Goal: Task Accomplishment & Management: Manage account settings

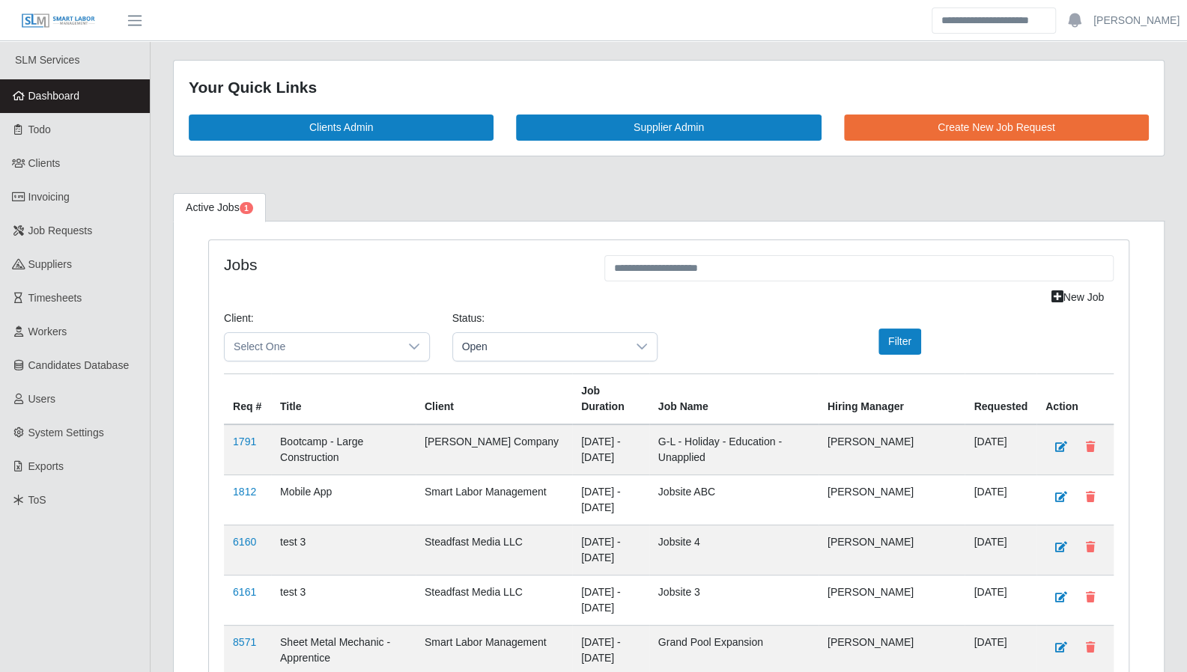
click at [37, 94] on span "Dashboard" at bounding box center [54, 96] width 52 height 12
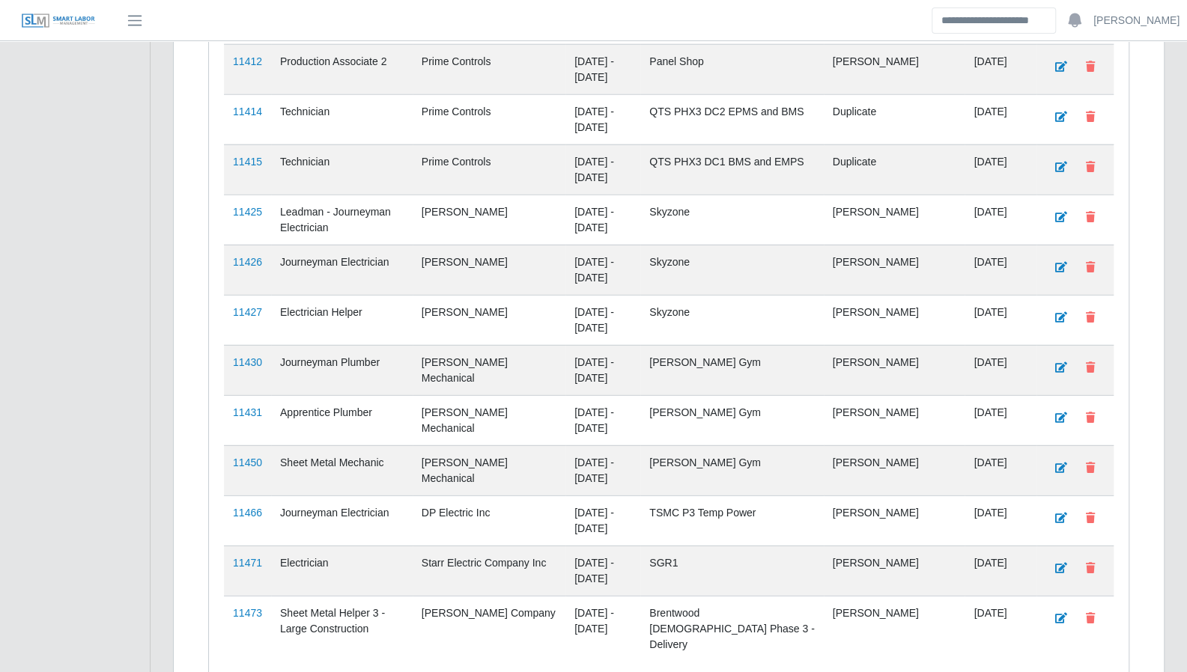
scroll to position [2369, 0]
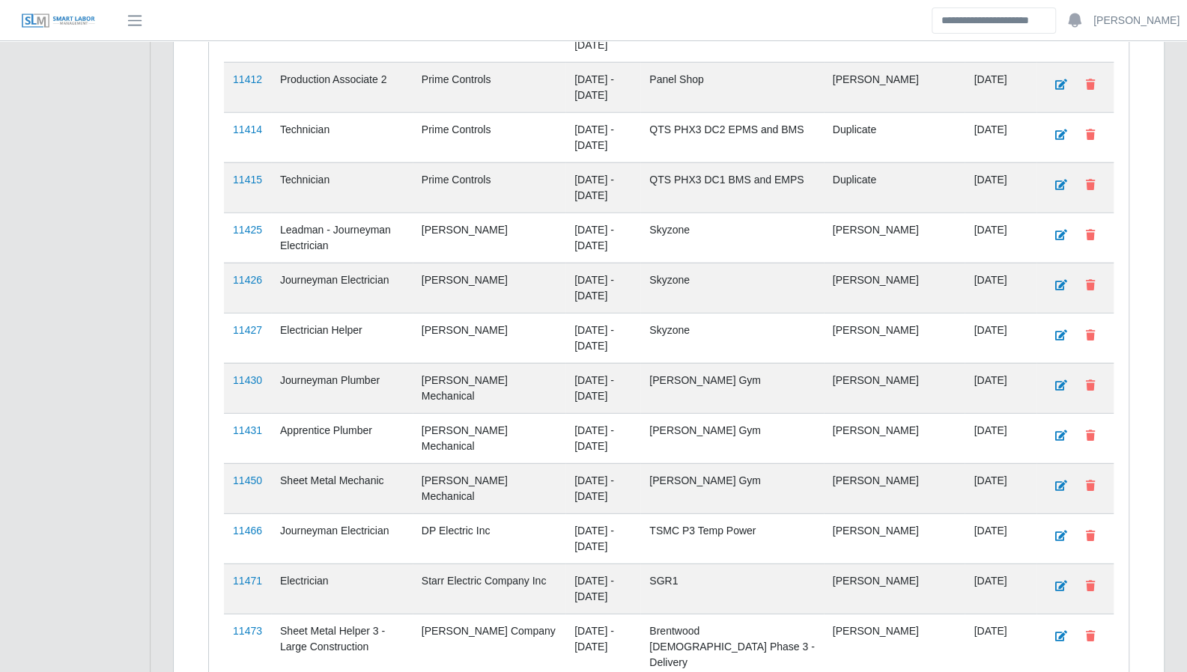
click at [258, 625] on link "11473" at bounding box center [247, 631] width 29 height 12
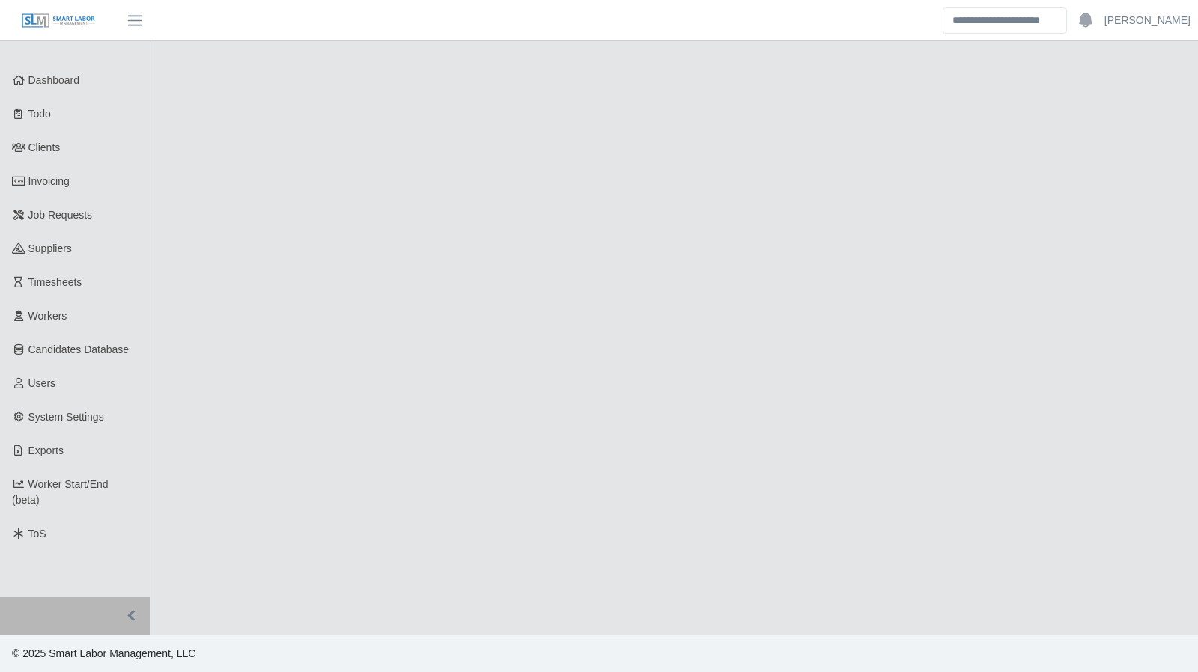
select select "****"
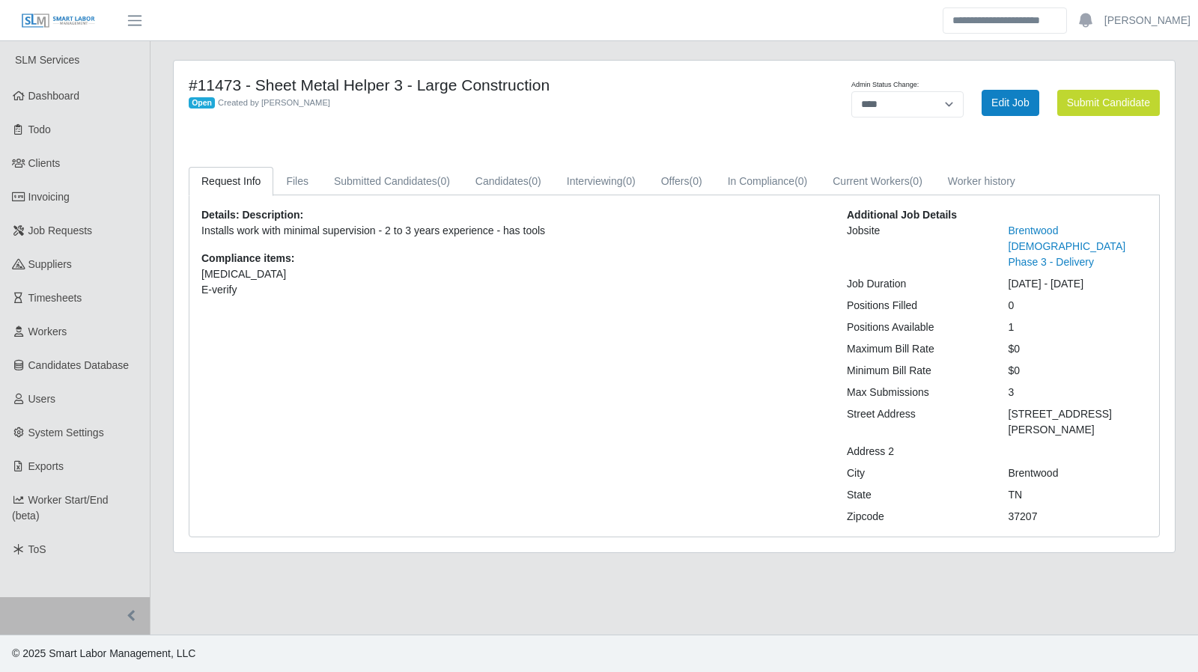
click at [70, 135] on link "Todo" at bounding box center [75, 130] width 150 height 34
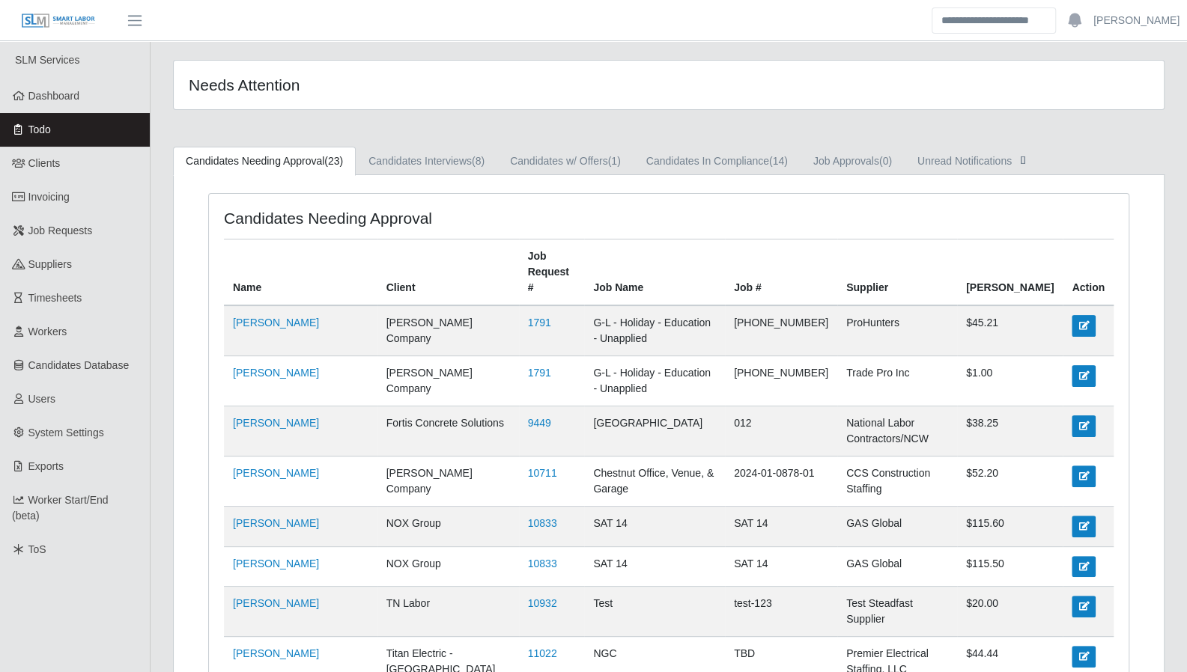
click at [92, 104] on link "Dashboard" at bounding box center [75, 96] width 150 height 34
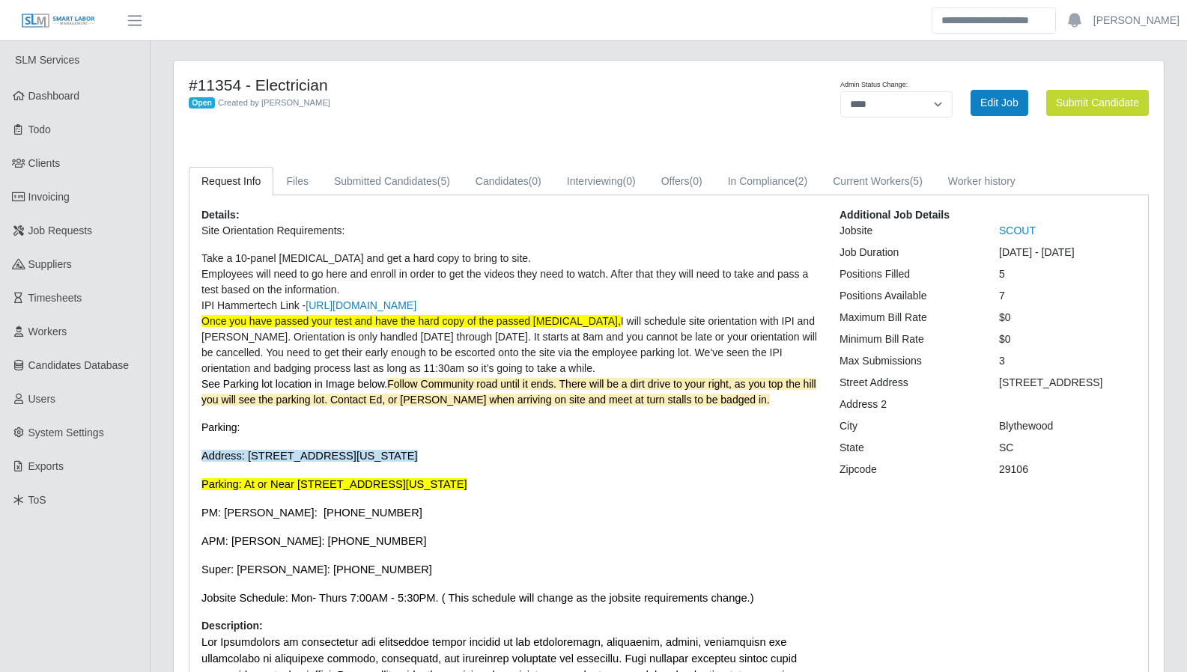
select select "****"
click at [48, 330] on span "Workers" at bounding box center [47, 332] width 39 height 12
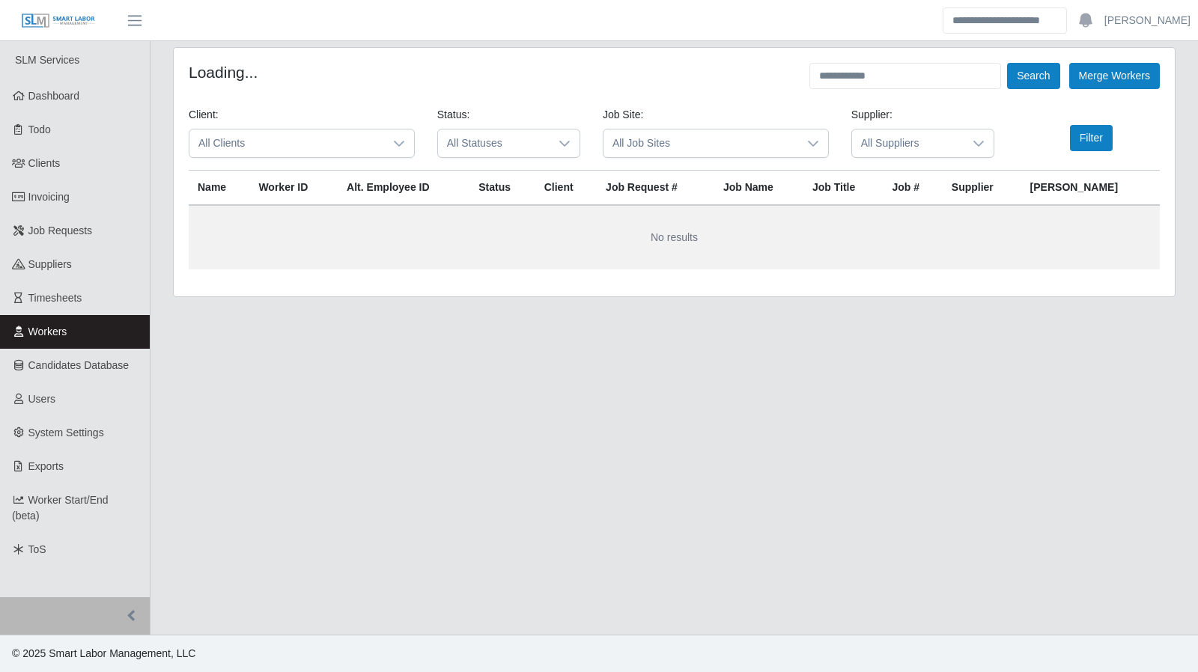
click at [845, 89] on form "Loading... Search Merge Workers Client: All Clients Status: All Statuses Job Si…" at bounding box center [674, 166] width 971 height 207
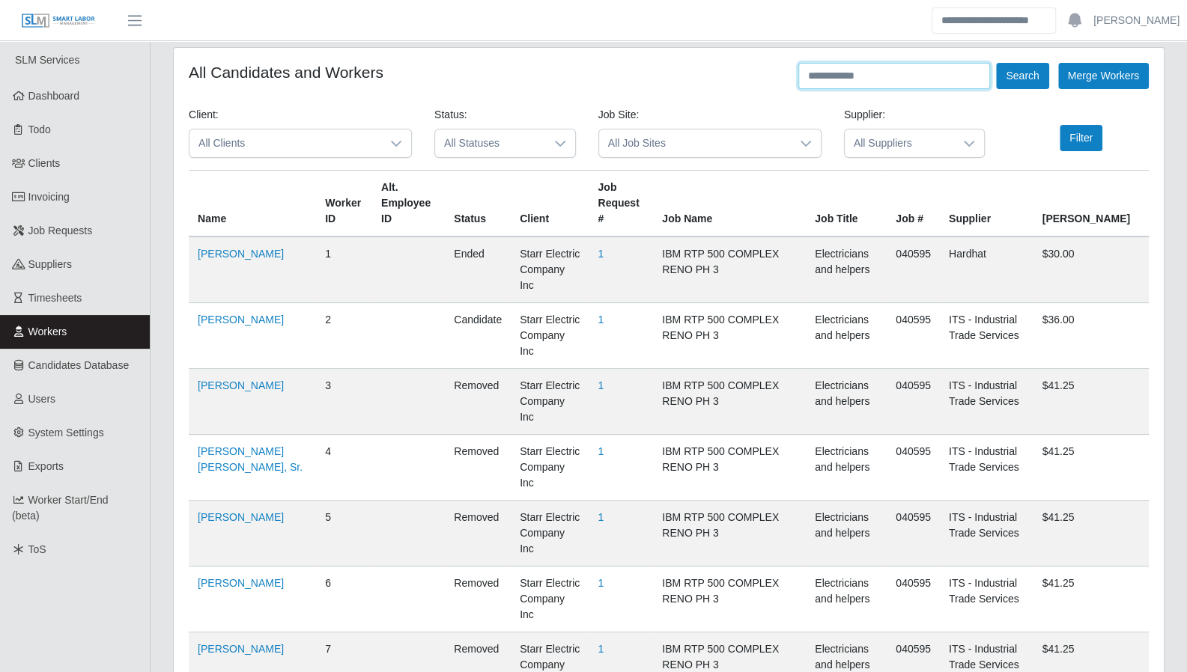
click at [845, 80] on input "text" at bounding box center [894, 76] width 192 height 26
type input "*****"
click at [996, 63] on button "Search" at bounding box center [1022, 76] width 52 height 26
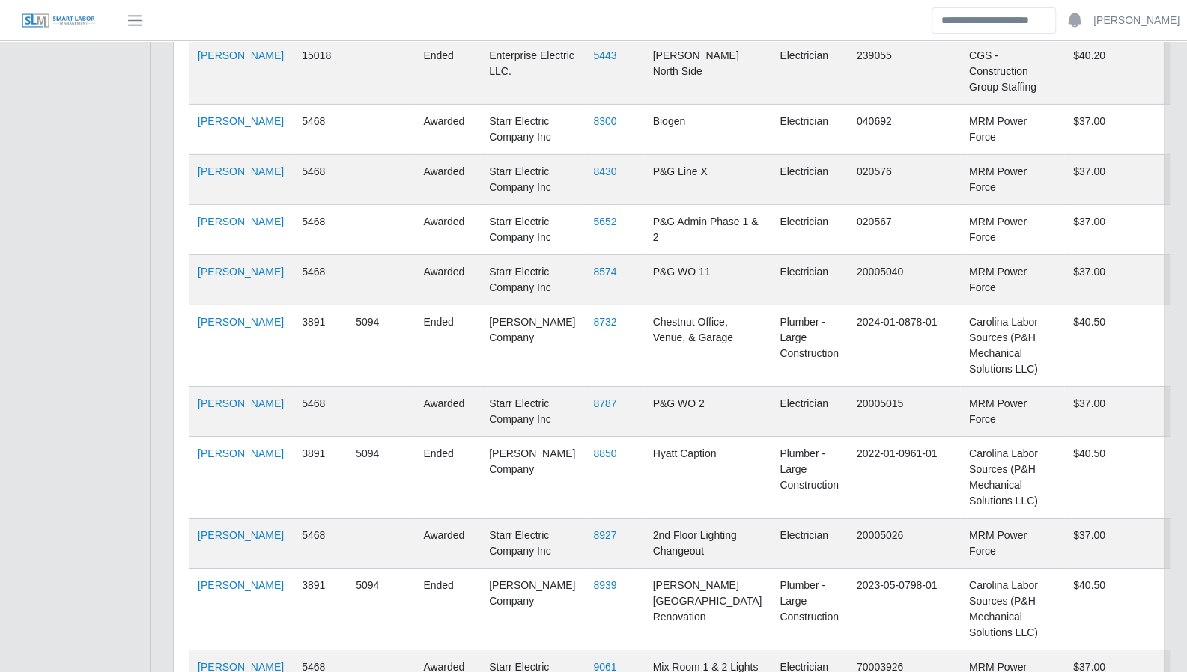
scroll to position [3024, 0]
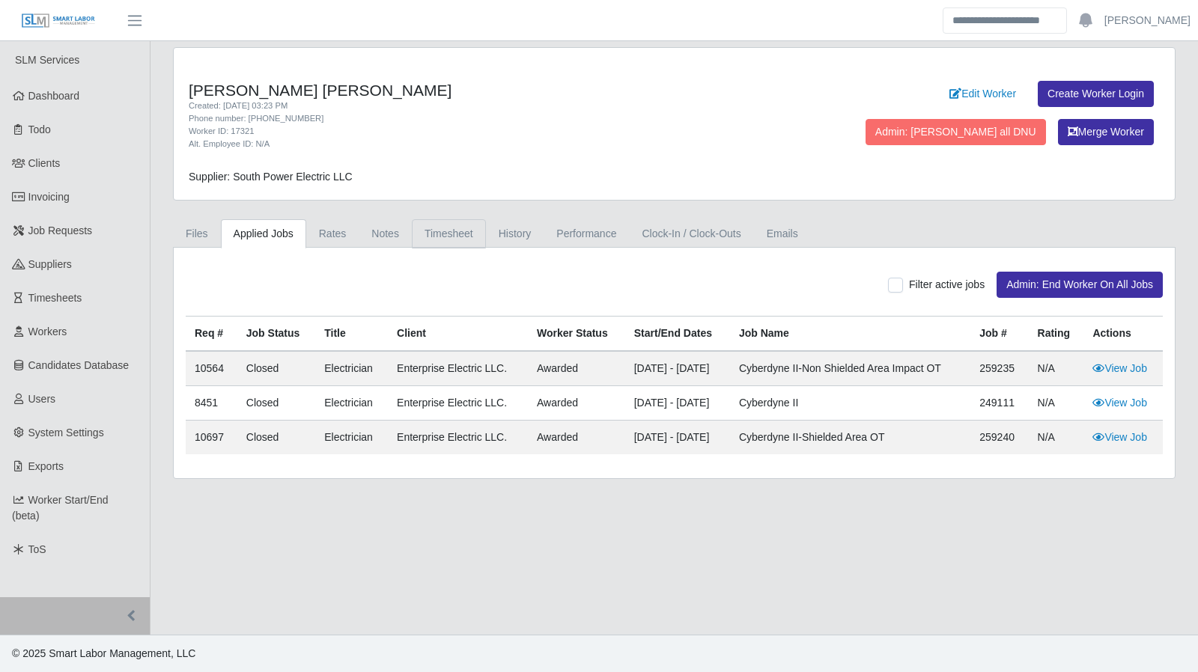
click at [449, 237] on link "Timesheet" at bounding box center [449, 233] width 74 height 29
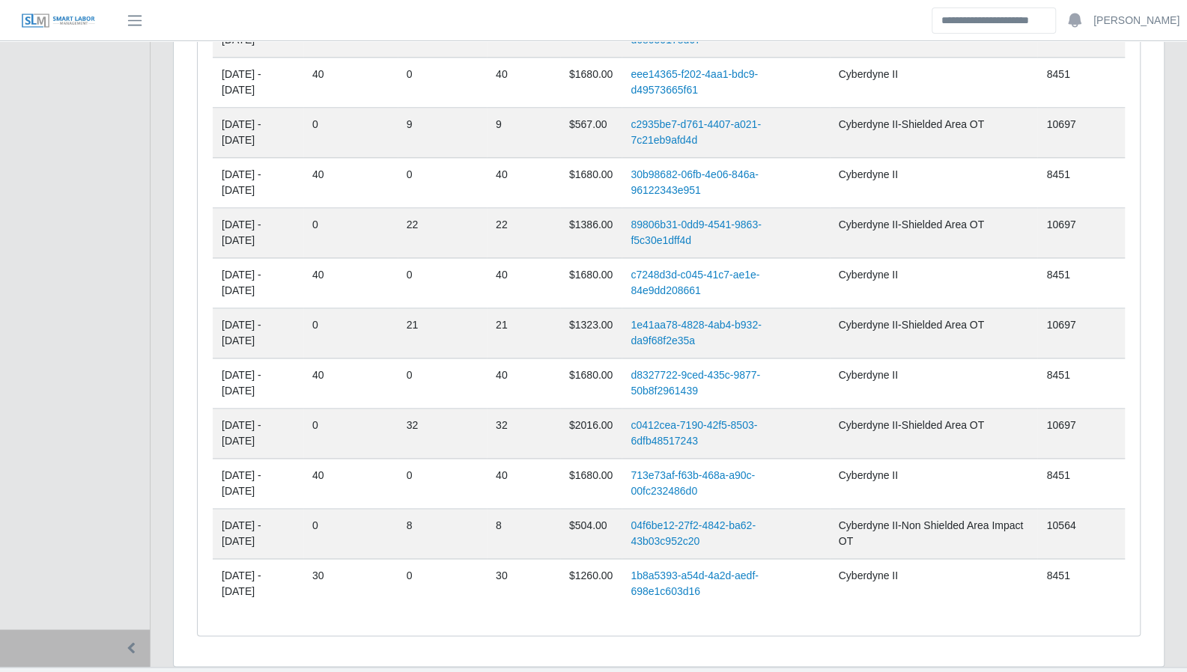
scroll to position [1042, 0]
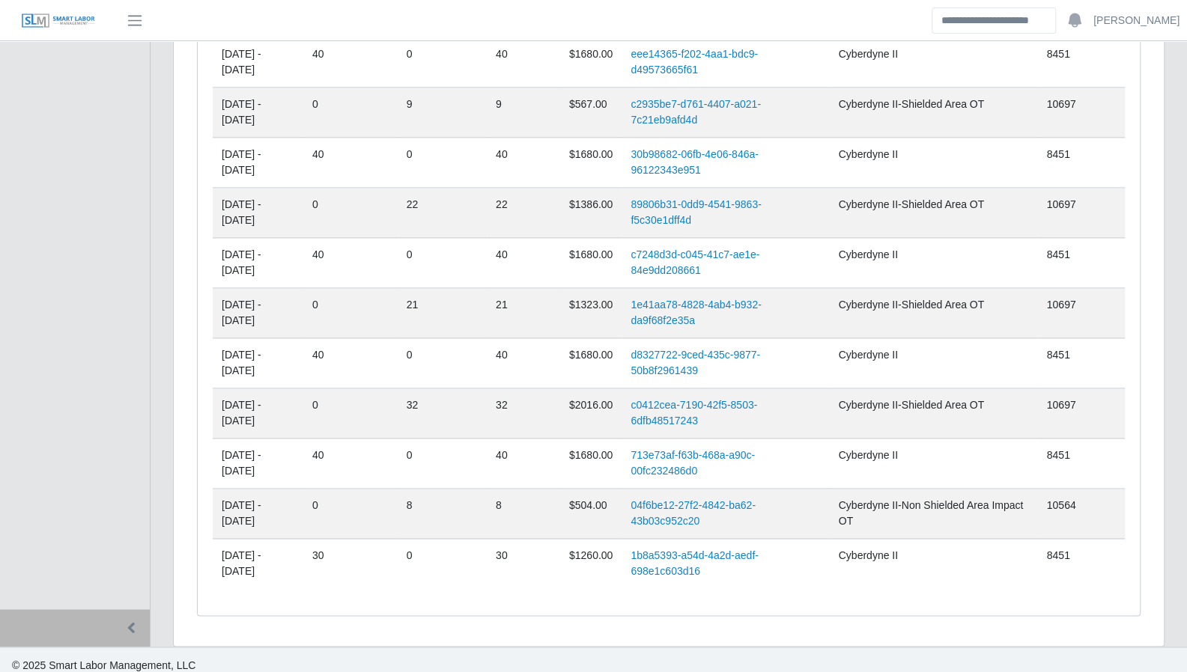
click at [690, 465] on link "713e73af-f63b-468a-a90c-00fc232486d0" at bounding box center [693, 463] width 124 height 28
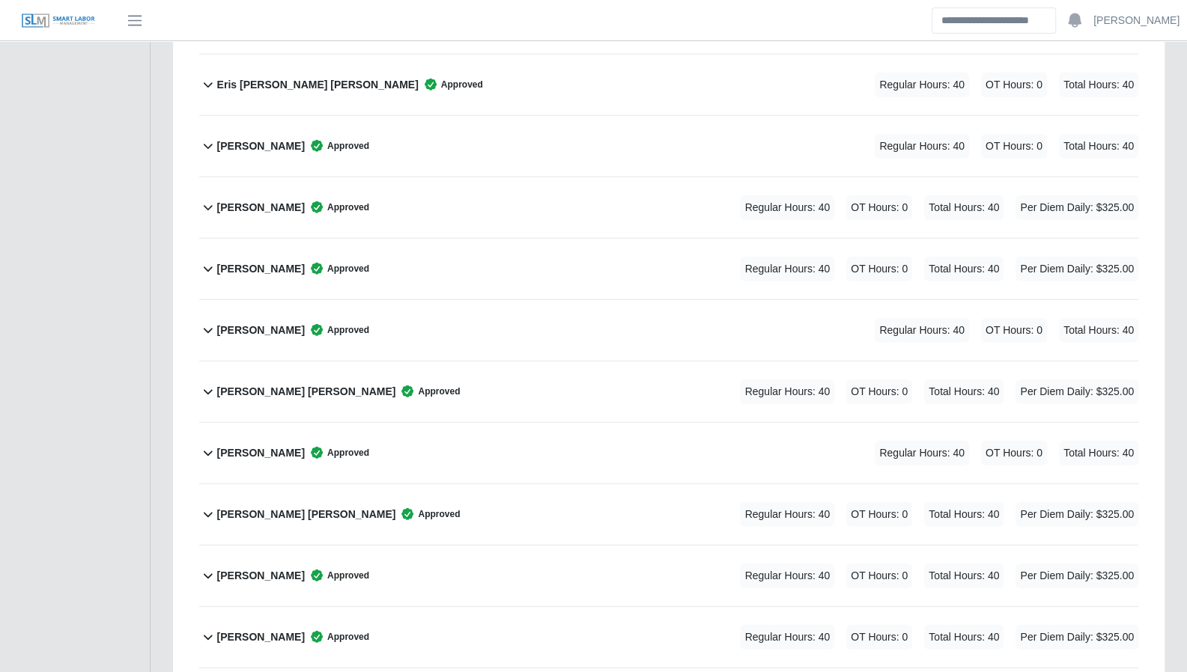
scroll to position [2321, 0]
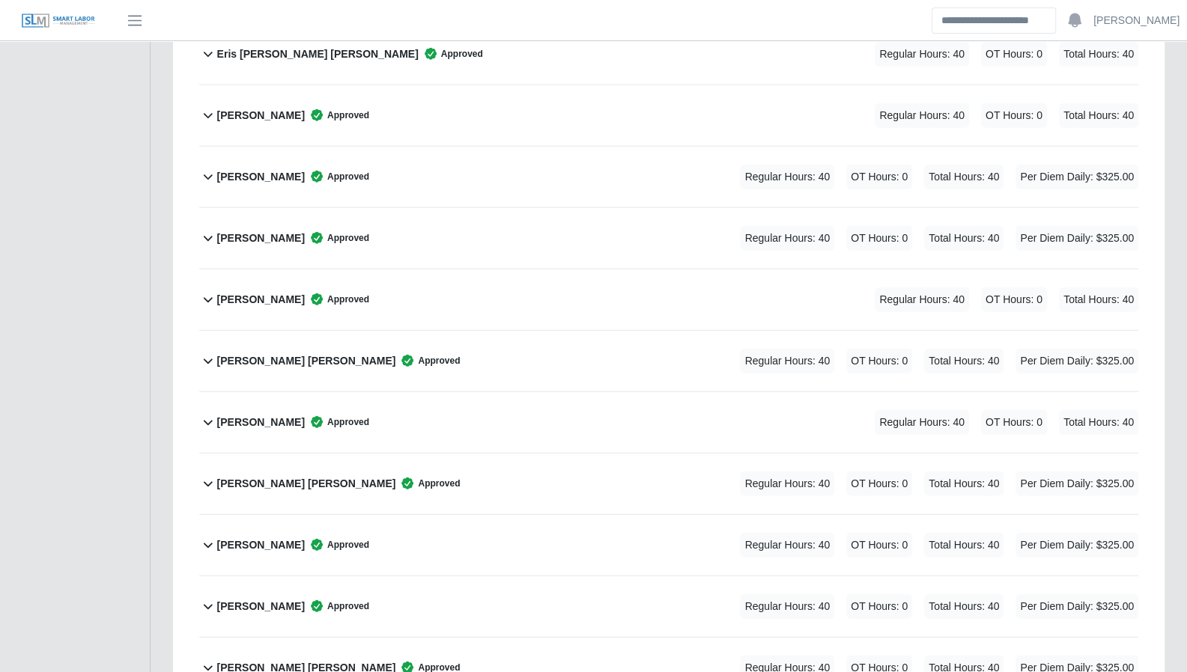
click at [210, 352] on icon at bounding box center [208, 361] width 18 height 18
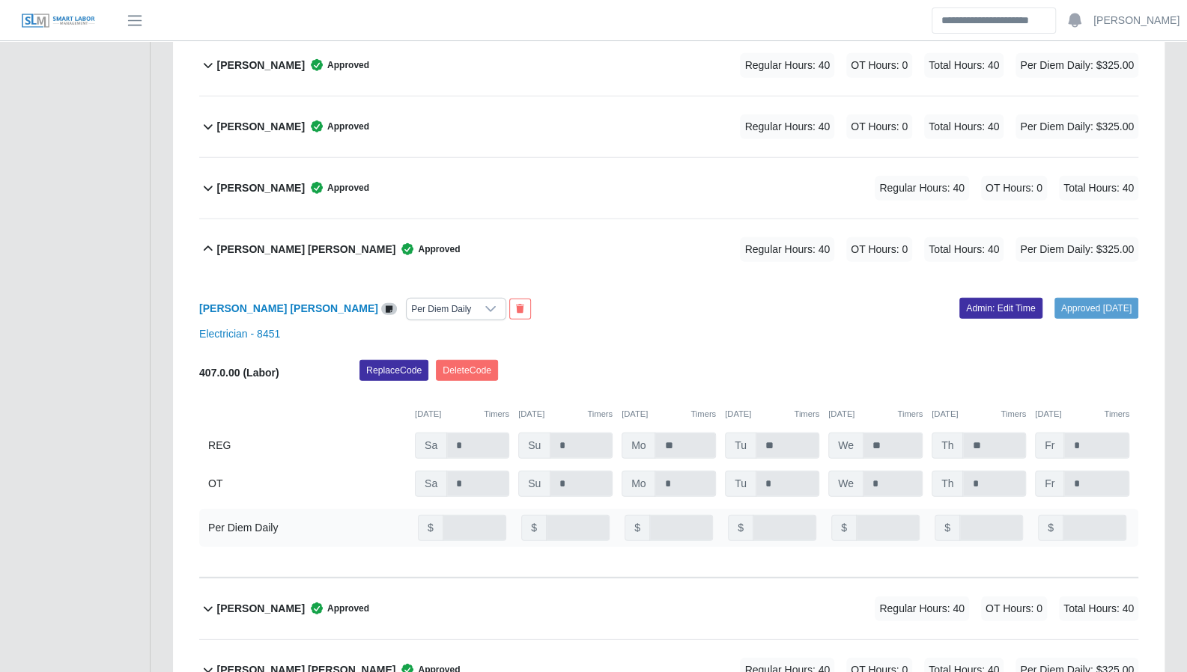
scroll to position [2432, 0]
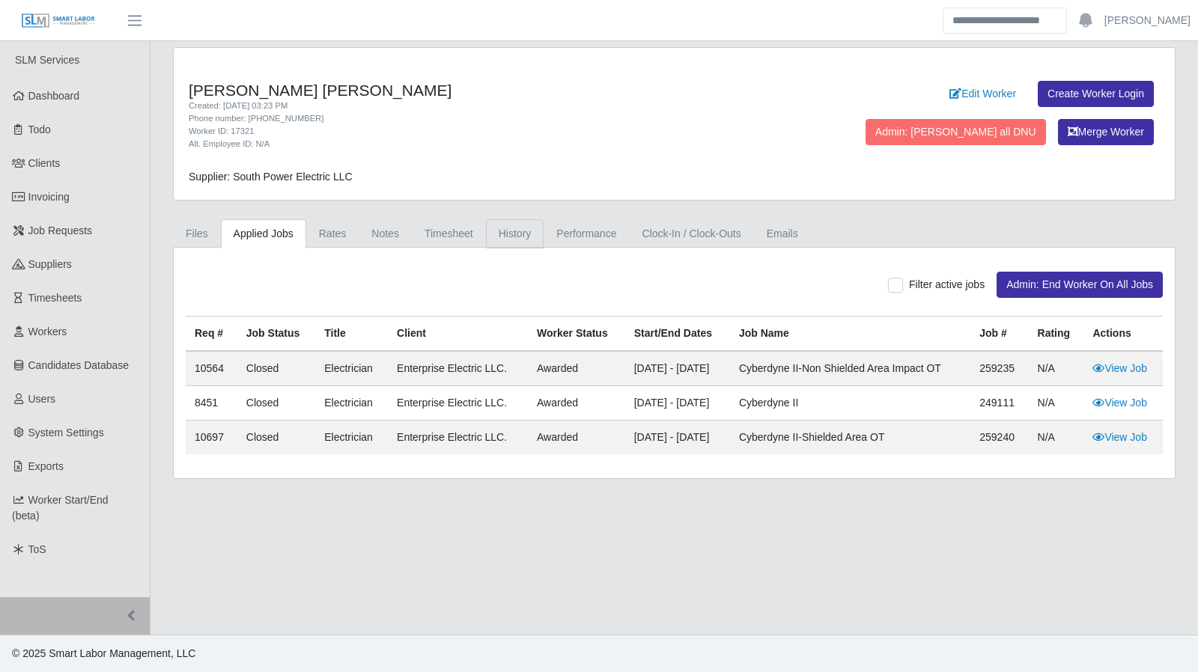
click at [492, 224] on link "History" at bounding box center [515, 233] width 58 height 29
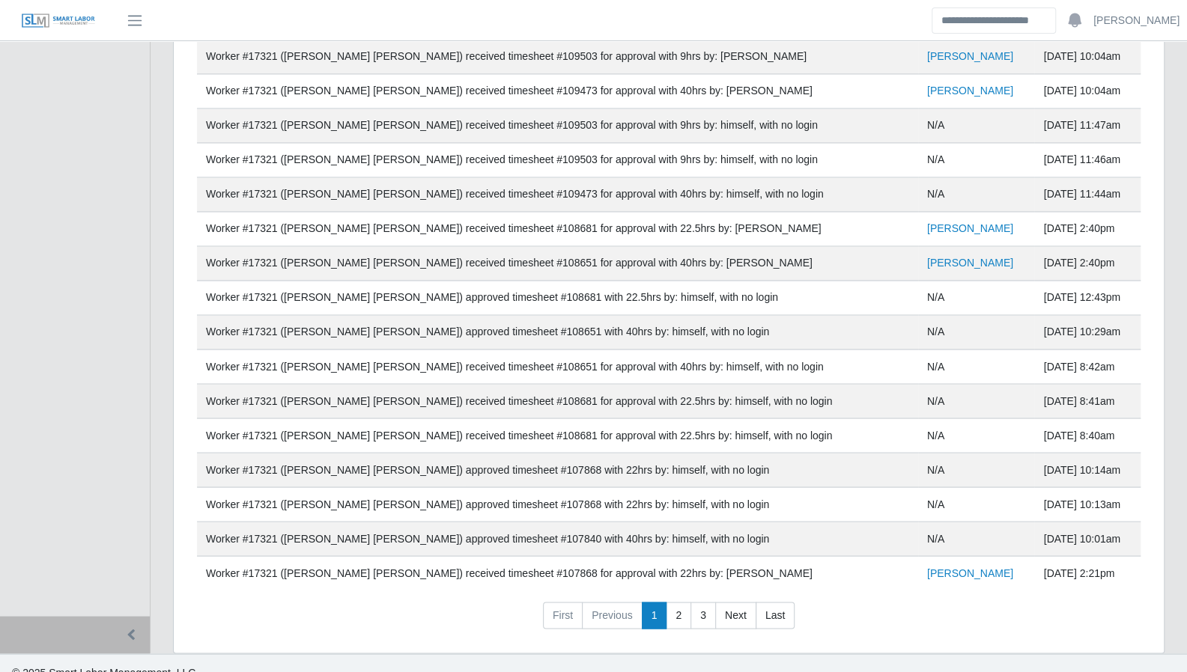
scroll to position [1430, 0]
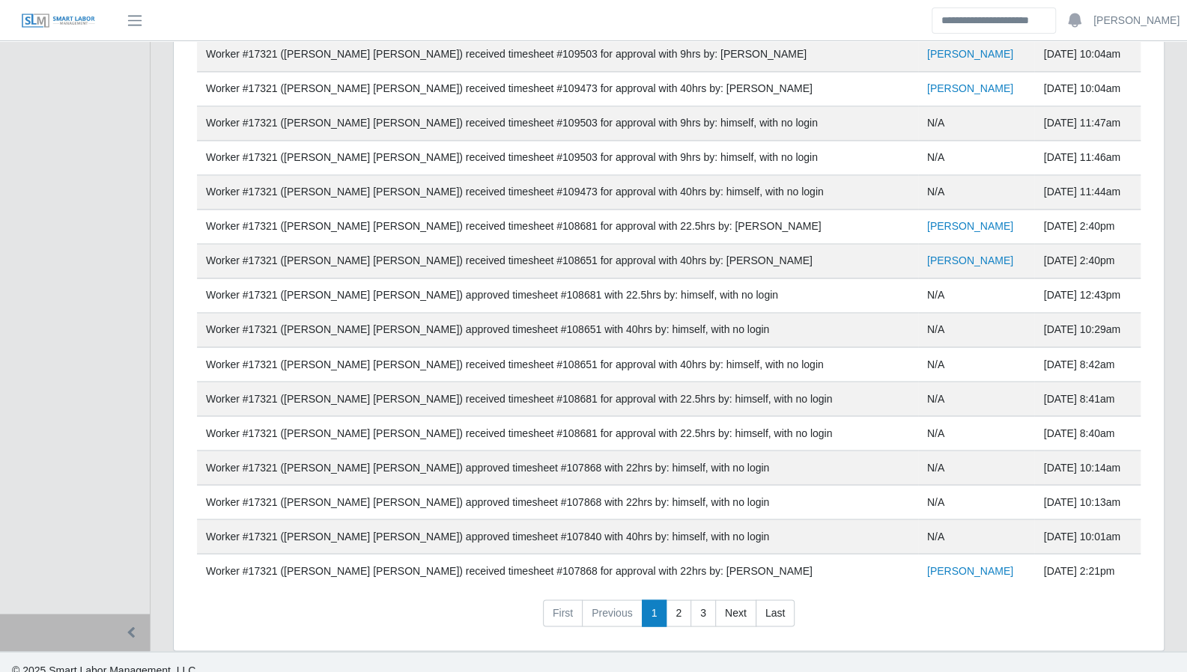
click at [674, 603] on link "2" at bounding box center [678, 613] width 25 height 27
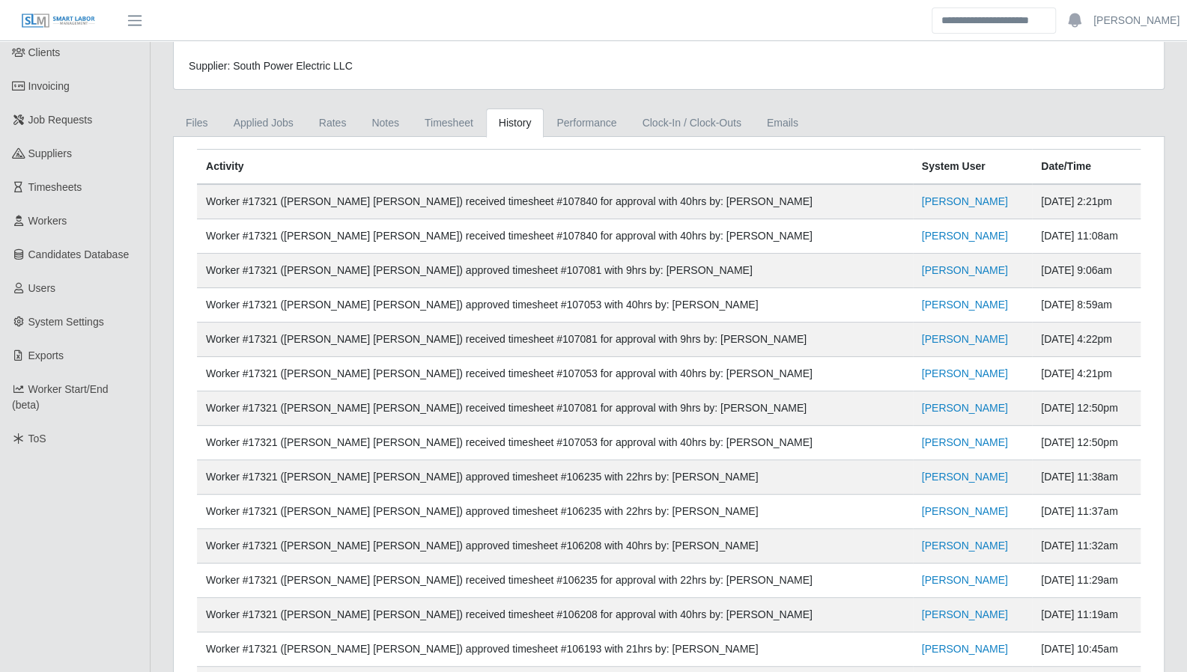
scroll to position [0, 0]
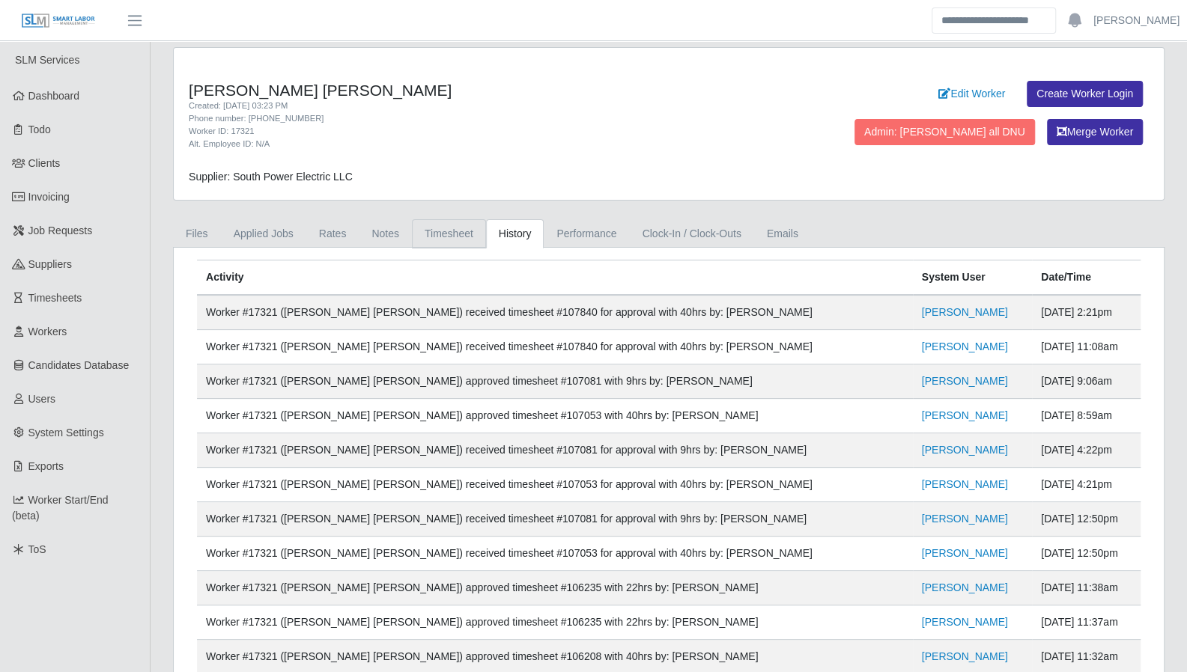
click at [427, 236] on link "Timesheet" at bounding box center [449, 233] width 74 height 29
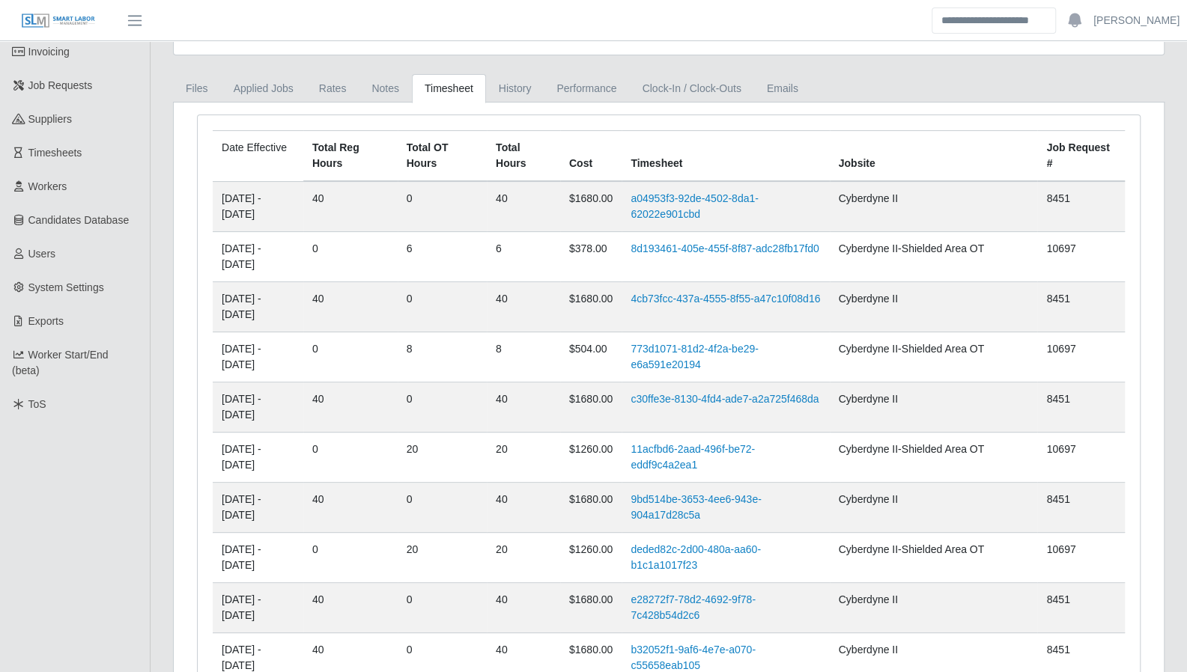
scroll to position [1045, 0]
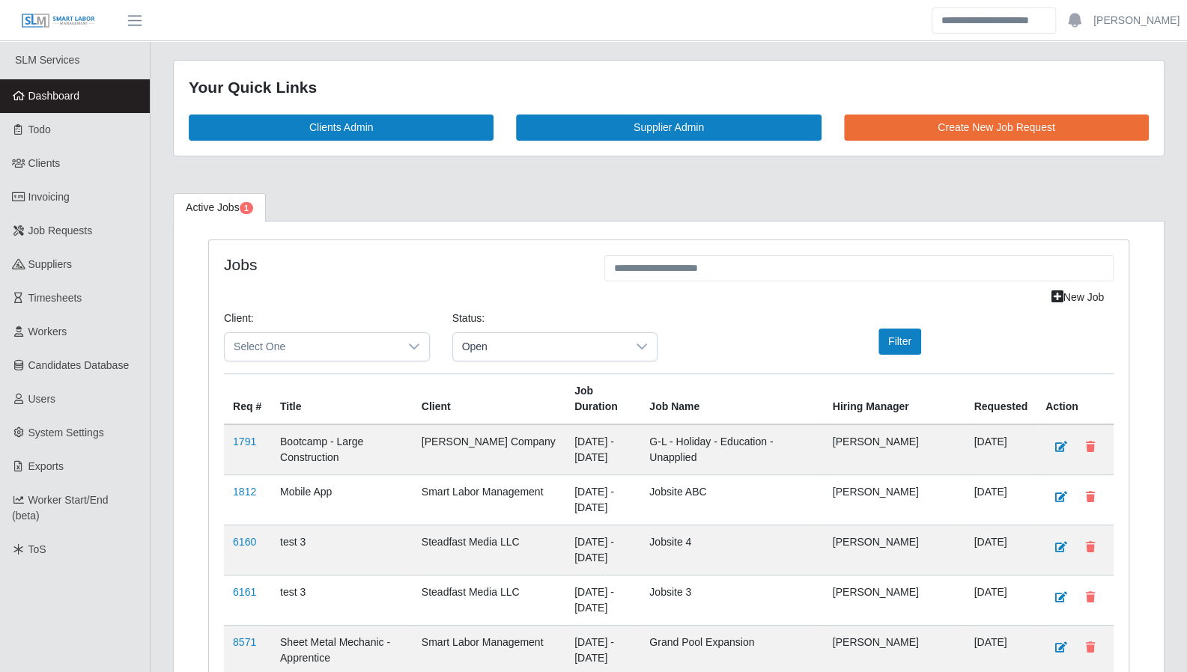
drag, startPoint x: 1141, startPoint y: 189, endPoint x: 1074, endPoint y: 171, distance: 69.8
click at [63, 504] on span "Worker Start/End (beta)" at bounding box center [60, 508] width 97 height 28
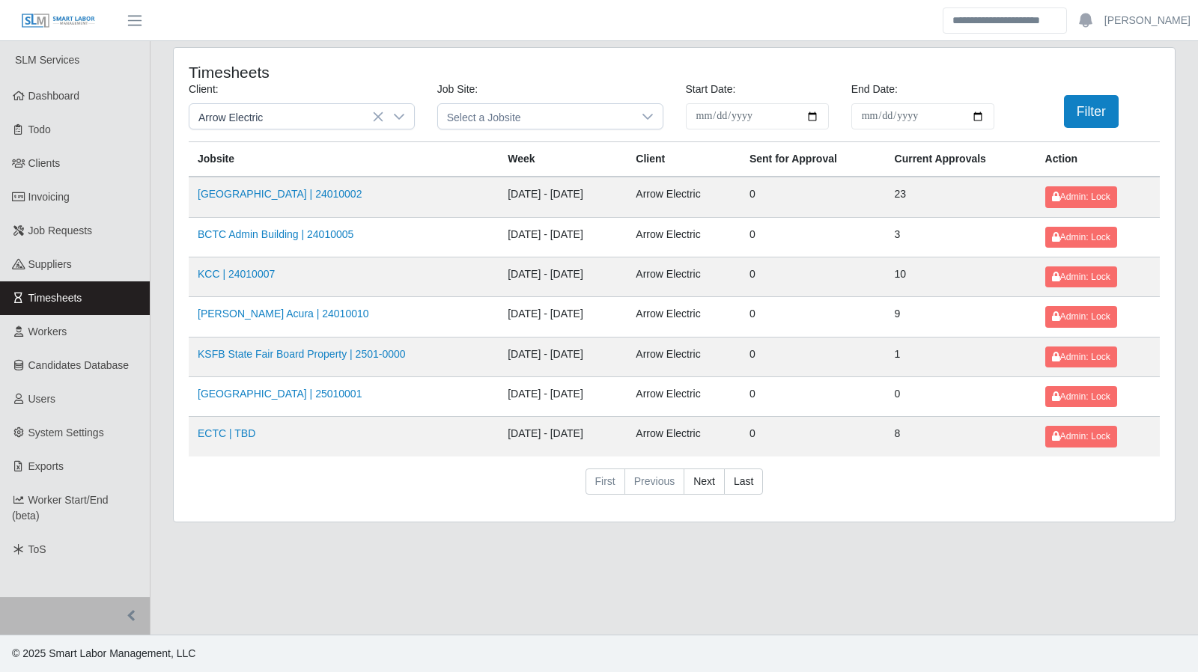
click at [401, 119] on icon at bounding box center [399, 117] width 12 height 12
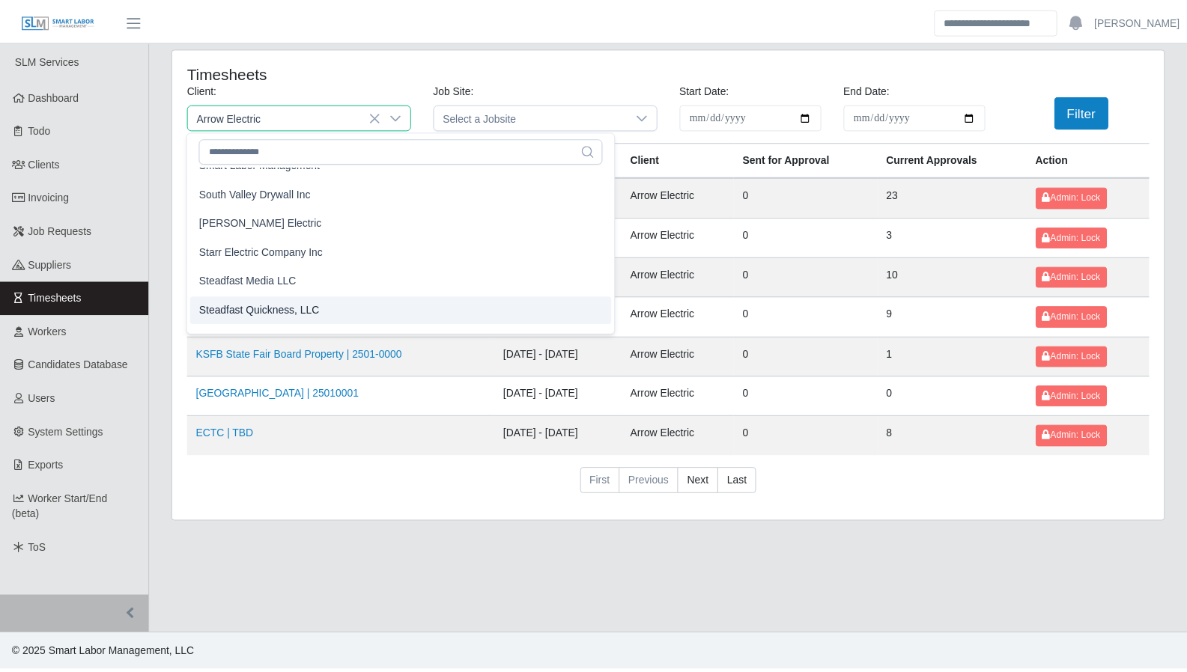
scroll to position [1561, 0]
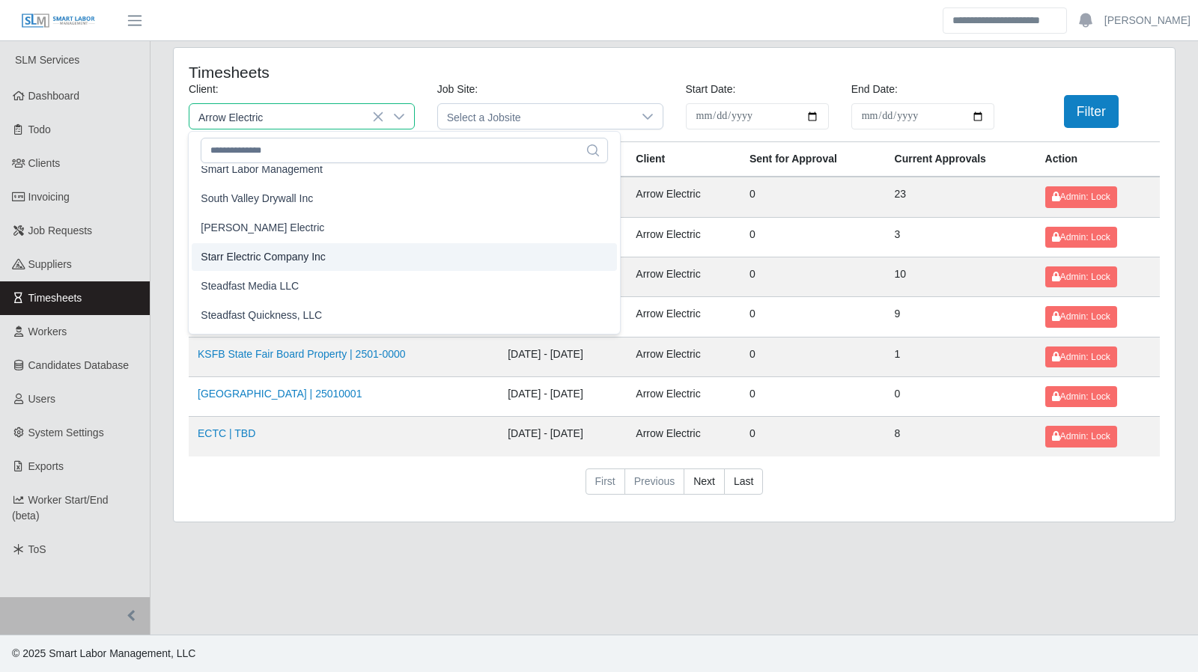
drag, startPoint x: 277, startPoint y: 253, endPoint x: 317, endPoint y: 248, distance: 40.0
click at [277, 254] on span "Starr Electric Company Inc" at bounding box center [263, 257] width 125 height 16
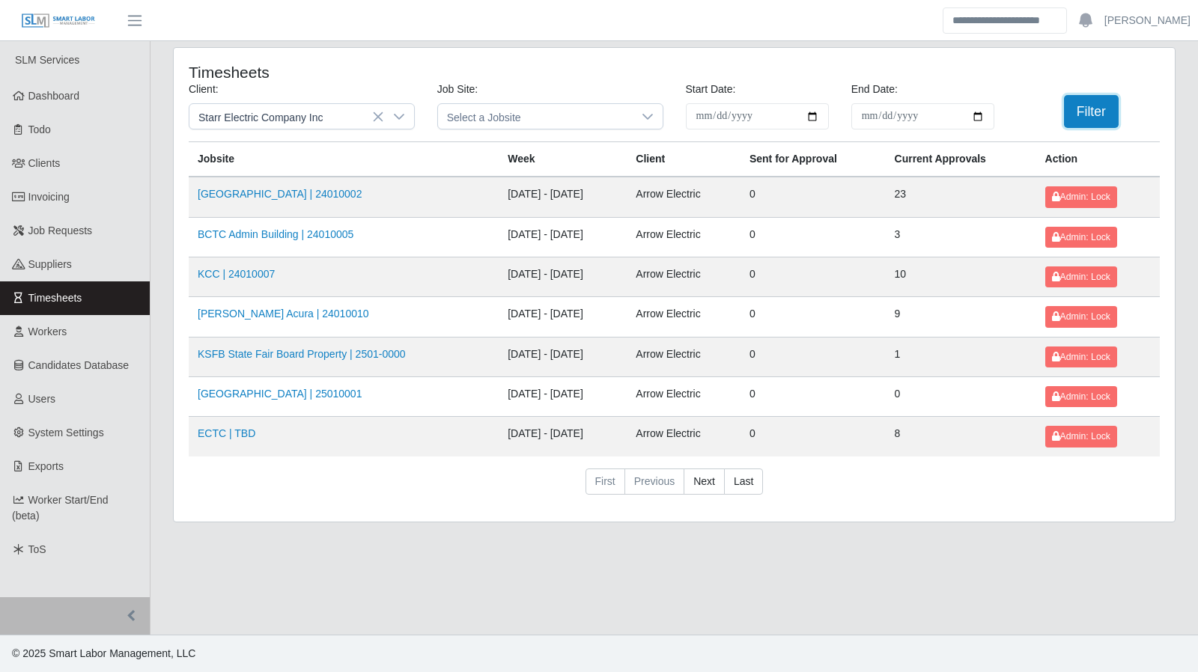
click at [1083, 125] on button "Filter" at bounding box center [1091, 111] width 55 height 33
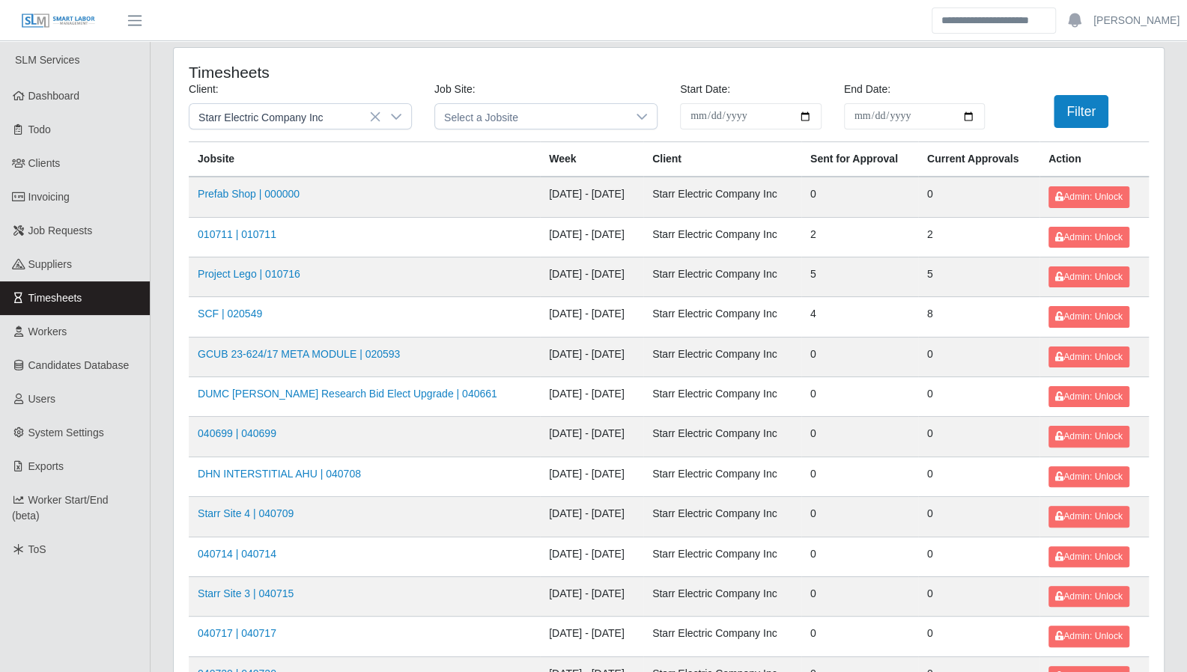
click at [231, 308] on link "SCF | 020549" at bounding box center [230, 314] width 64 height 12
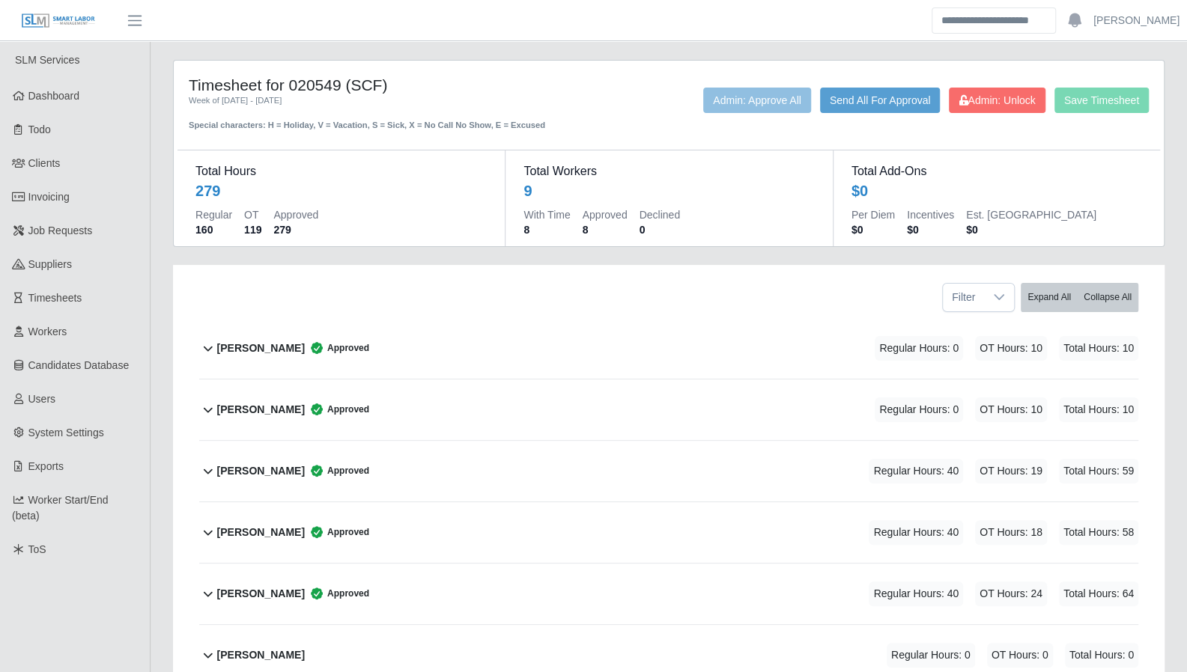
click at [204, 349] on icon at bounding box center [208, 348] width 18 height 18
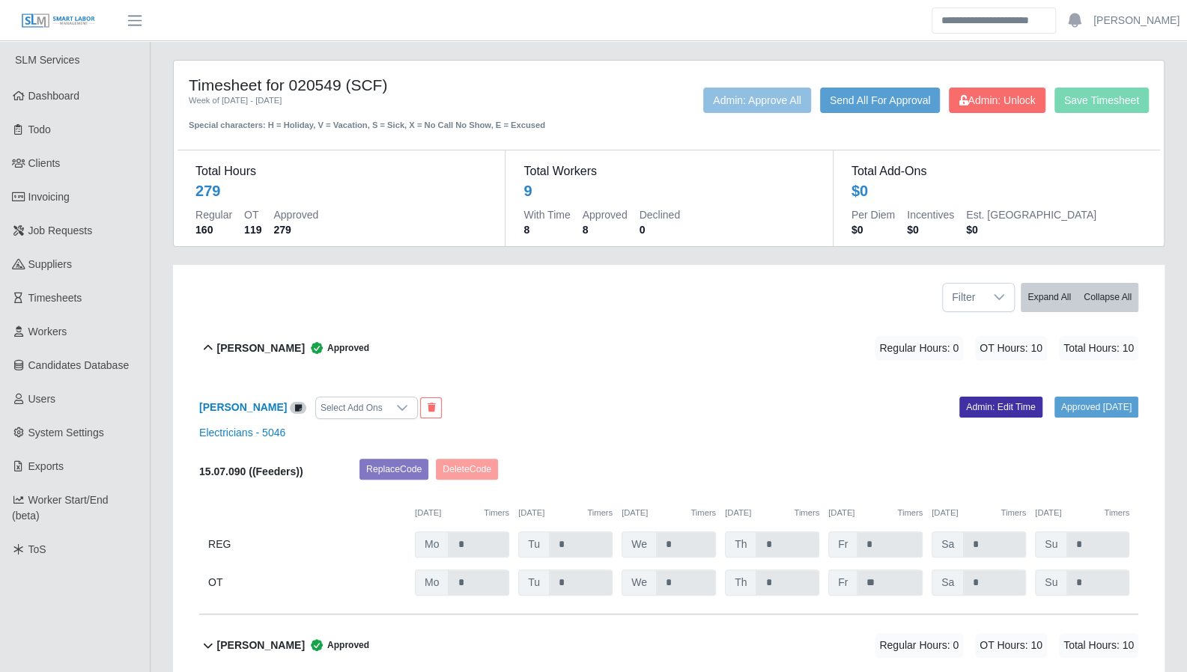
click at [212, 341] on icon at bounding box center [208, 348] width 18 height 18
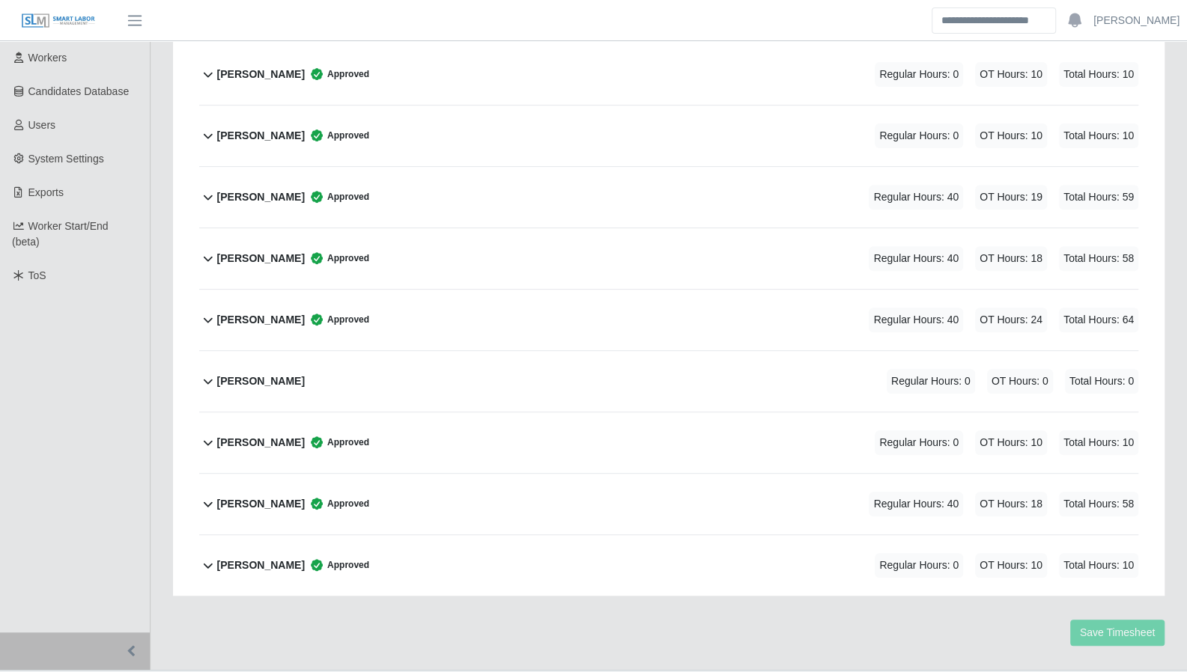
scroll to position [273, 0]
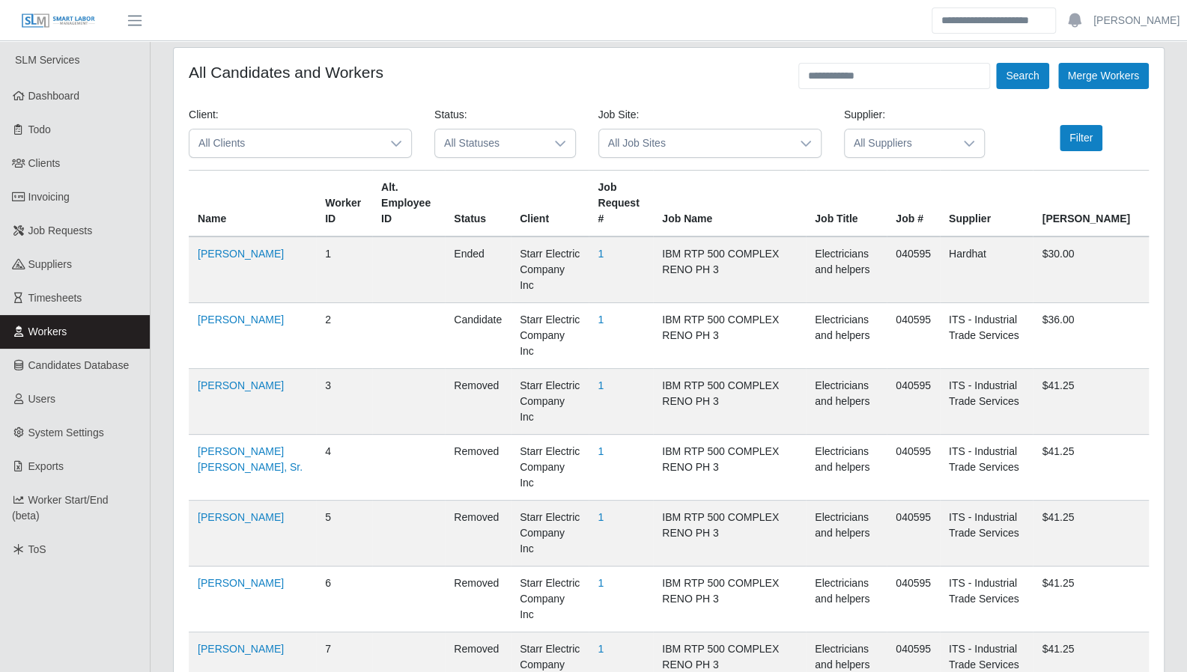
click at [377, 136] on span "All Clients" at bounding box center [285, 144] width 192 height 28
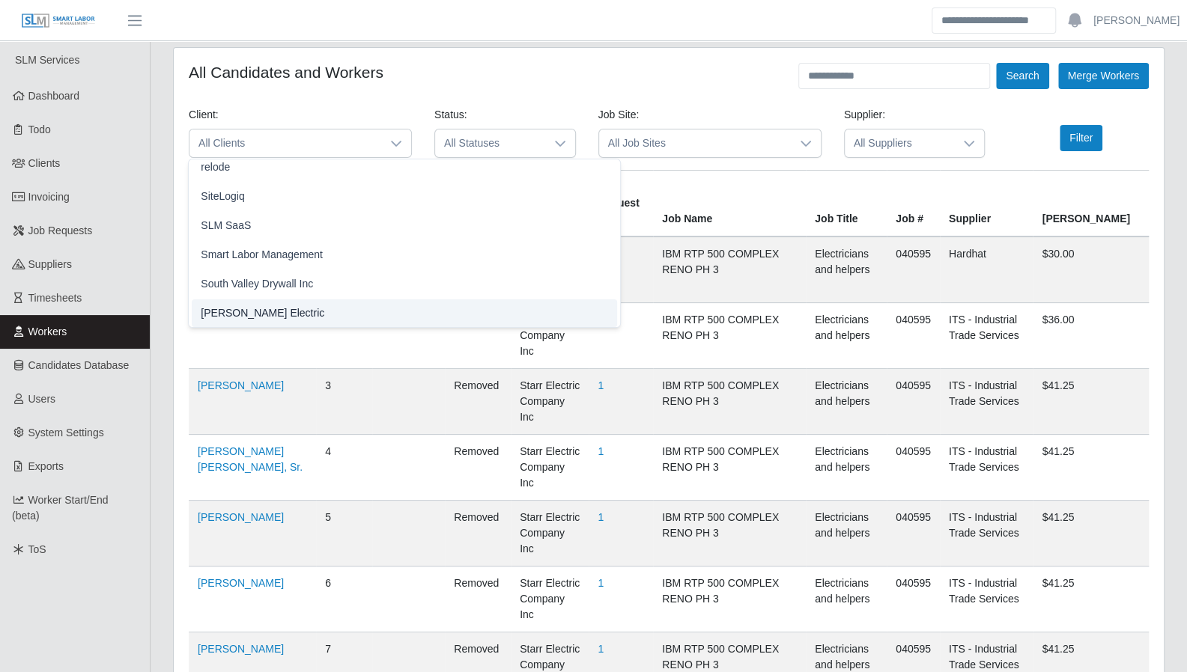
scroll to position [1528, 0]
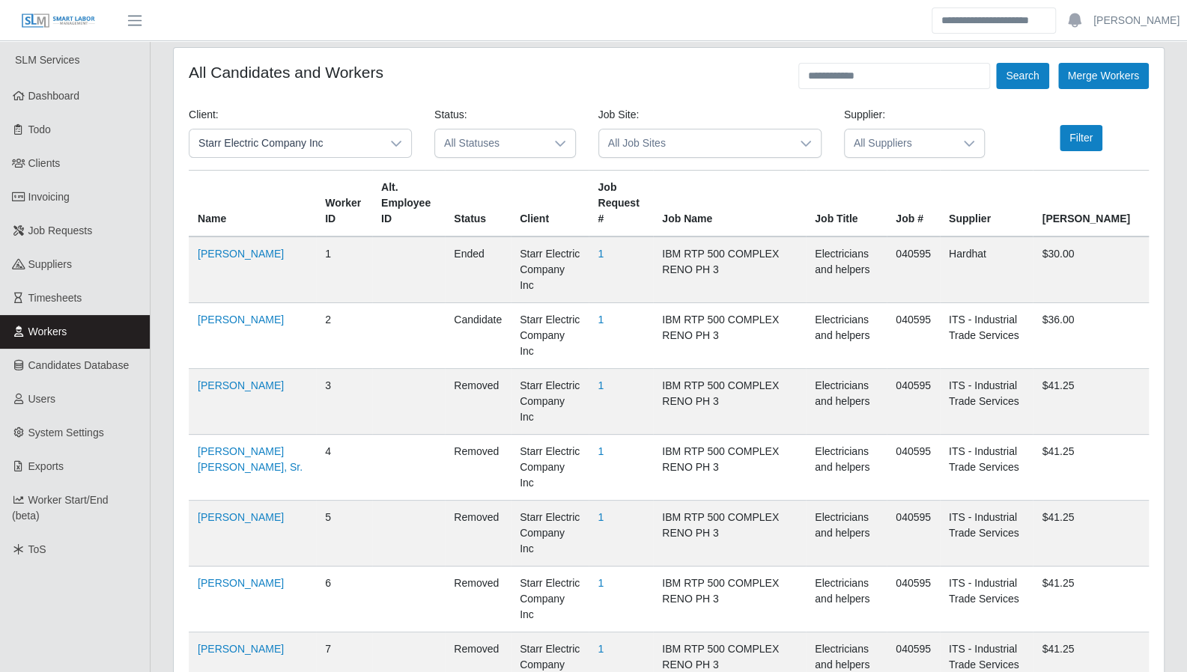
click at [548, 146] on div at bounding box center [560, 144] width 30 height 28
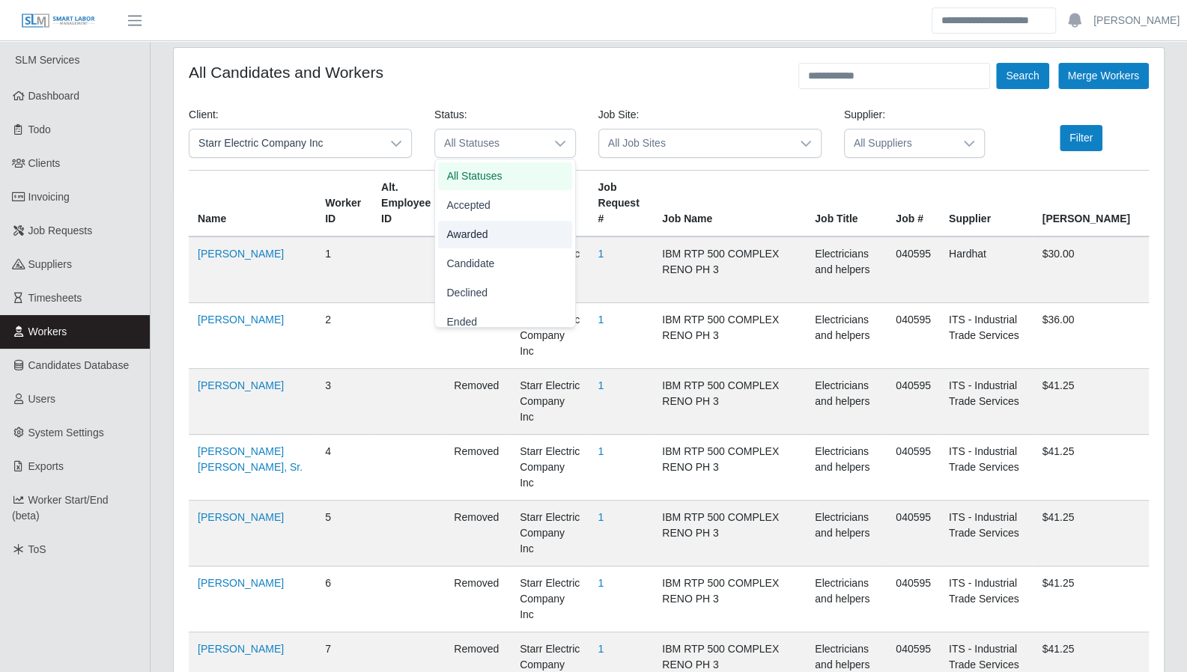
click at [501, 226] on li "Awarded" at bounding box center [505, 235] width 134 height 28
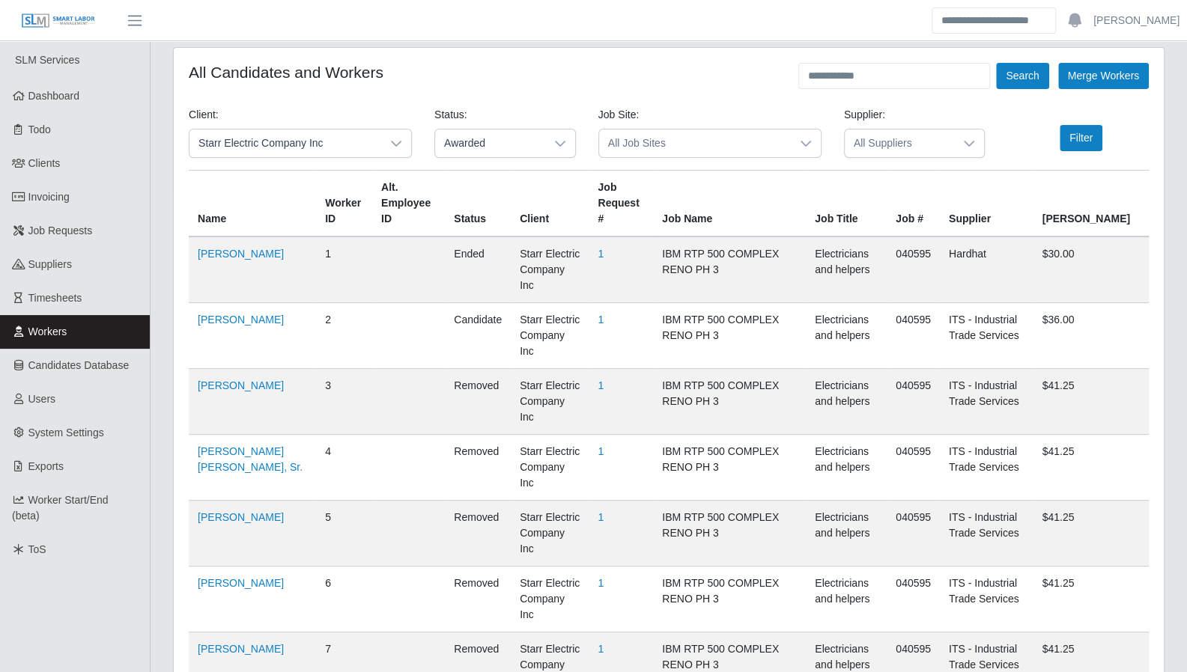
click at [652, 148] on span "All Job Sites" at bounding box center [695, 144] width 192 height 28
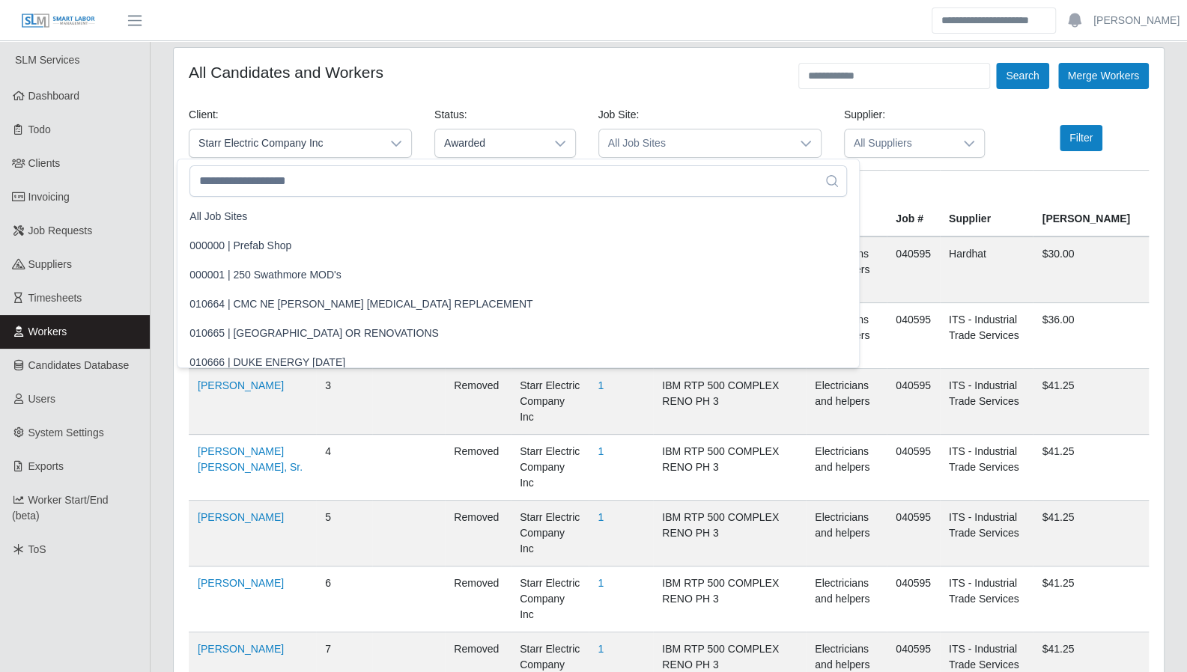
scroll to position [13472, 0]
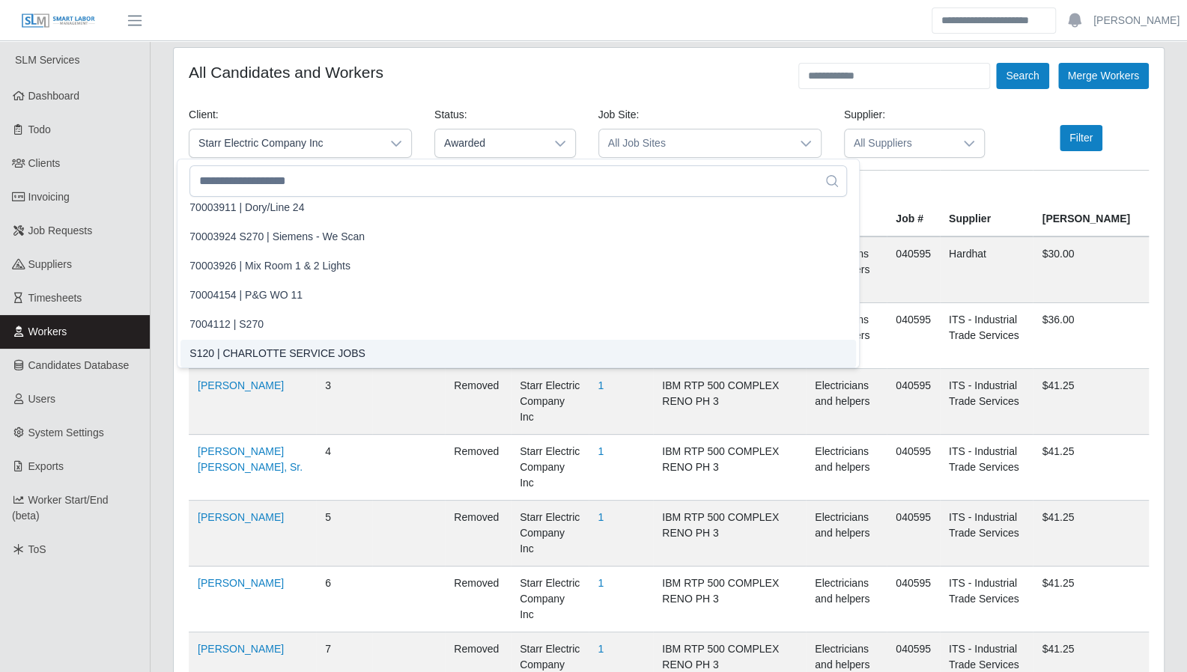
click at [652, 148] on span "All Job Sites" at bounding box center [695, 144] width 192 height 28
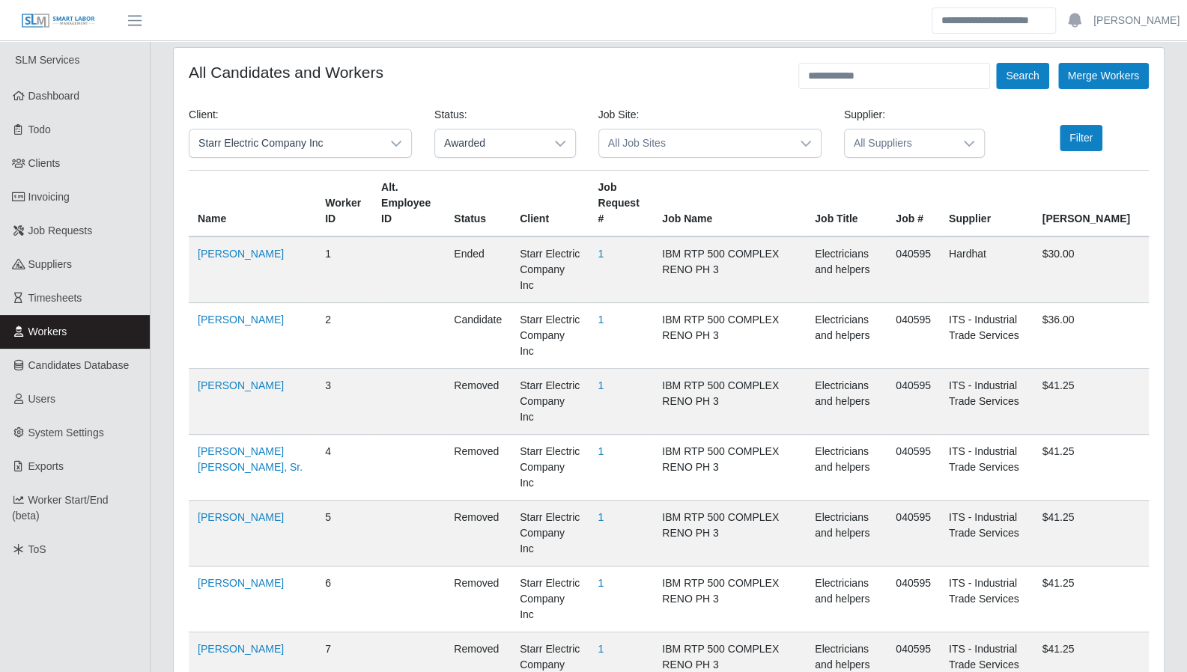
click at [644, 132] on span "All Job Sites" at bounding box center [695, 144] width 192 height 28
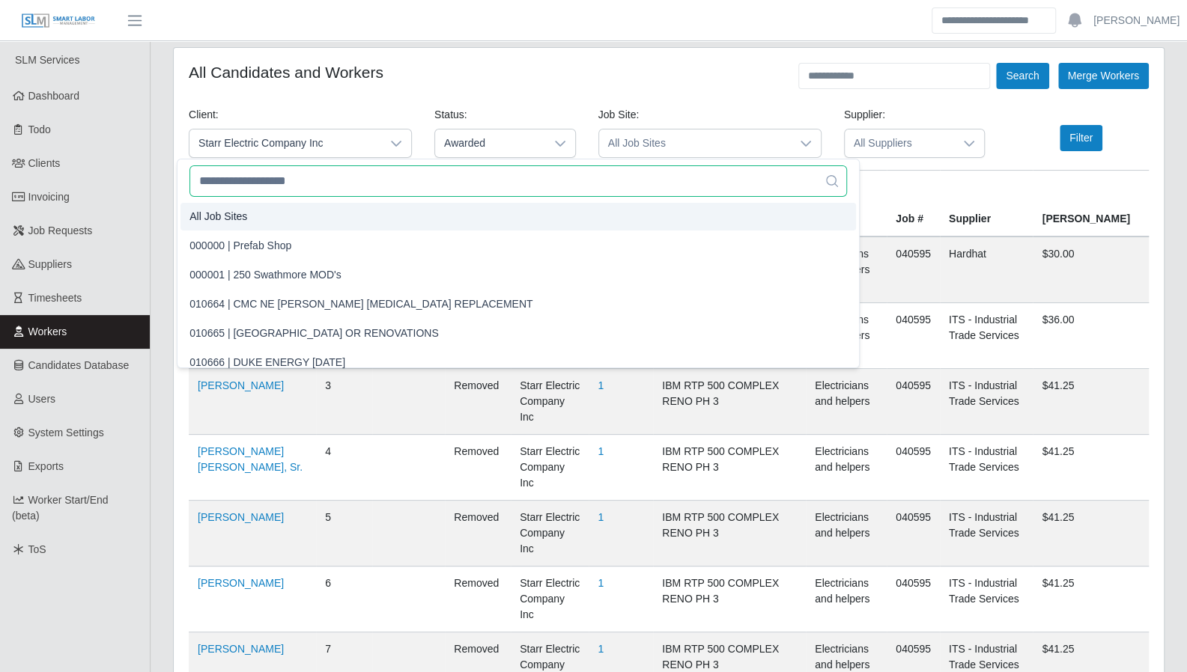
click at [315, 188] on input "text" at bounding box center [517, 180] width 657 height 31
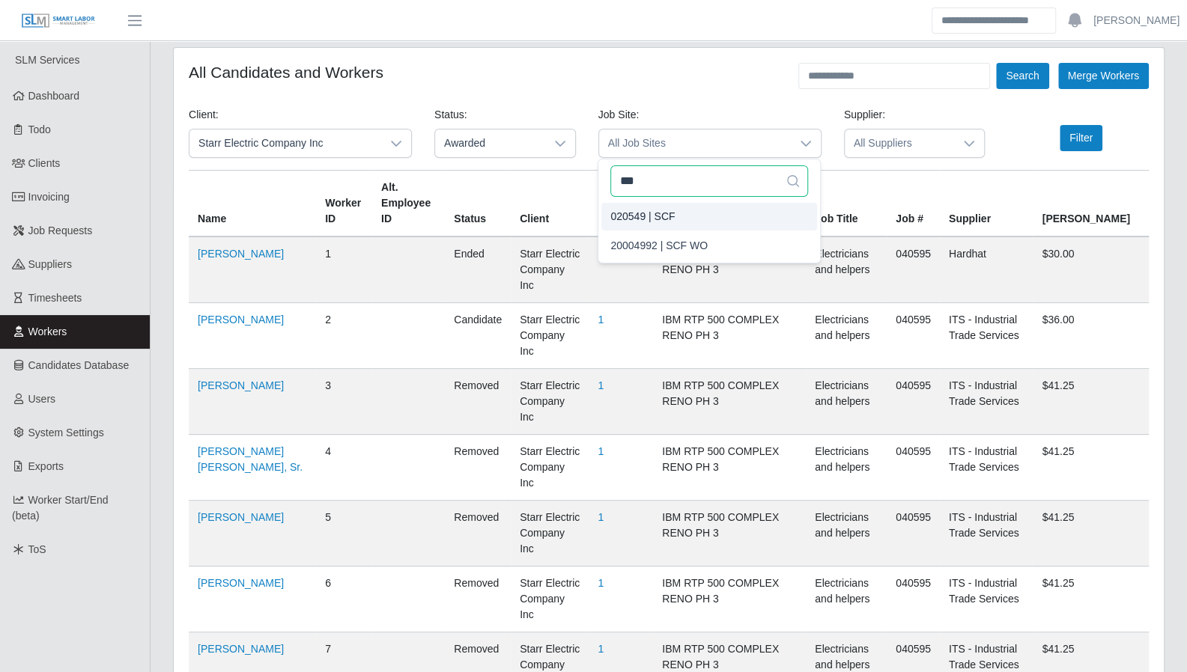
type input "***"
click at [629, 209] on span "020549 | SCF" at bounding box center [642, 217] width 64 height 16
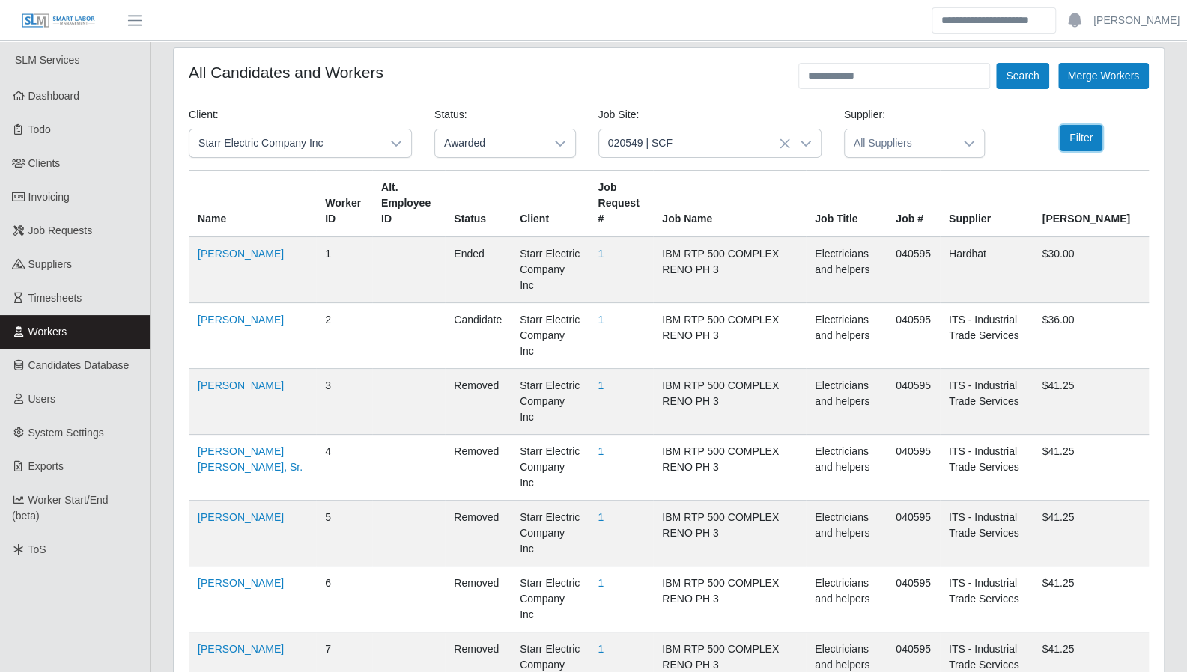
click at [1095, 139] on button "Filter" at bounding box center [1081, 138] width 43 height 26
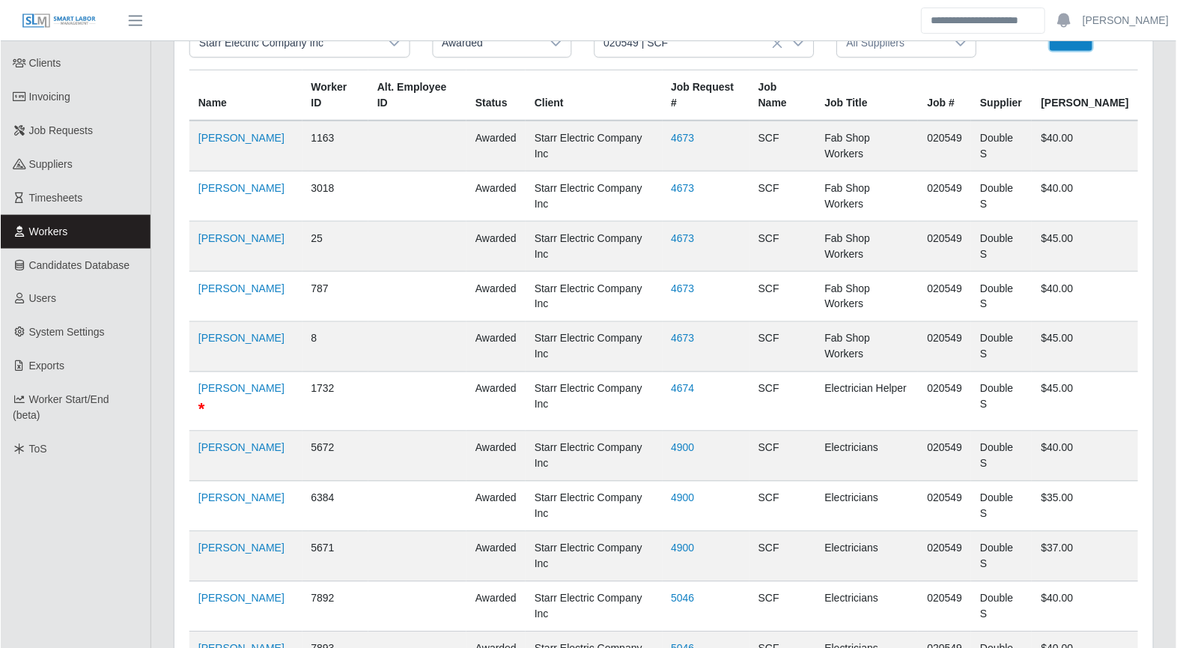
scroll to position [101, 0]
drag, startPoint x: 241, startPoint y: 301, endPoint x: 222, endPoint y: 300, distance: 19.5
click at [222, 382] on link "Manuel Mendes" at bounding box center [241, 388] width 86 height 12
click at [228, 481] on td "Jose Paguada" at bounding box center [245, 506] width 113 height 50
click at [228, 491] on link "[PERSON_NAME]" at bounding box center [241, 497] width 86 height 12
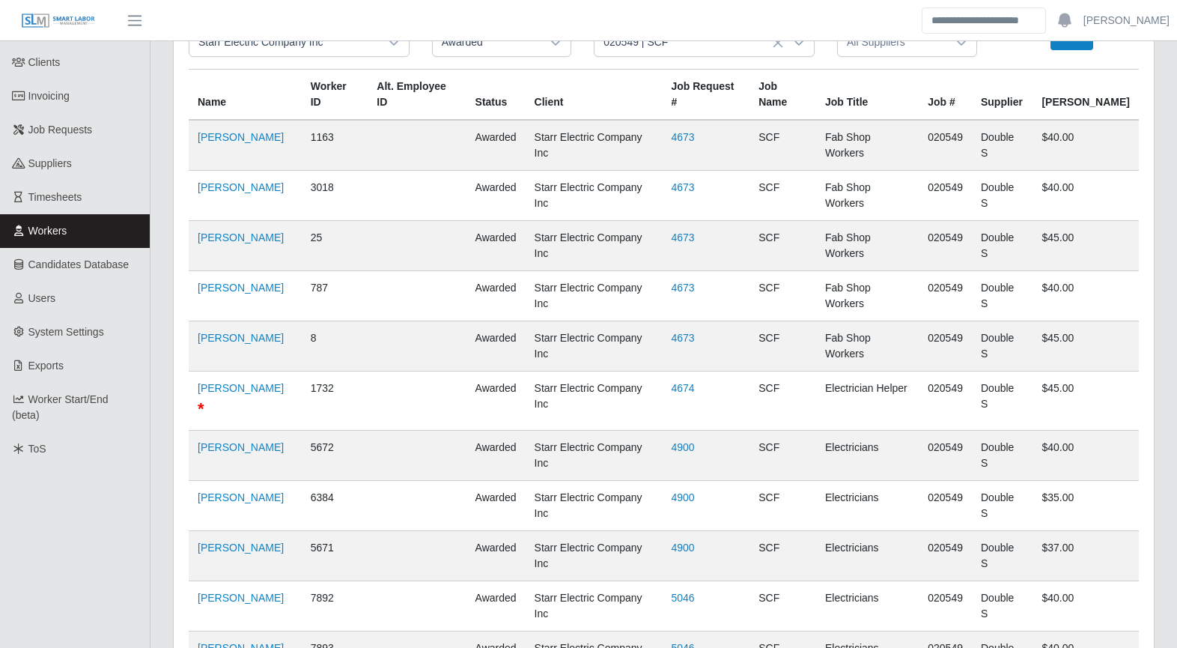
click at [1078, 51] on div "Client: Starr Electric Company Inc Status: Awarded Job Site: 020549 | SCF Suppl…" at bounding box center [663, 37] width 973 height 63
click at [1075, 48] on button "Filter" at bounding box center [1072, 37] width 43 height 26
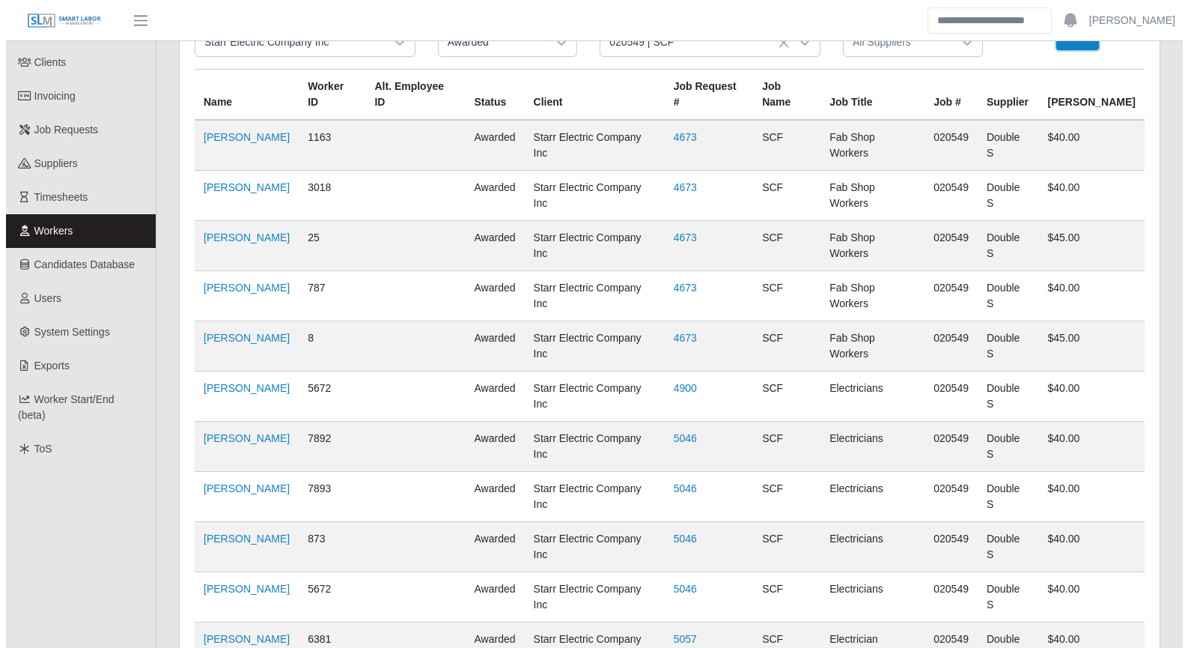
scroll to position [0, 0]
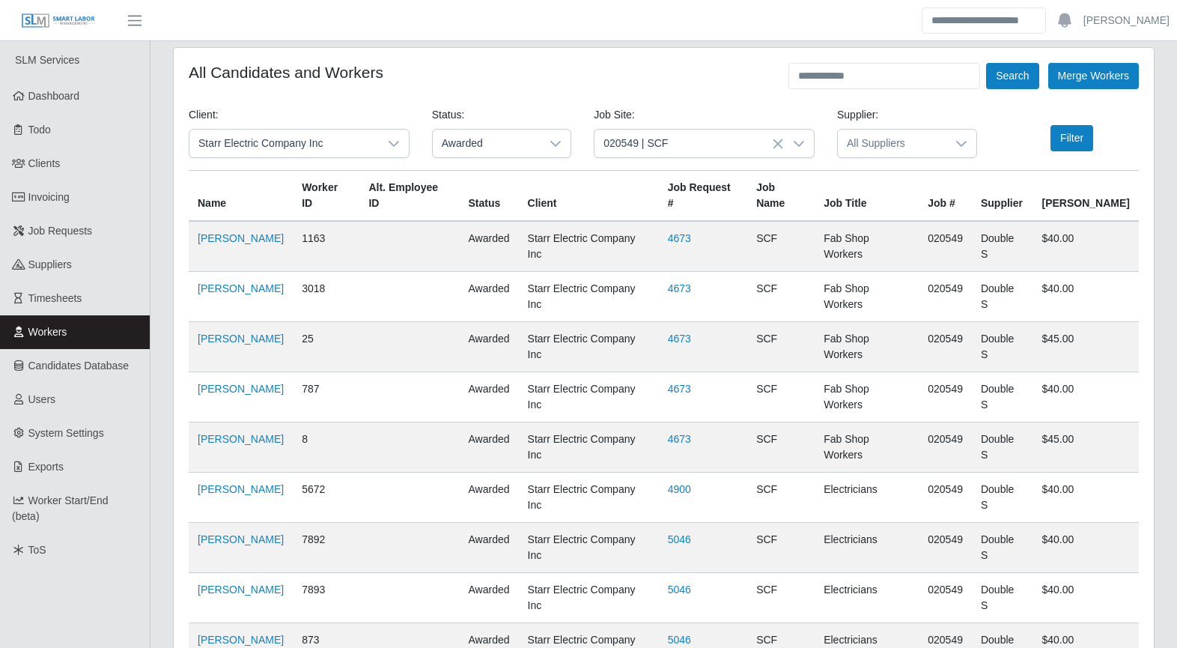
click at [1084, 143] on button "Filter" at bounding box center [1072, 138] width 43 height 26
click at [1072, 141] on button "Filter" at bounding box center [1072, 138] width 43 height 26
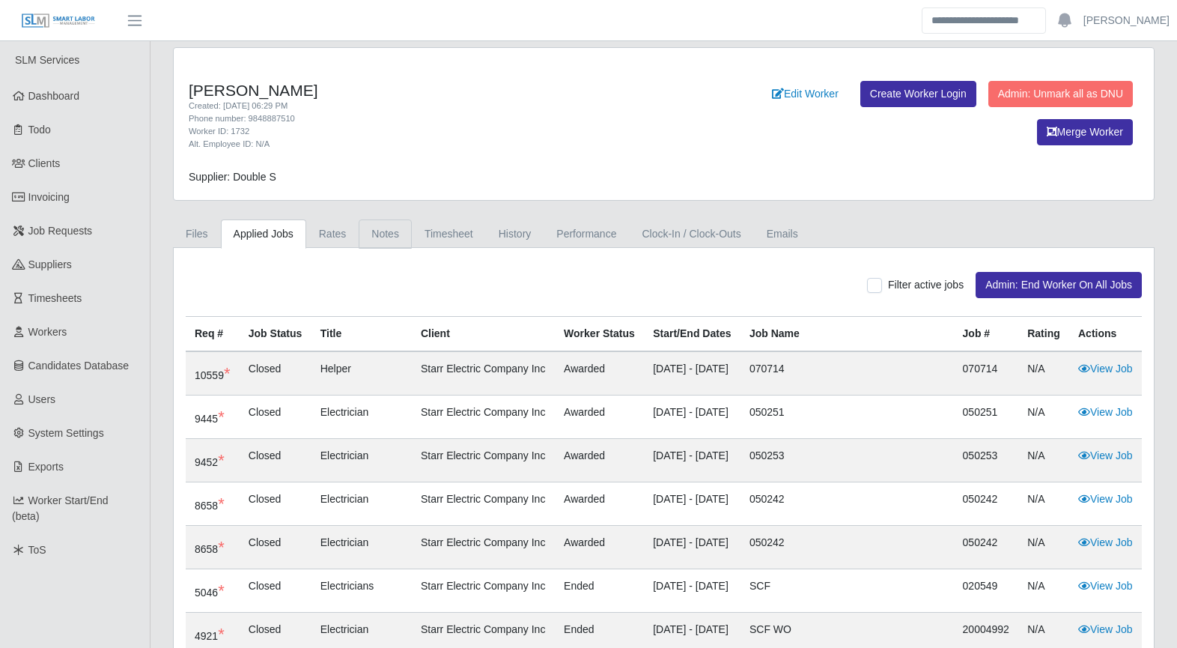
click at [377, 234] on link "Notes" at bounding box center [385, 233] width 53 height 29
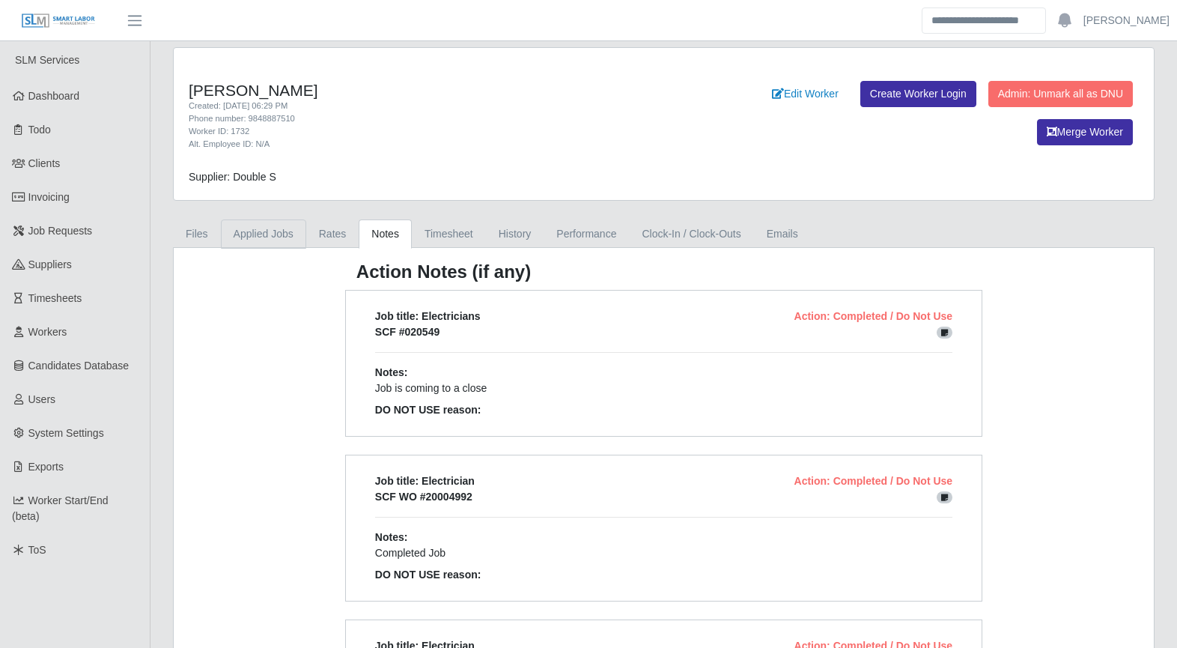
click at [254, 234] on link "Applied Jobs" at bounding box center [263, 233] width 85 height 29
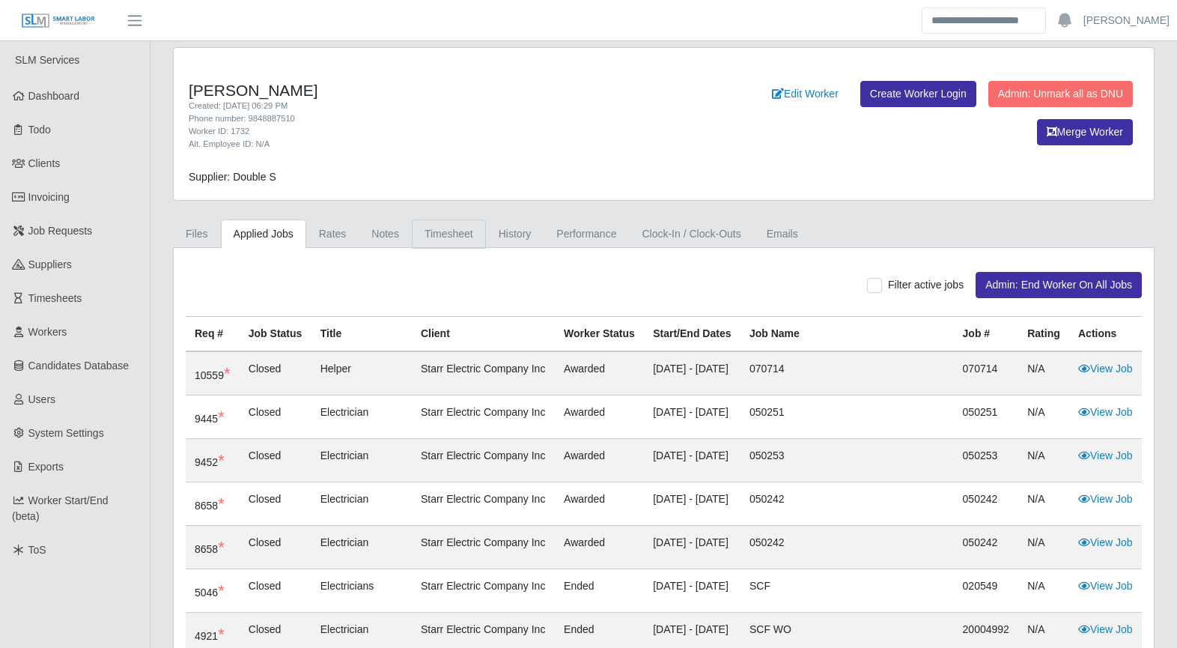
click at [428, 230] on link "Timesheet" at bounding box center [449, 233] width 74 height 29
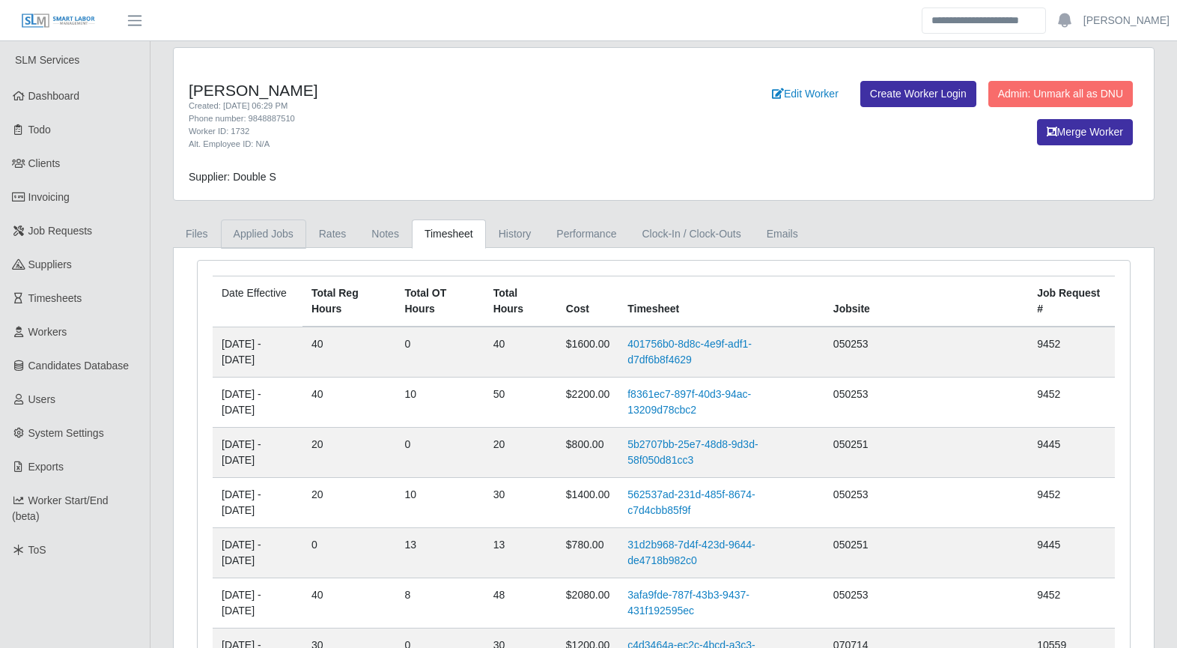
drag, startPoint x: 247, startPoint y: 228, endPoint x: 261, endPoint y: 231, distance: 13.8
click at [249, 229] on link "Applied Jobs" at bounding box center [263, 233] width 85 height 29
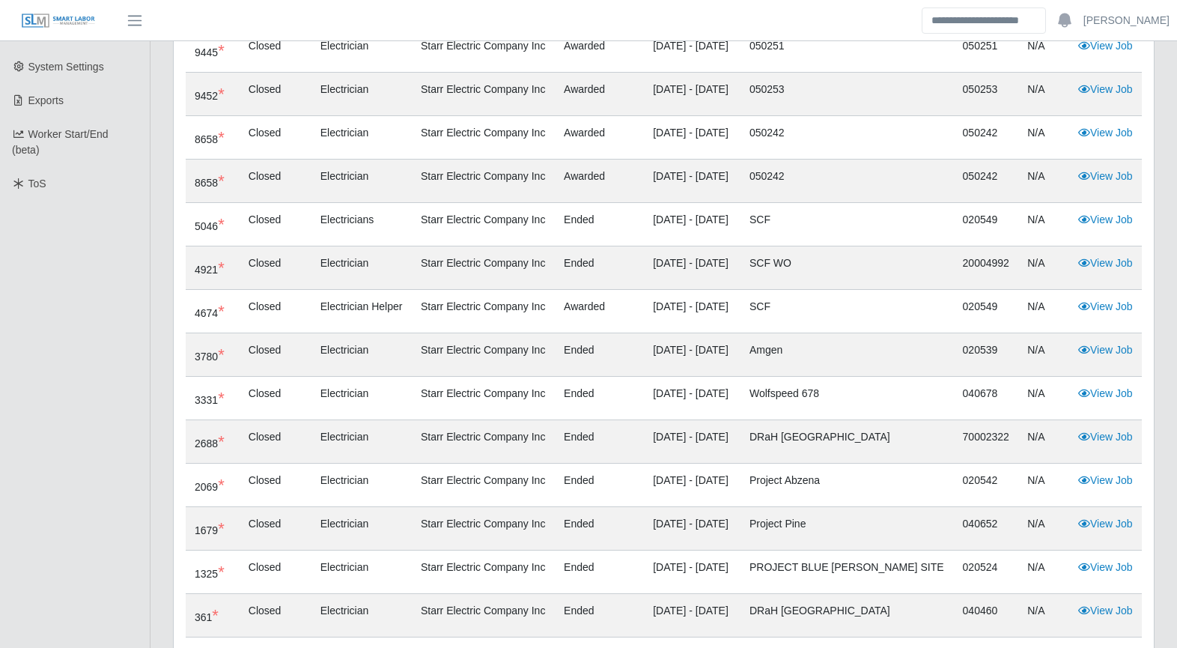
scroll to position [416, 0]
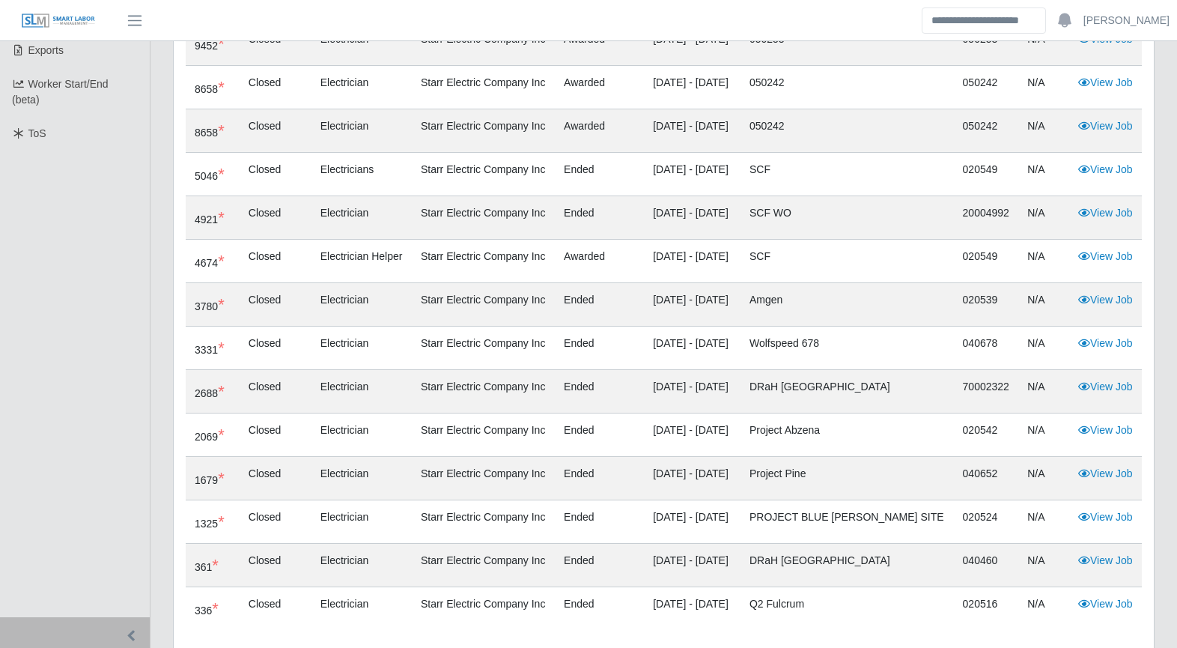
click at [1102, 260] on link "View Job" at bounding box center [1105, 256] width 55 height 12
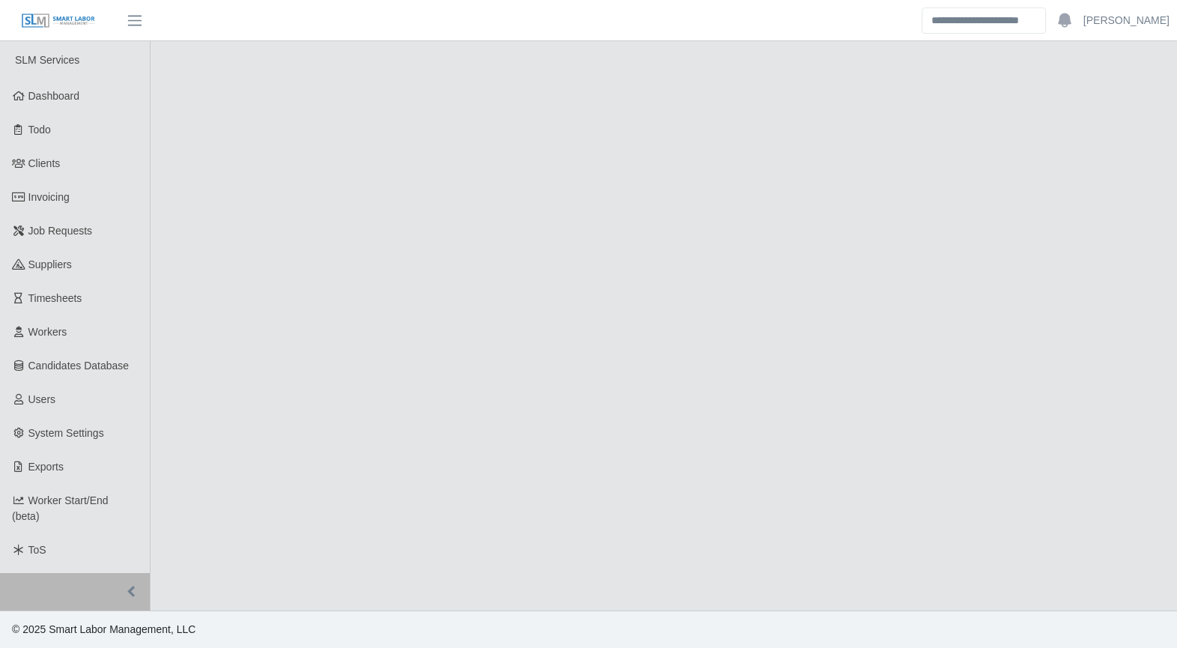
select select "******"
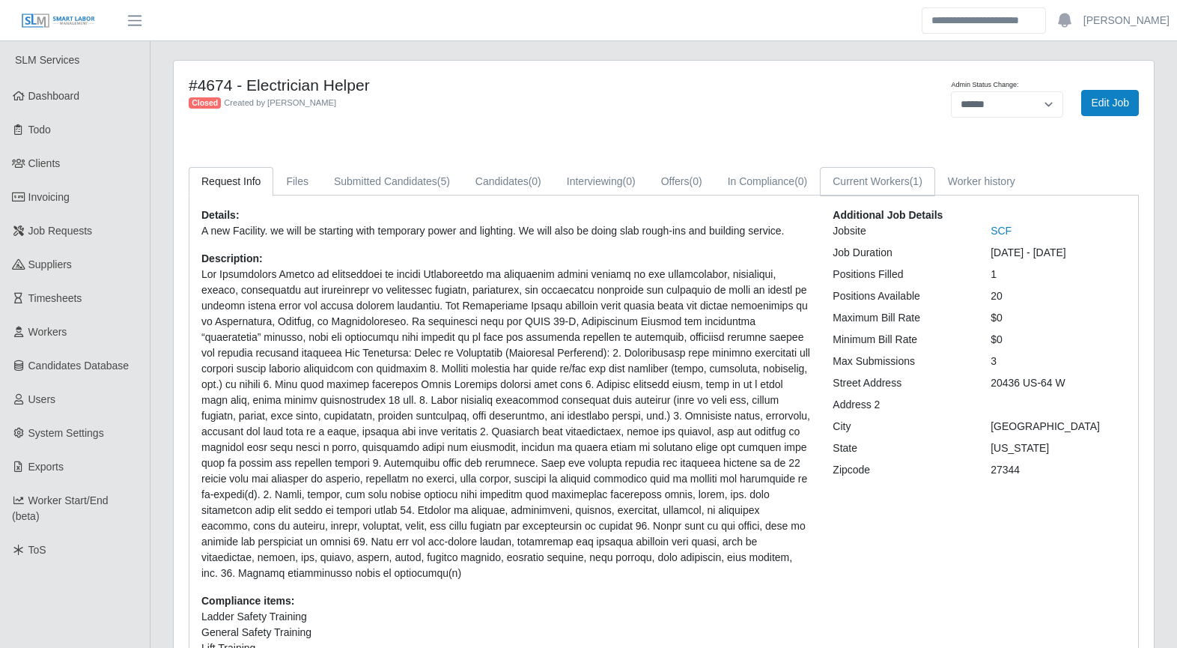
click at [903, 174] on link "Current Workers (1)" at bounding box center [877, 181] width 115 height 29
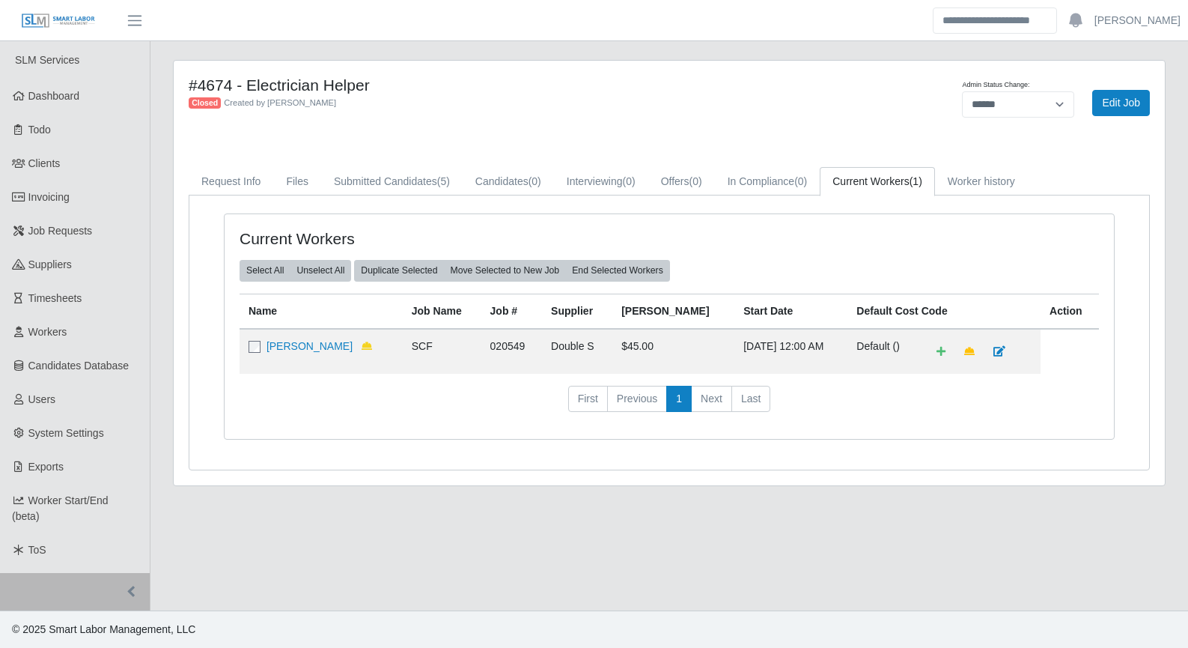
click at [294, 351] on link "[PERSON_NAME]" at bounding box center [310, 346] width 86 height 12
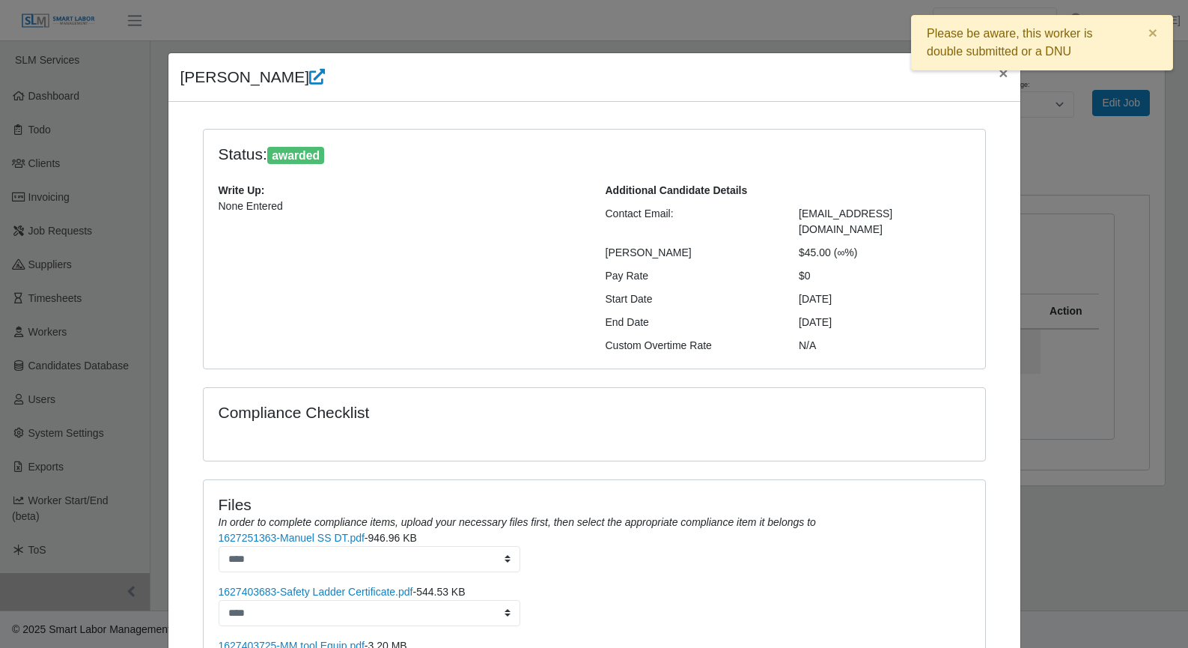
scroll to position [198, 0]
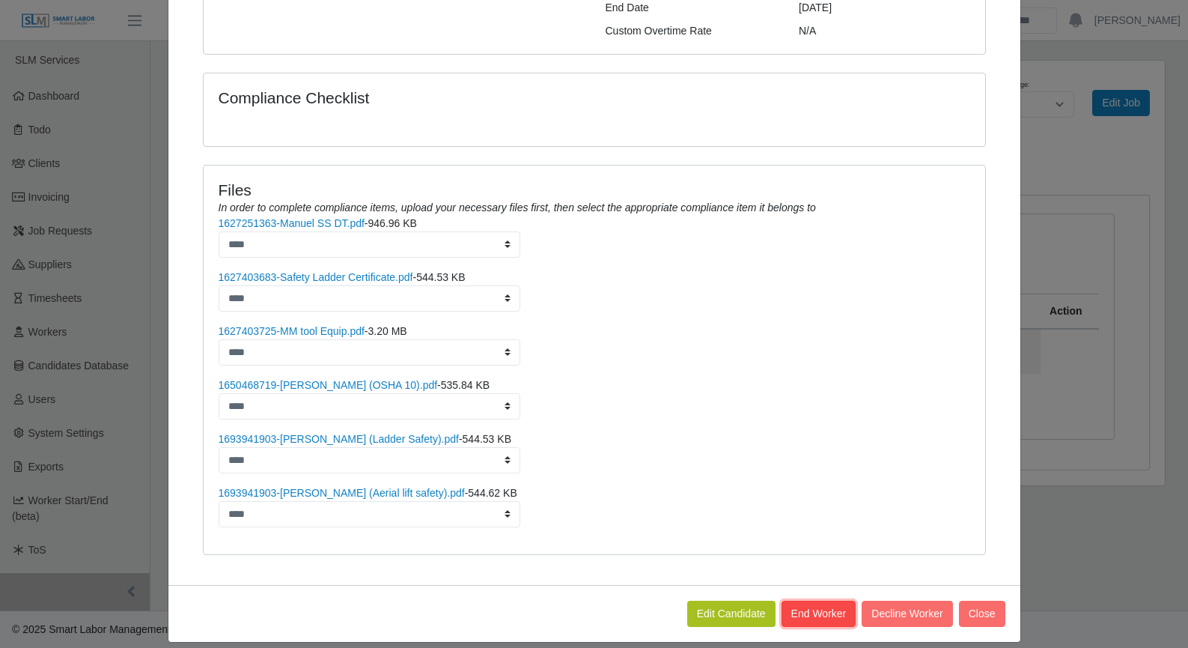
click at [812, 601] on button "End Worker" at bounding box center [819, 614] width 75 height 26
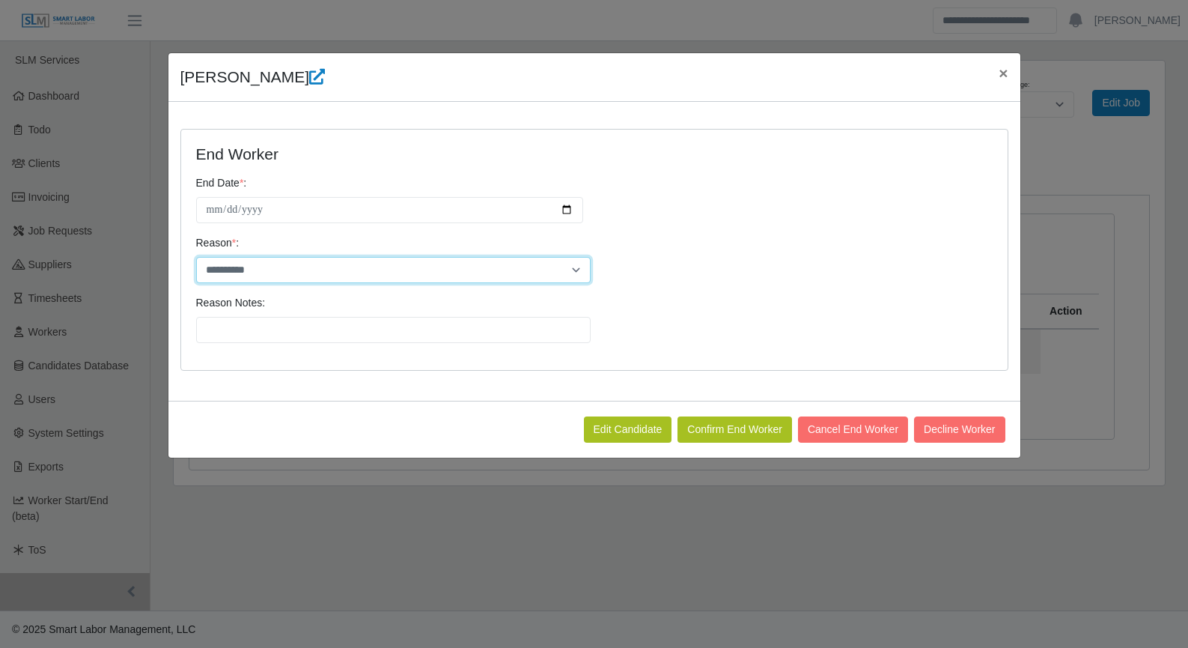
click at [467, 273] on select "**********" at bounding box center [393, 270] width 395 height 26
select select "**********"
click at [196, 257] on select "**********" at bounding box center [393, 270] width 395 height 26
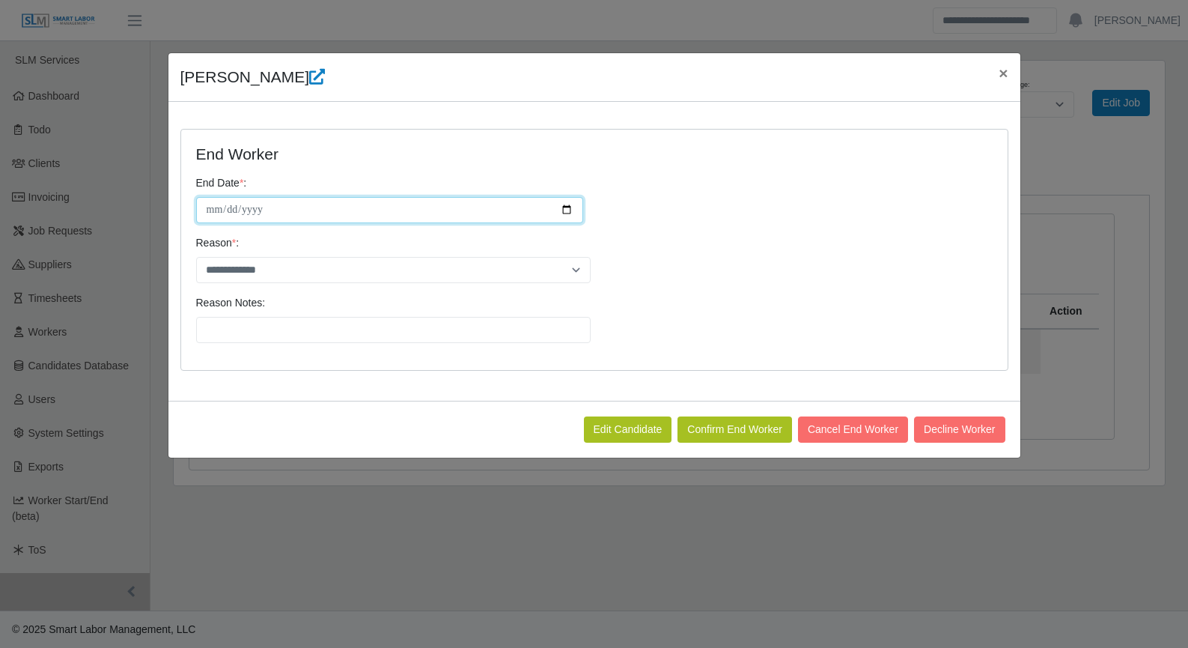
click at [563, 213] on input "**********" at bounding box center [389, 210] width 387 height 26
type input "**********"
click at [762, 431] on button "Confirm End Worker" at bounding box center [735, 429] width 115 height 26
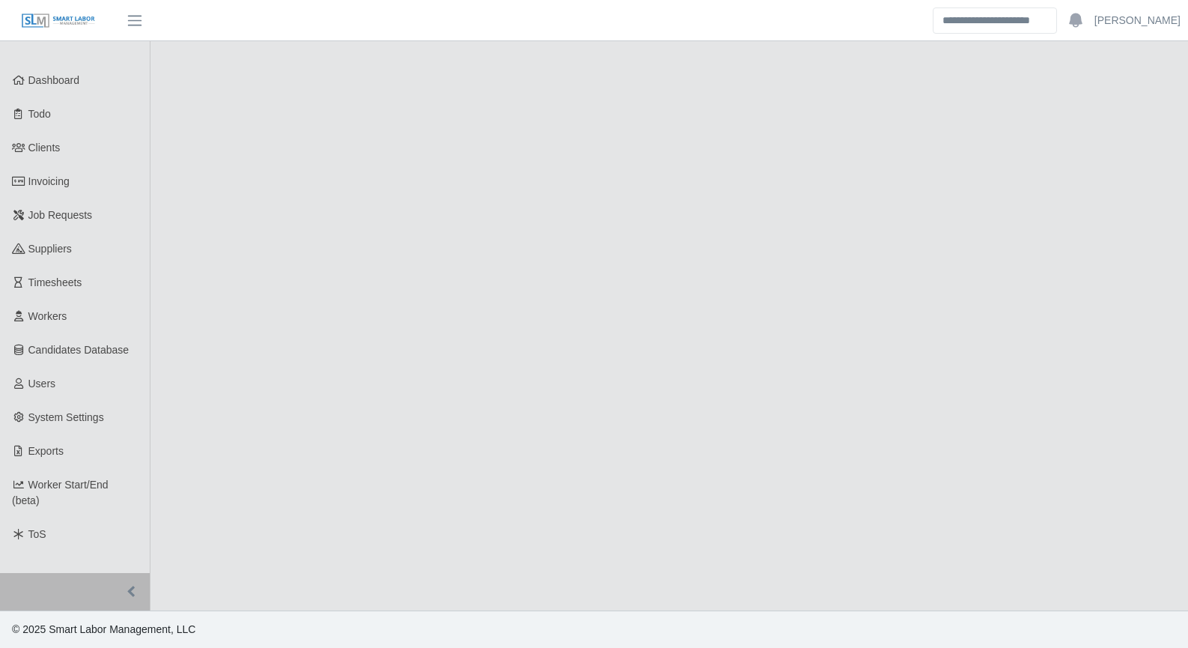
select select "******"
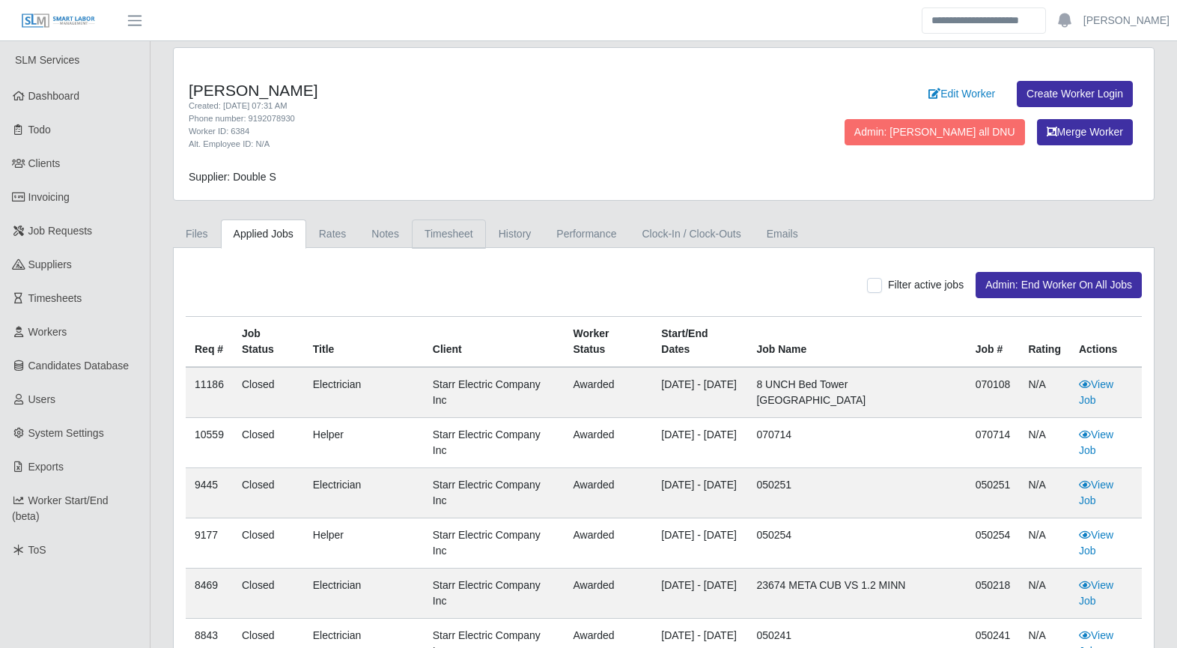
click at [445, 235] on link "Timesheet" at bounding box center [449, 233] width 74 height 29
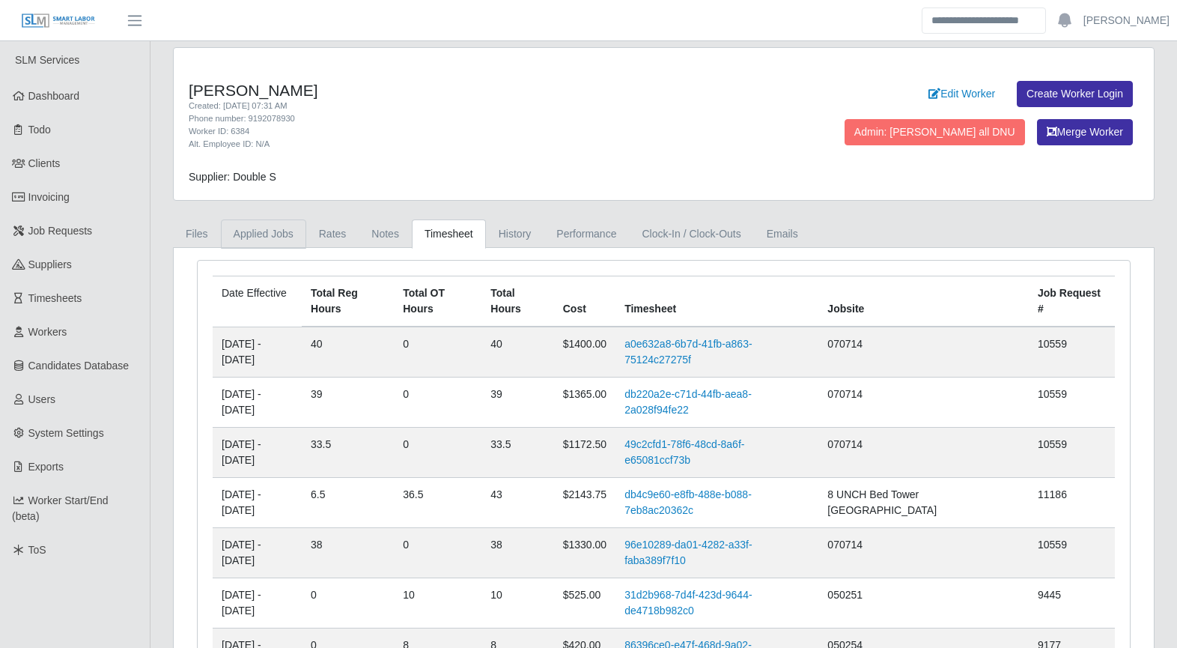
click at [267, 240] on link "Applied Jobs" at bounding box center [263, 233] width 85 height 29
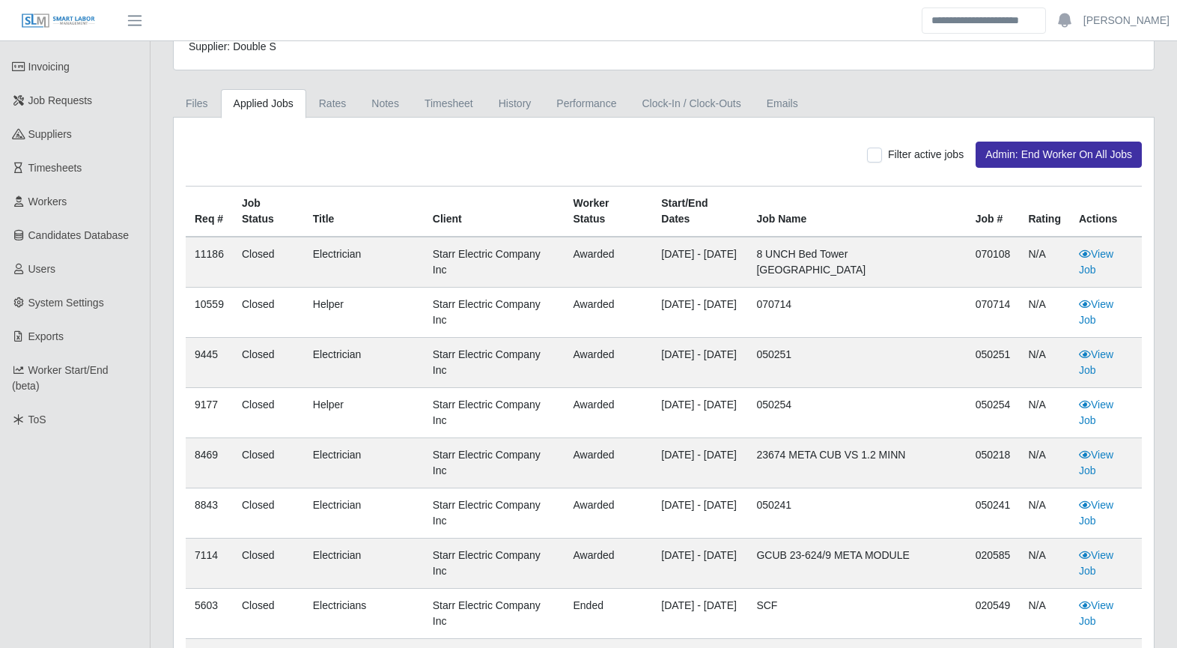
scroll to position [237, 0]
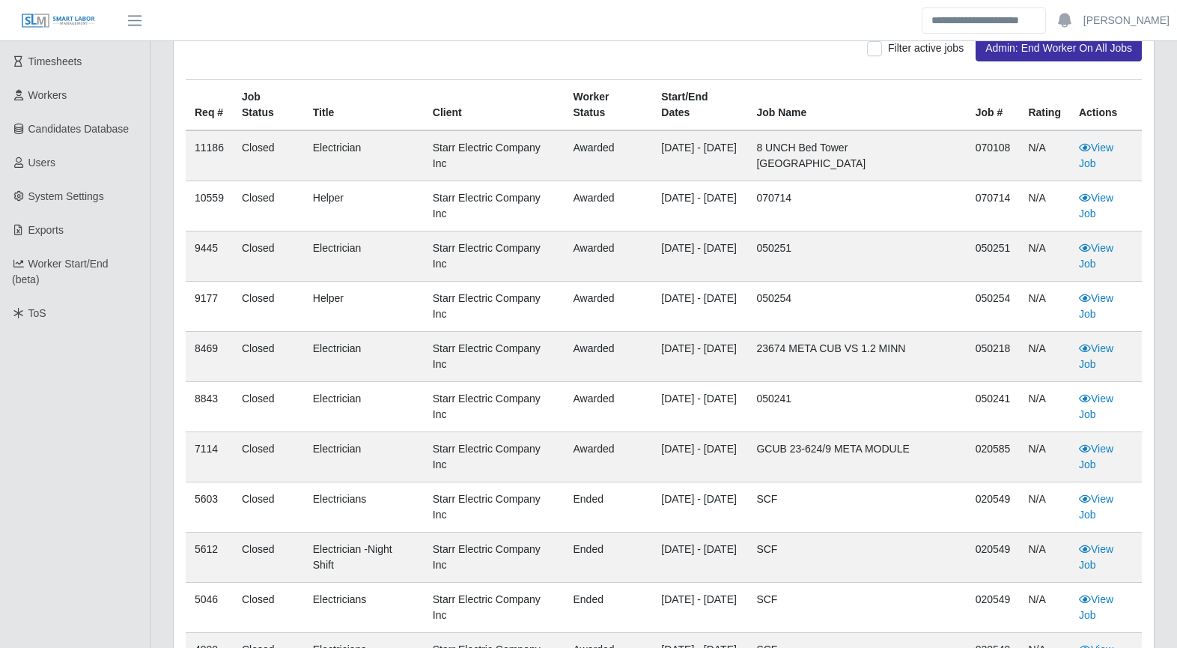
click at [1102, 643] on link "View Job" at bounding box center [1096, 657] width 34 height 28
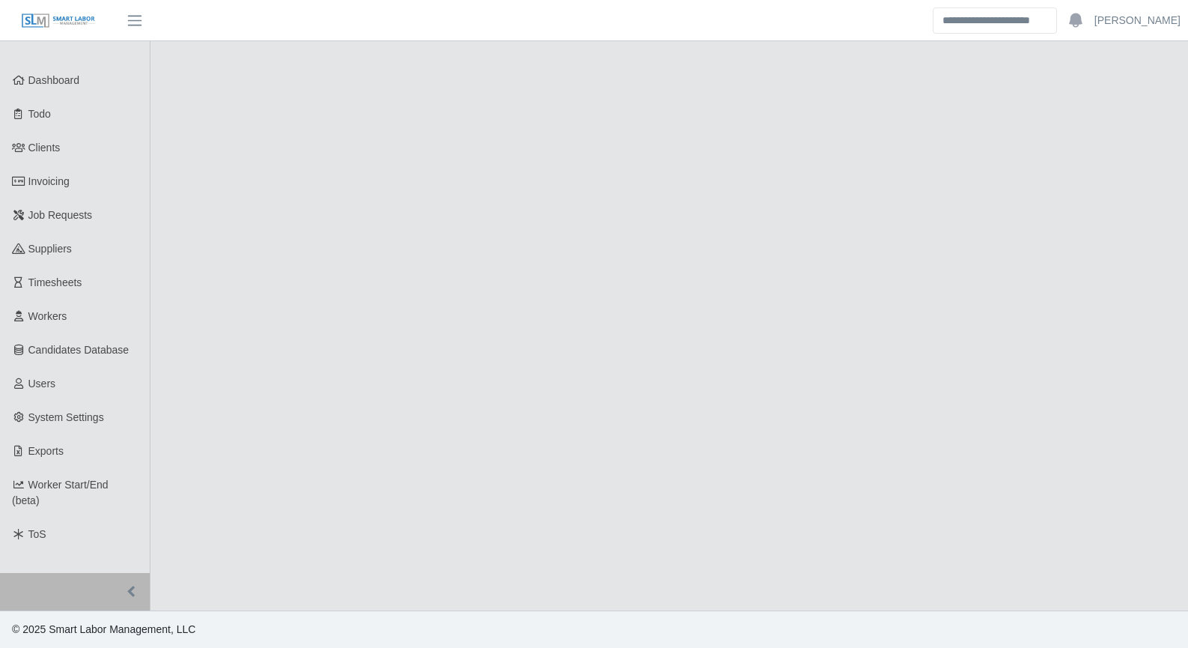
select select "******"
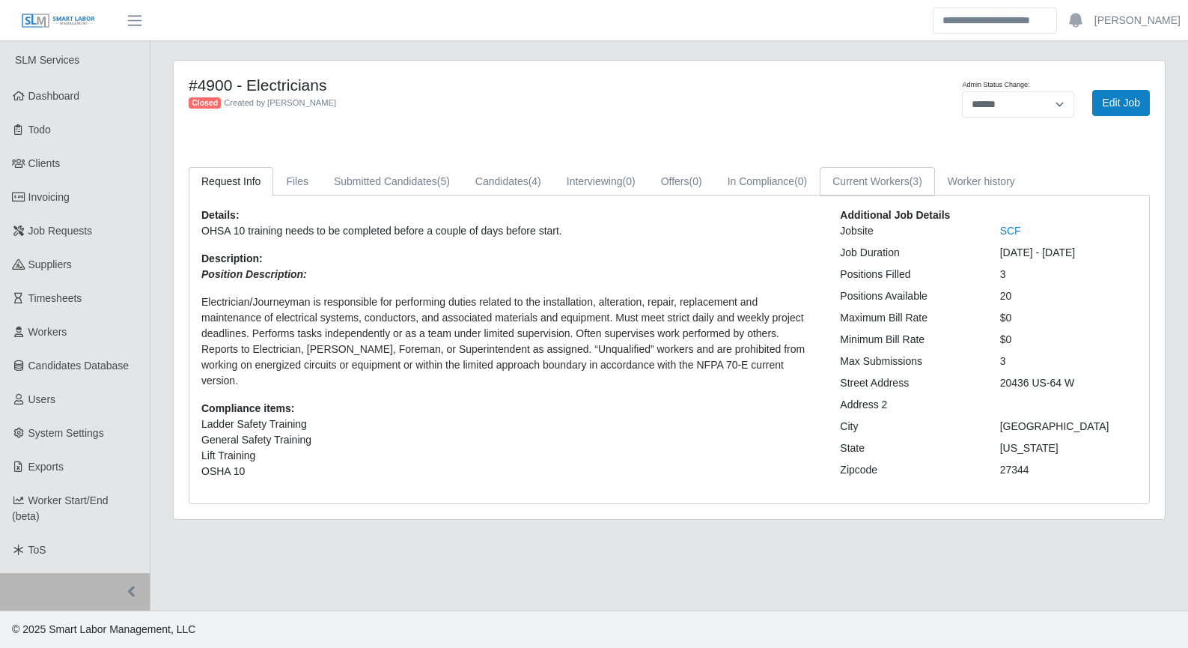
click at [885, 181] on link "Current Workers (3)" at bounding box center [877, 181] width 115 height 29
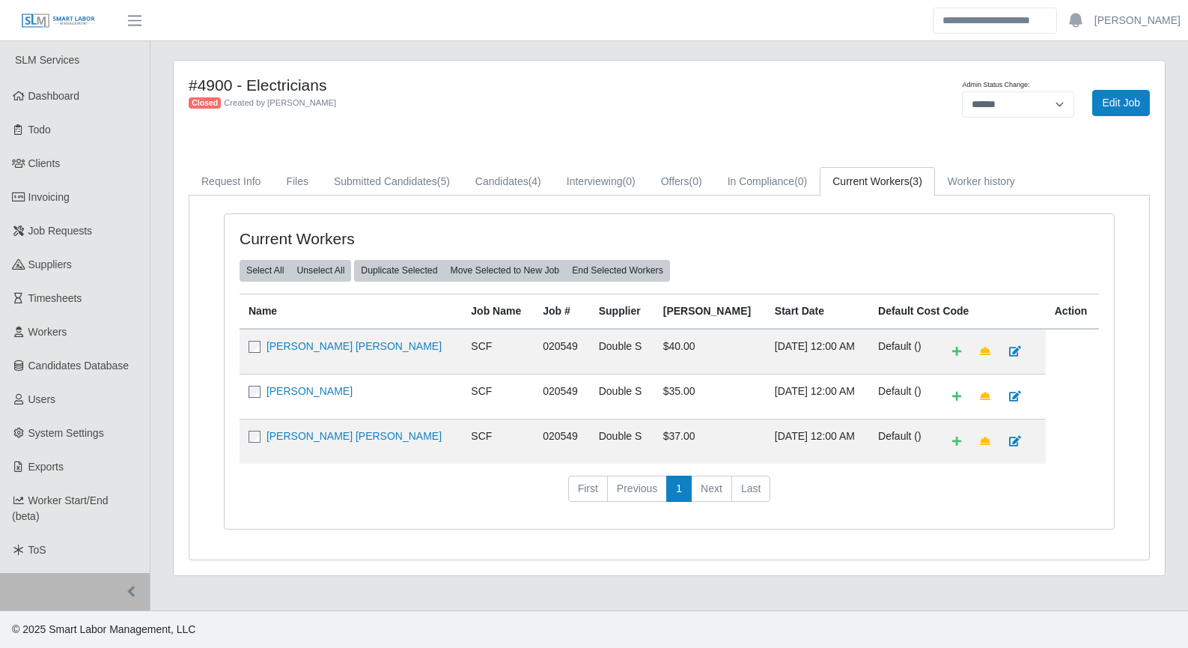
click at [252, 386] on span at bounding box center [256, 391] width 15 height 12
click at [627, 273] on button "End Selected Workers" at bounding box center [617, 270] width 105 height 21
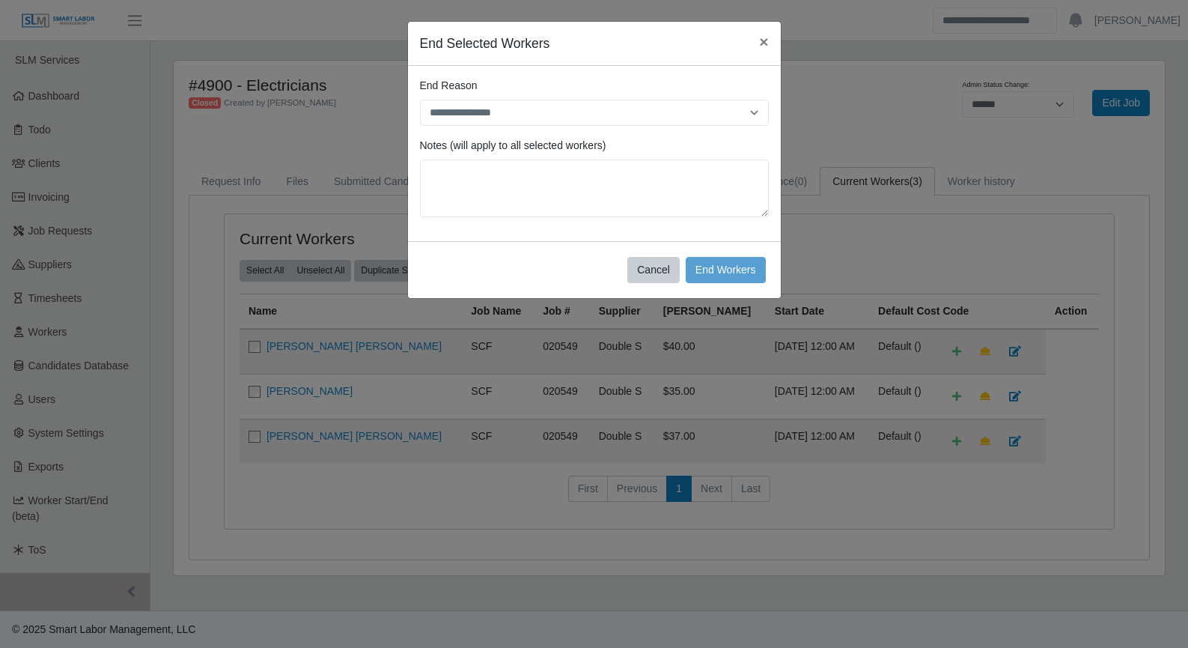
click at [540, 99] on div "**********" at bounding box center [594, 102] width 349 height 48
click at [709, 278] on button "End Workers" at bounding box center [726, 270] width 80 height 26
click at [506, 169] on textarea at bounding box center [594, 189] width 349 height 58
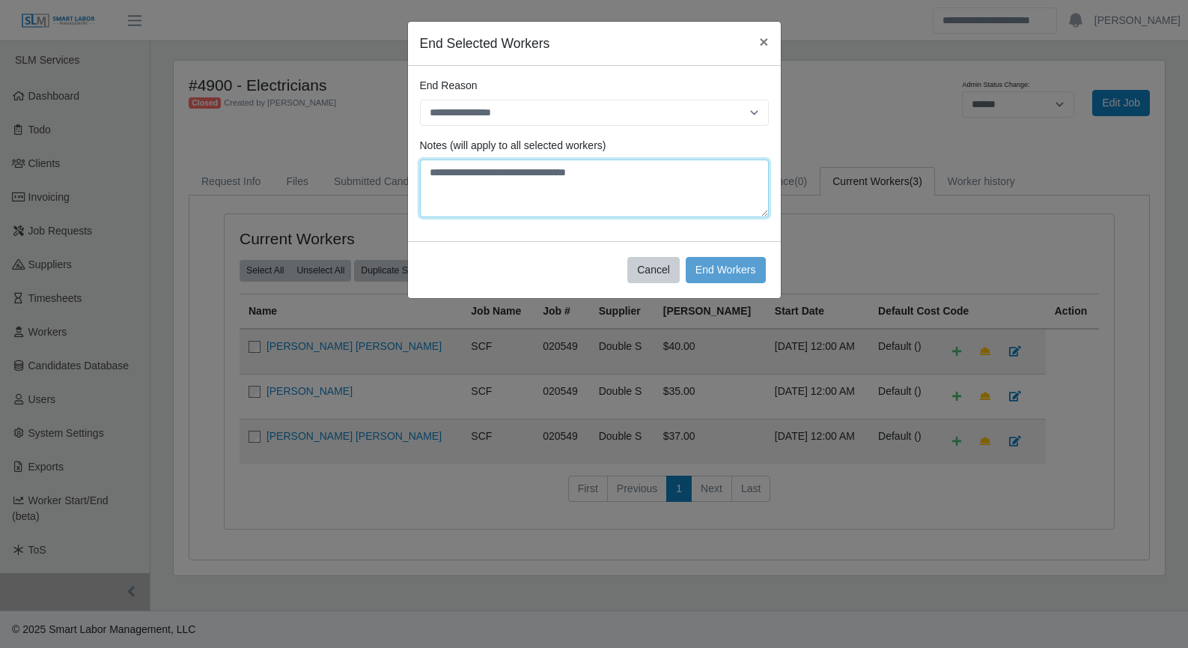
type textarea "**********"
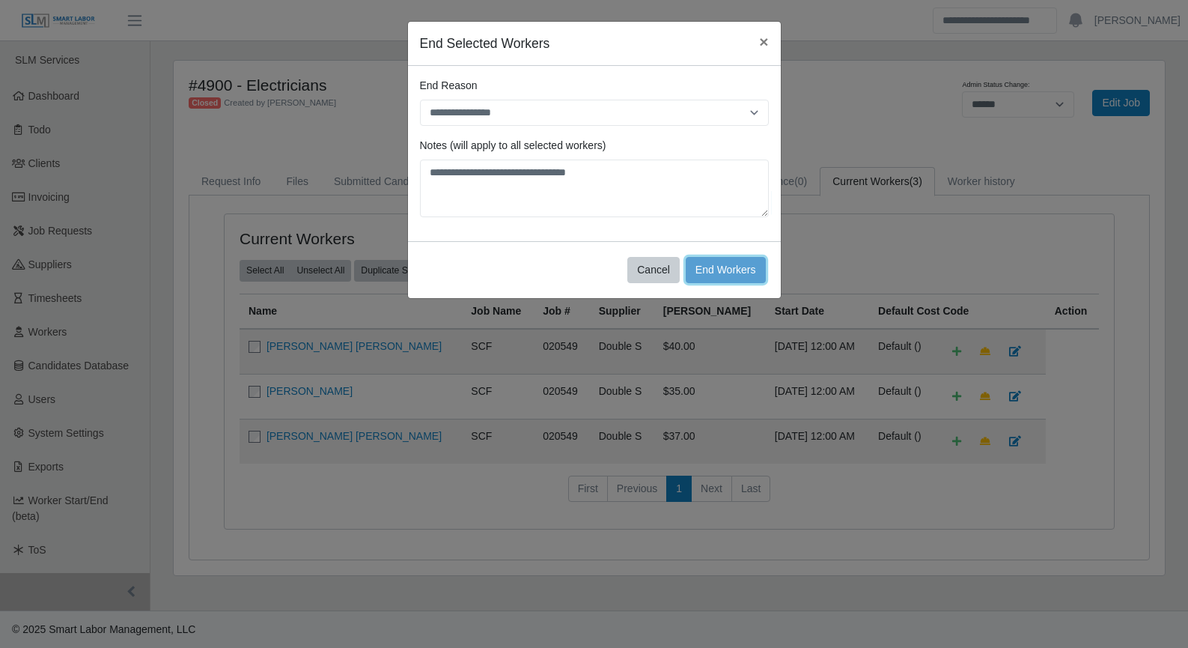
click at [714, 264] on button "End Workers" at bounding box center [726, 270] width 80 height 26
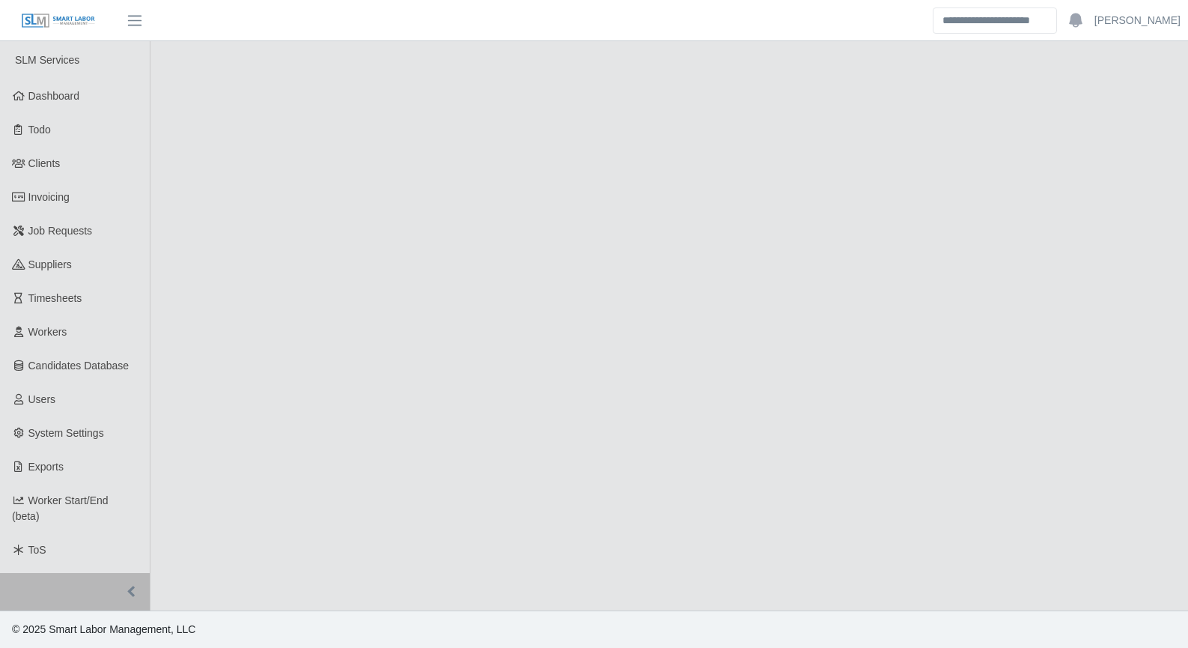
select select "******"
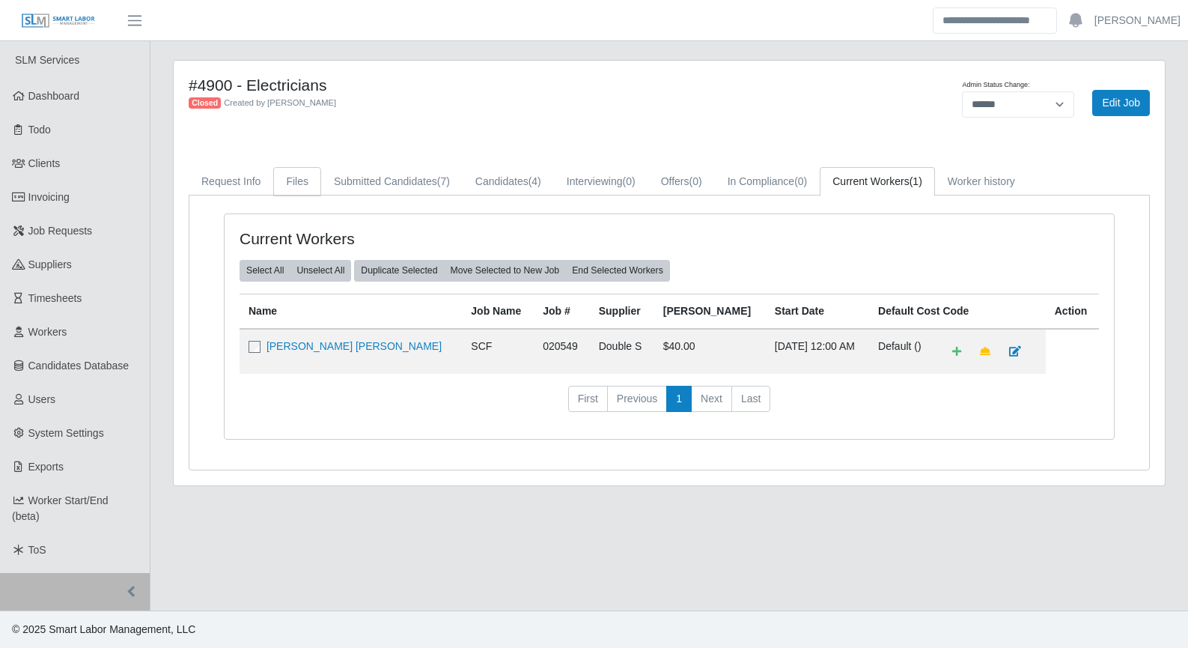
click at [311, 180] on link "Files" at bounding box center [297, 181] width 48 height 29
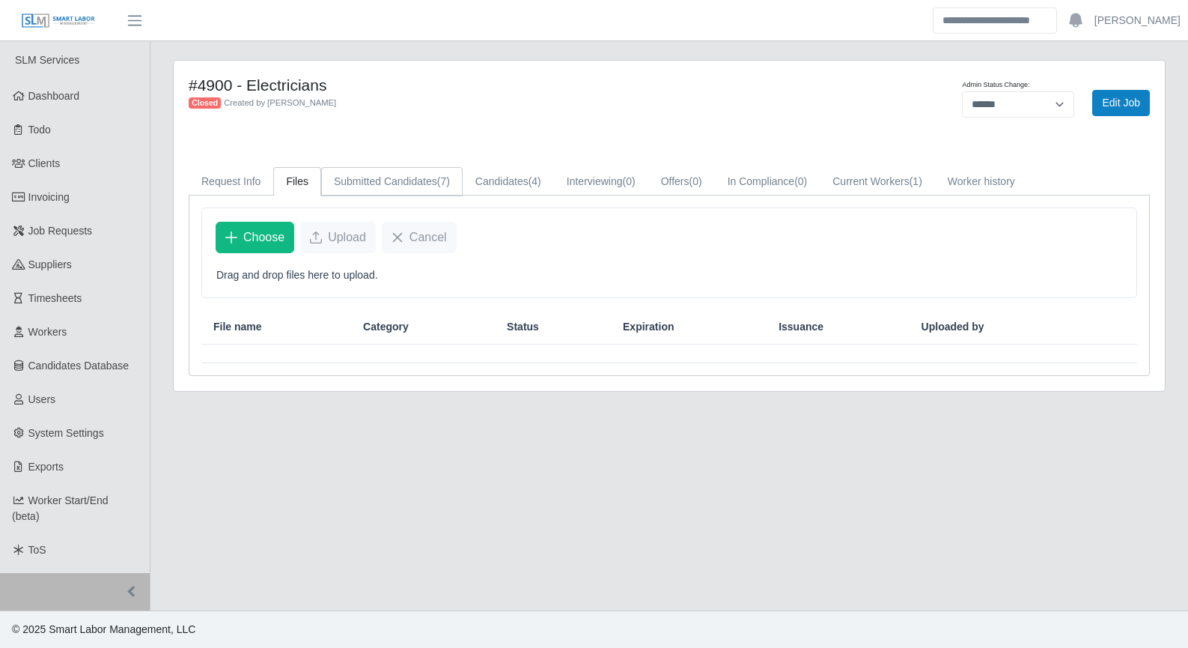
click at [338, 182] on link "Submitted Candidates (7)" at bounding box center [392, 181] width 142 height 29
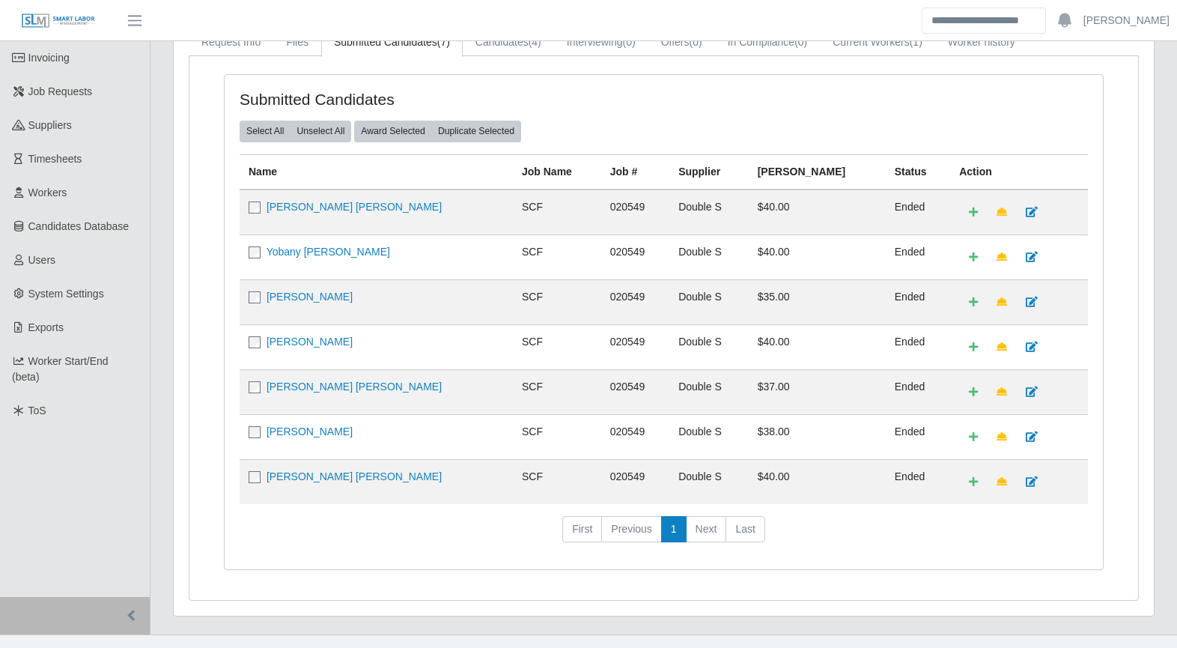
scroll to position [163, 0]
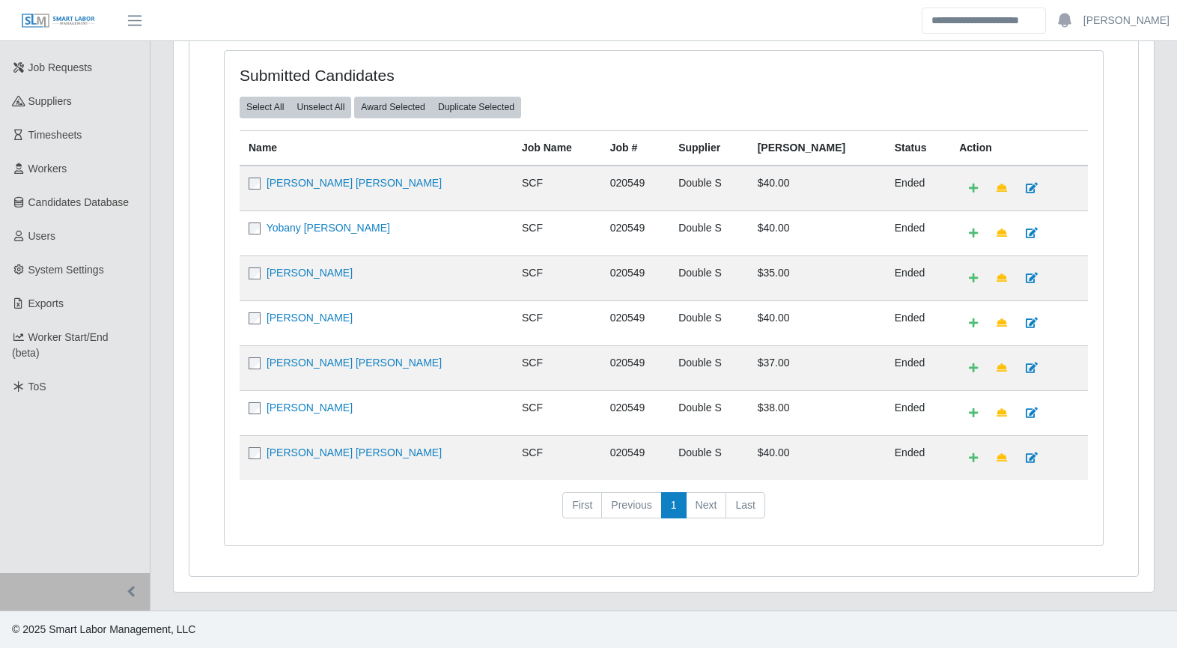
click at [330, 365] on link "Cecilio Cristobal Vasquez Rodriguez" at bounding box center [354, 362] width 175 height 12
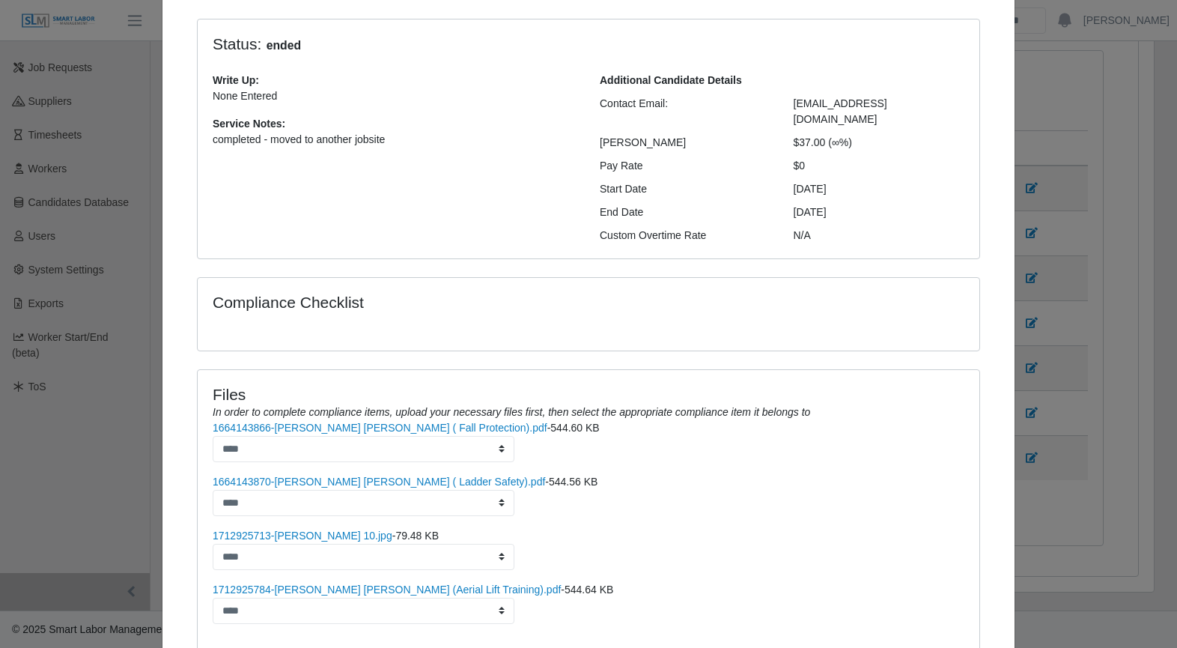
scroll to position [49, 0]
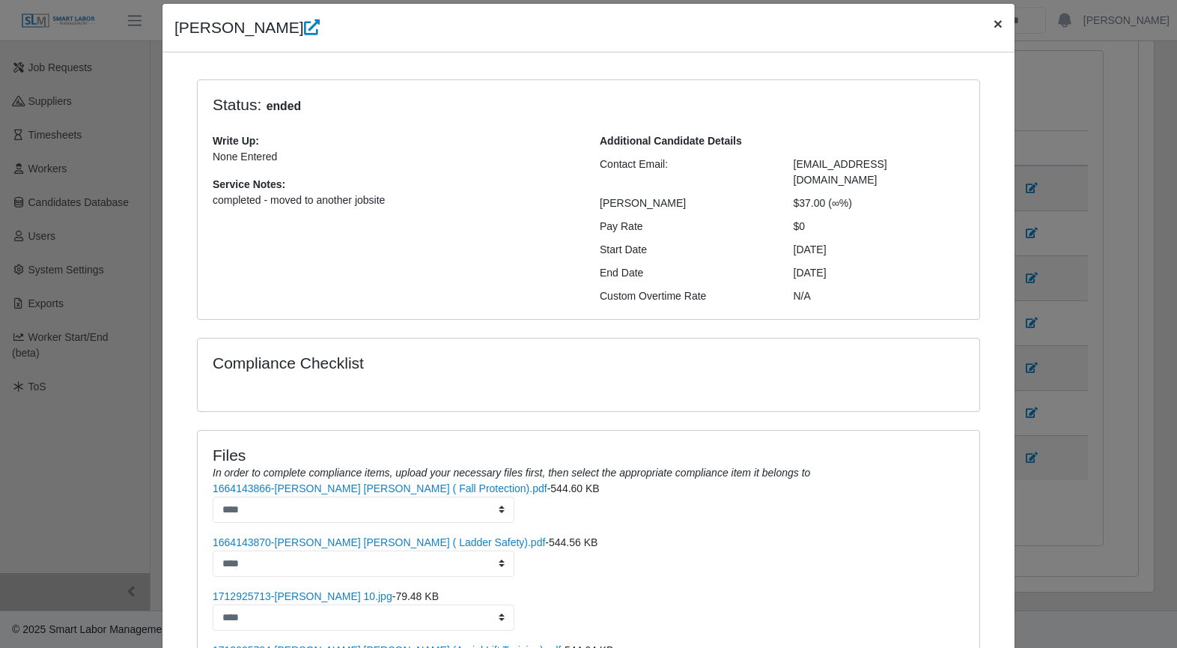
click at [994, 26] on span "×" at bounding box center [998, 23] width 9 height 17
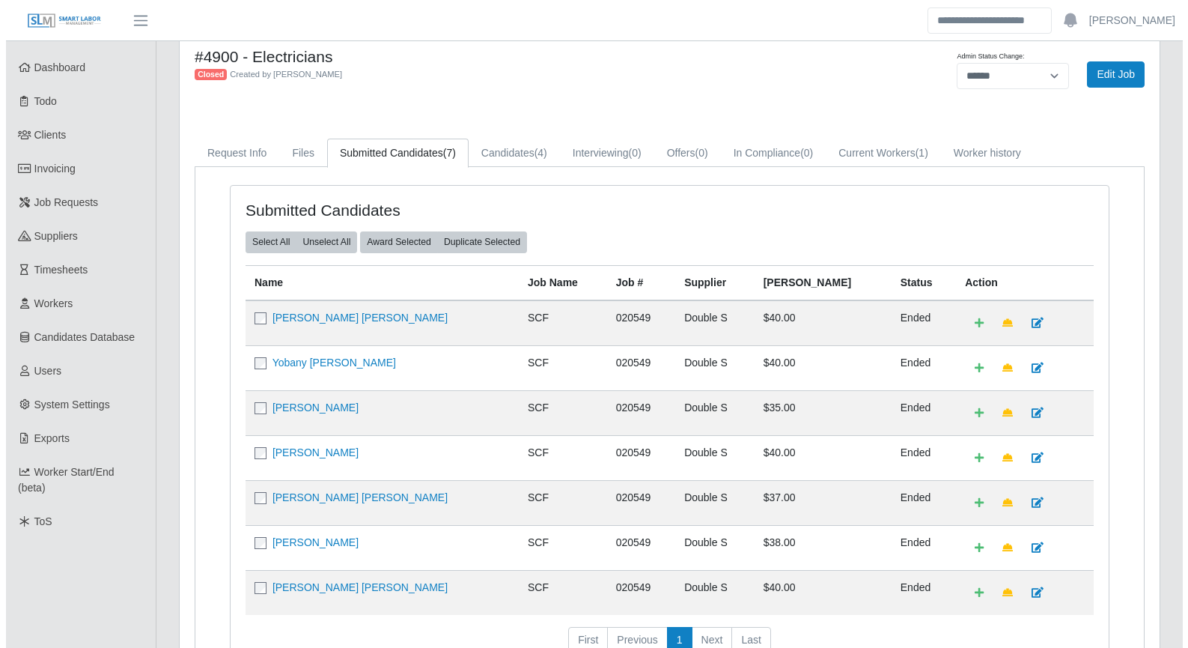
scroll to position [0, 0]
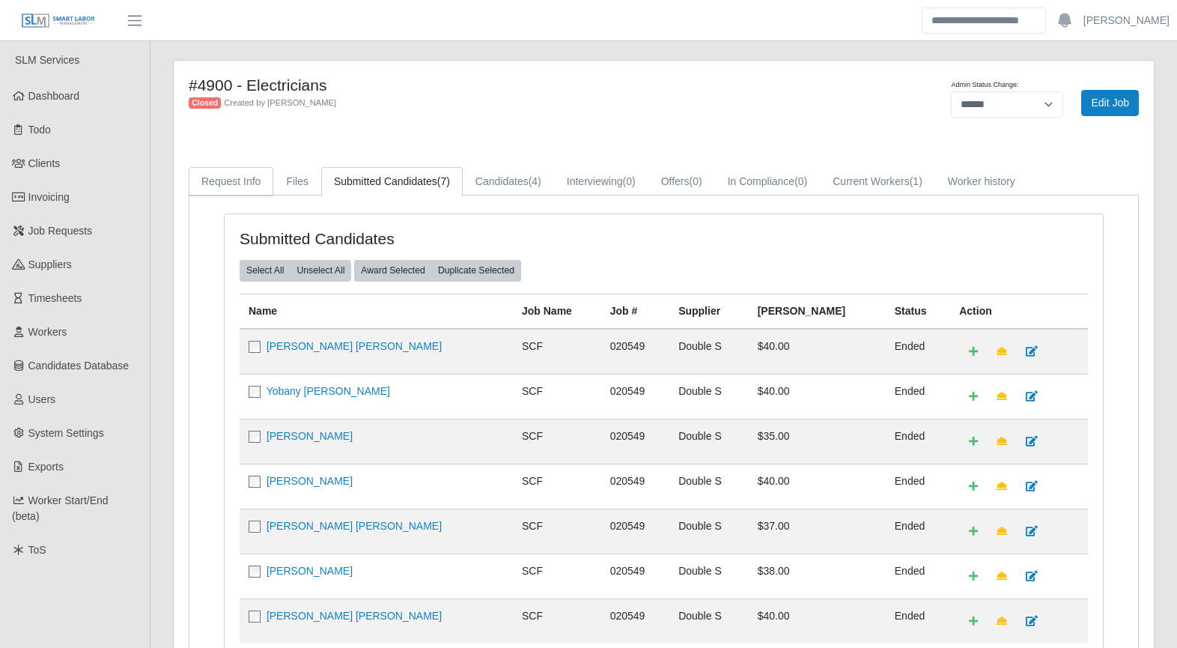
click at [238, 183] on link "Request Info" at bounding box center [231, 181] width 85 height 29
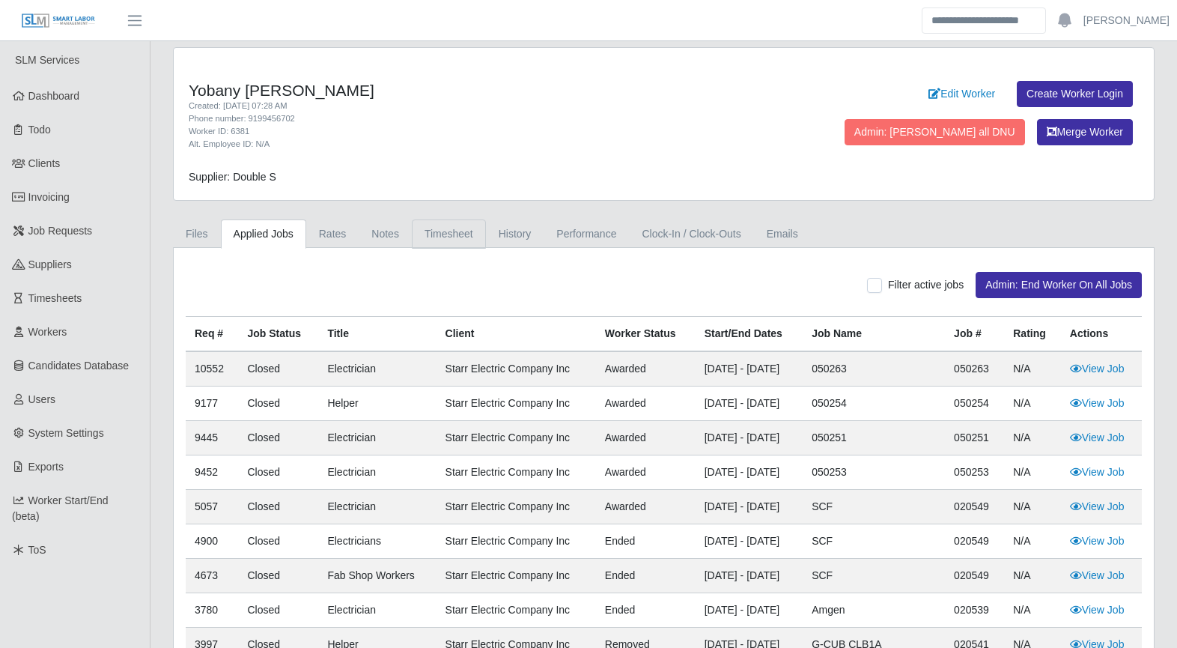
click at [434, 232] on link "Timesheet" at bounding box center [449, 233] width 74 height 29
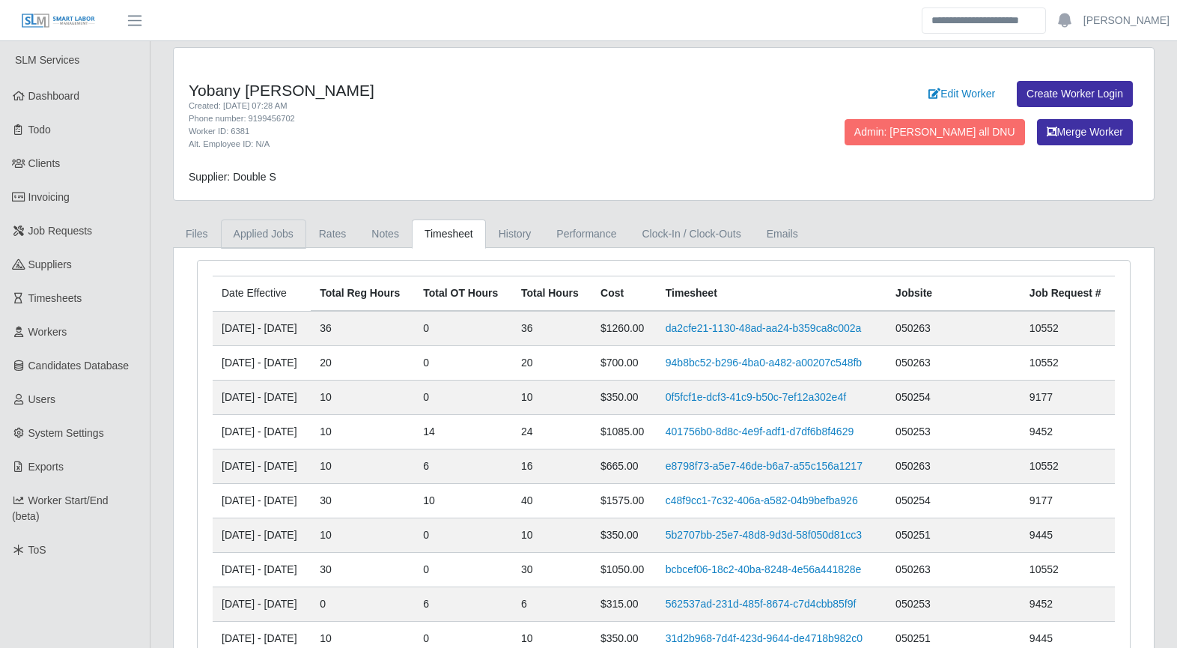
click at [267, 246] on link "Applied Jobs" at bounding box center [263, 233] width 85 height 29
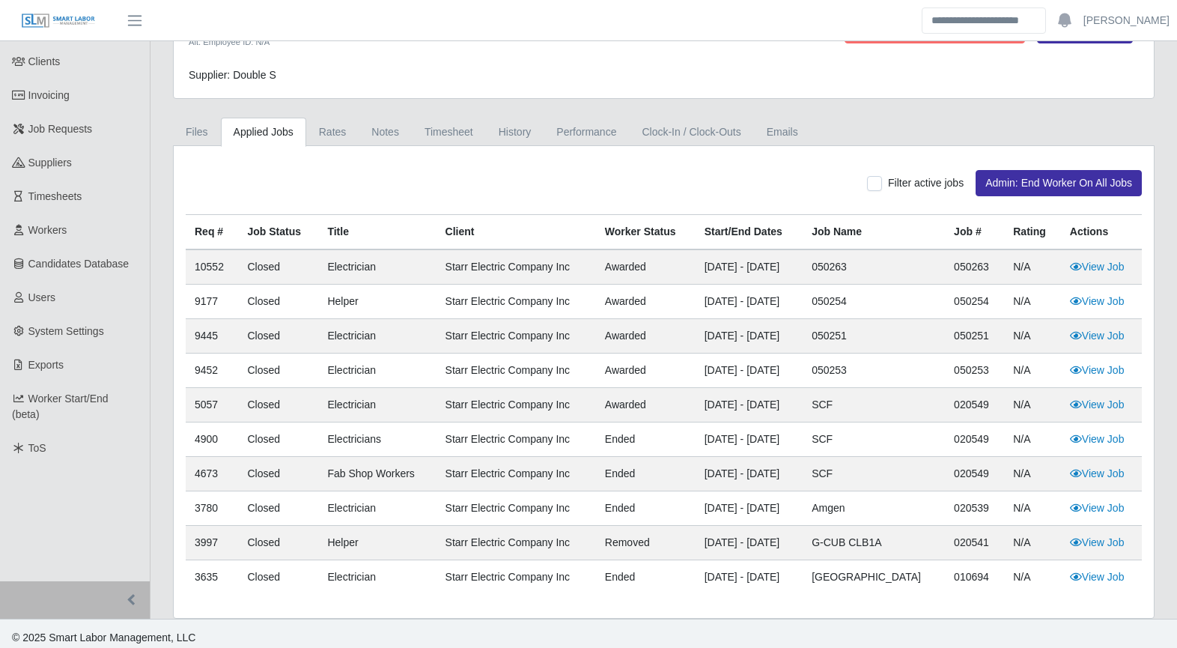
scroll to position [110, 0]
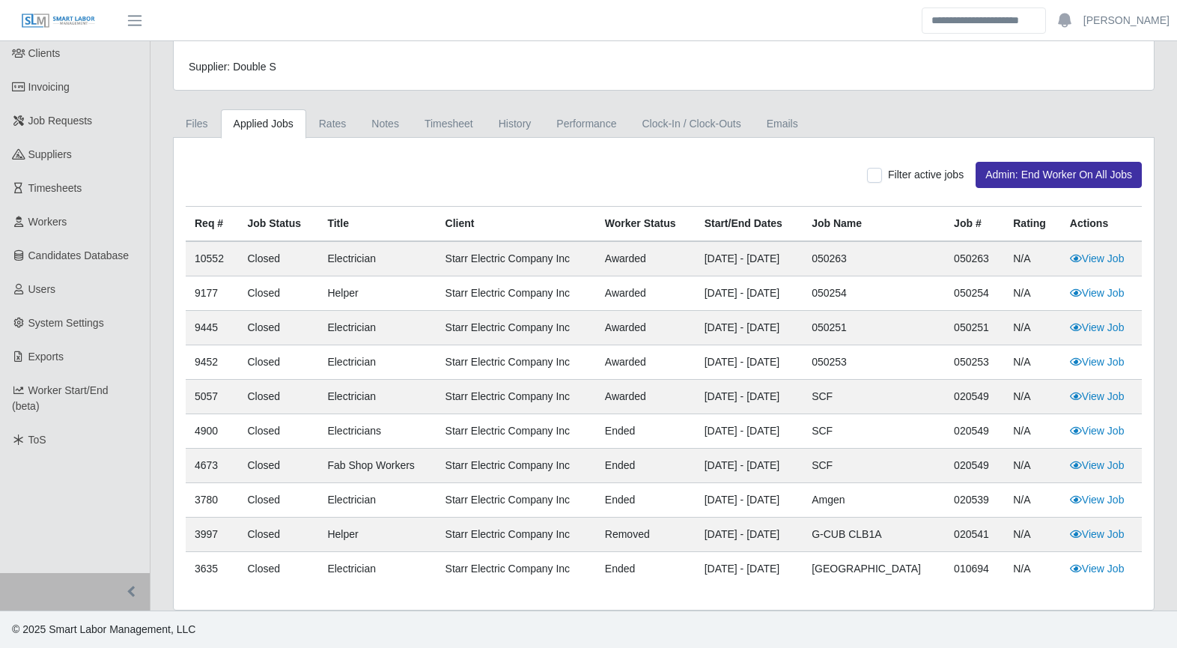
click at [1111, 398] on link "View Job" at bounding box center [1097, 396] width 55 height 12
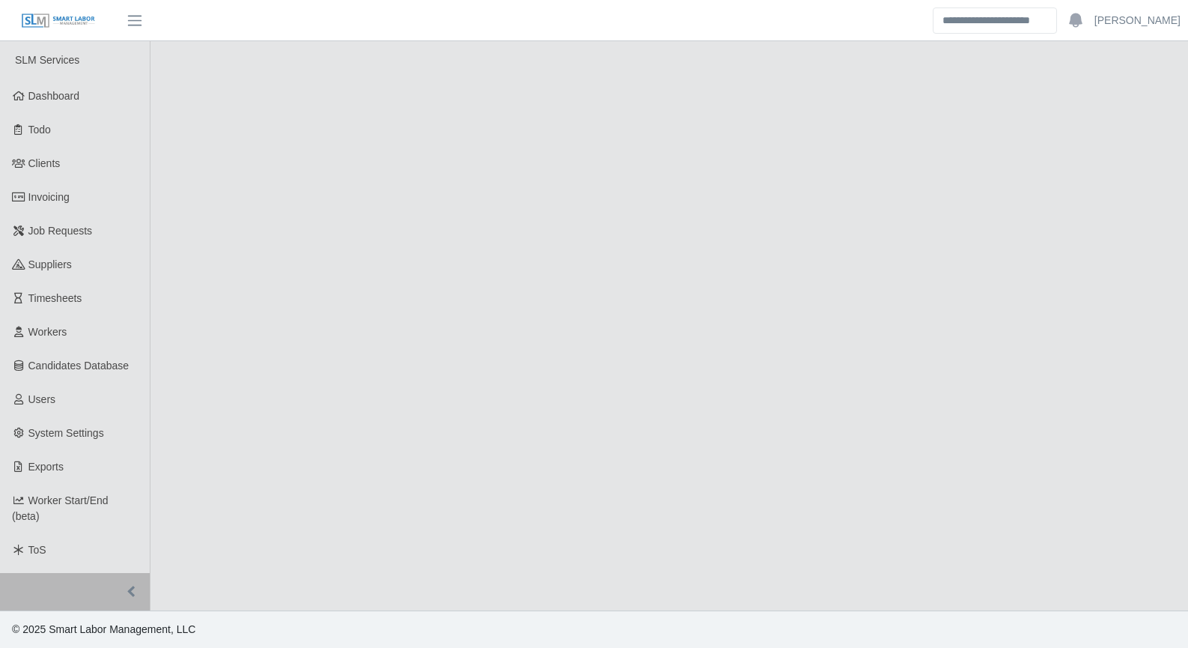
select select "******"
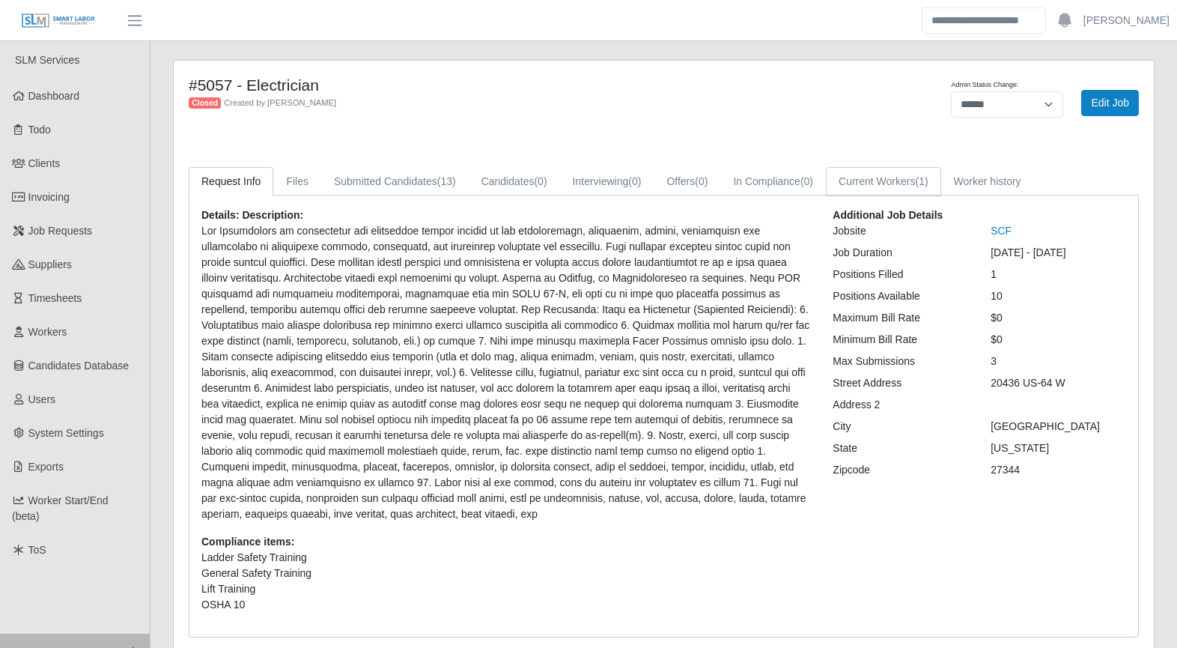
click at [869, 188] on link "Current Workers (1)" at bounding box center [883, 181] width 115 height 29
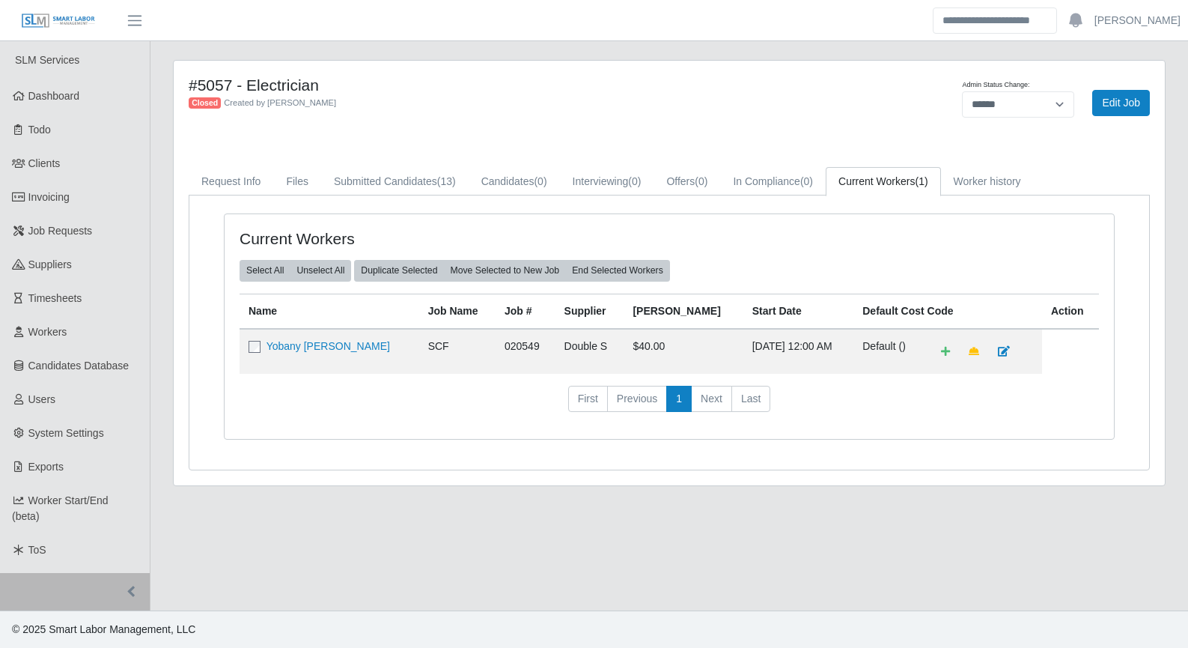
click at [298, 350] on link "Yobany [PERSON_NAME]" at bounding box center [329, 346] width 124 height 12
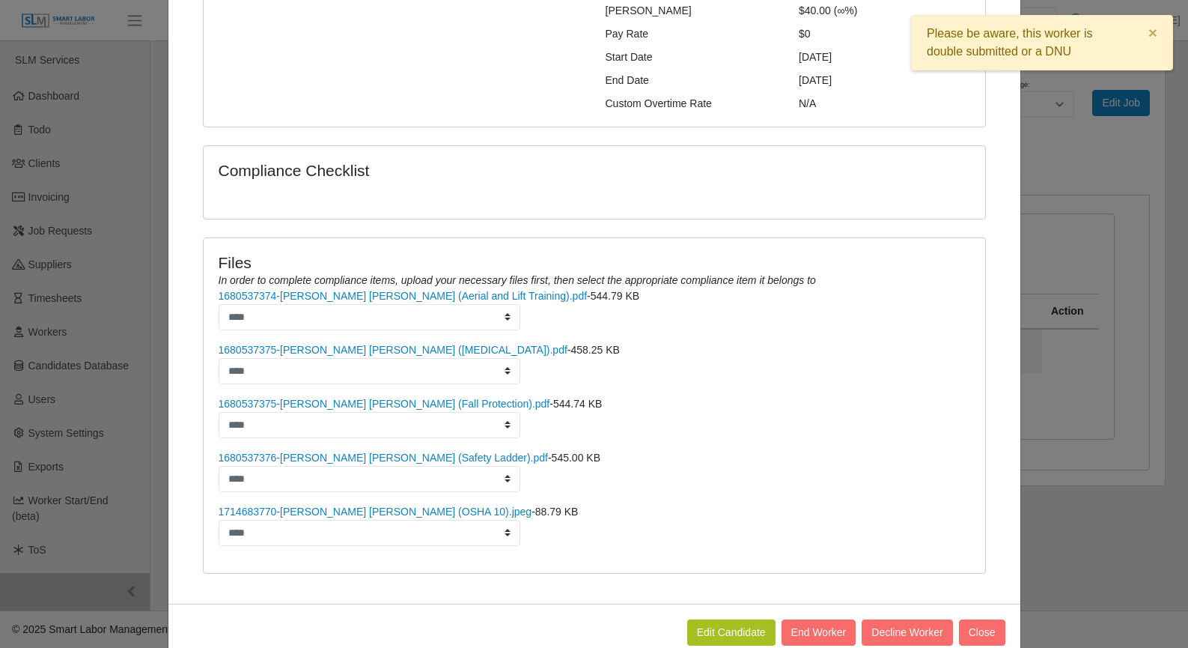
scroll to position [261, 0]
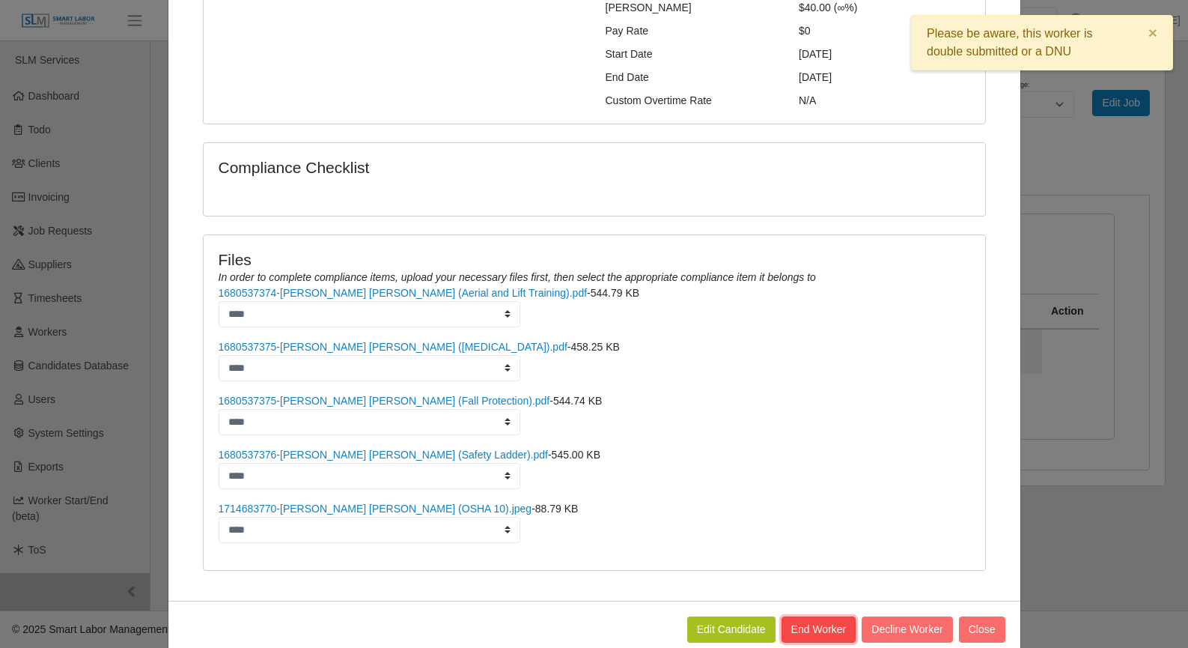
click at [820, 616] on button "End Worker" at bounding box center [819, 629] width 75 height 26
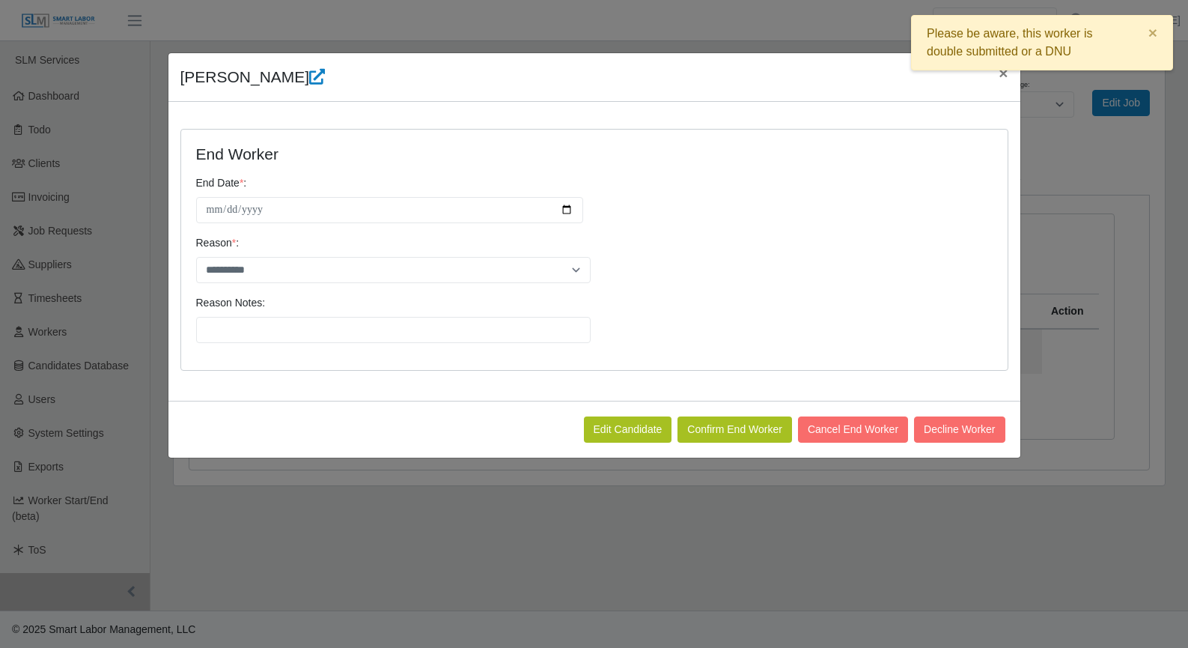
scroll to position [0, 0]
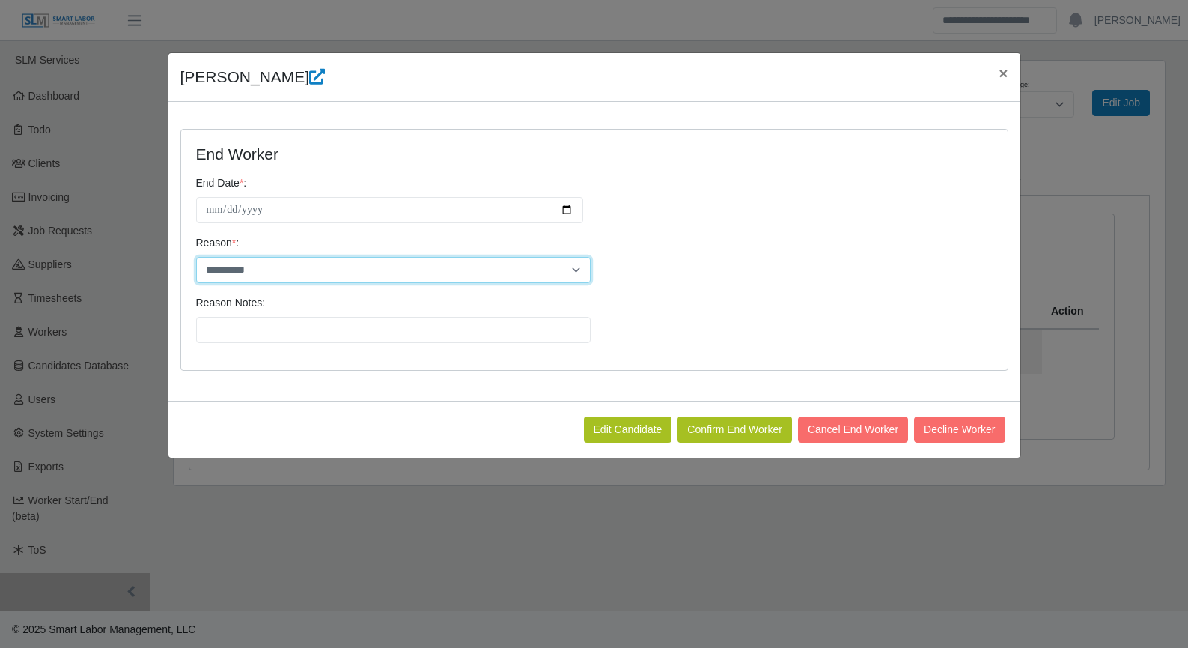
click at [435, 271] on select "**********" at bounding box center [393, 270] width 395 height 26
select select "**********"
click at [196, 257] on select "**********" at bounding box center [393, 270] width 395 height 26
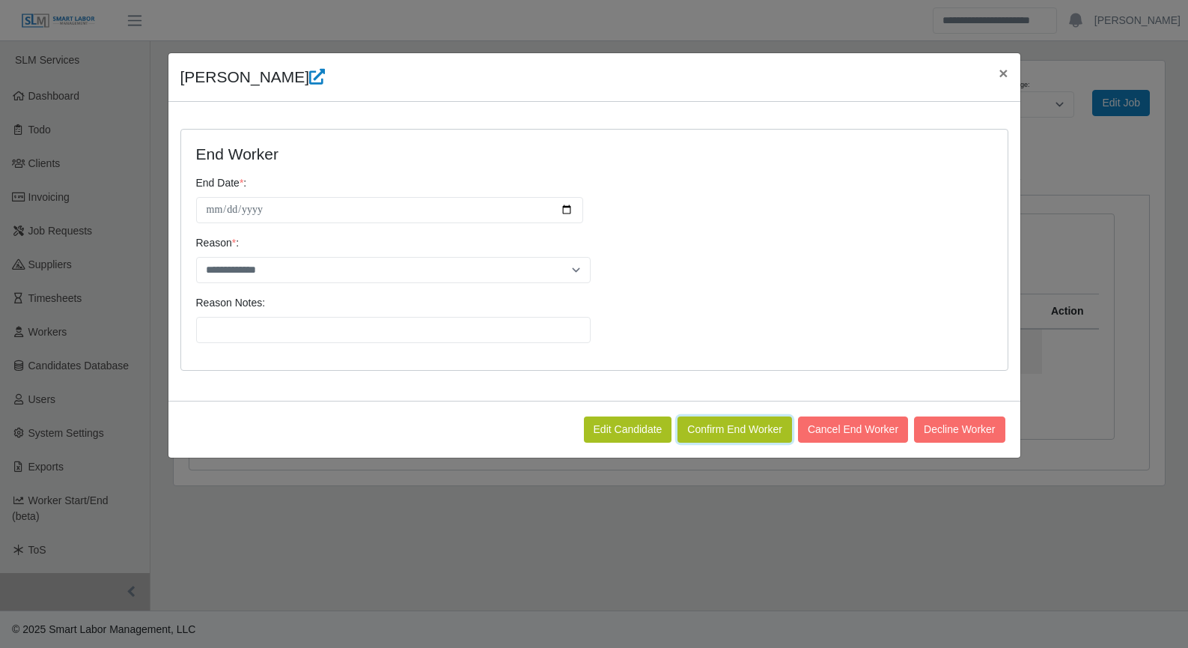
click at [760, 436] on button "Confirm End Worker" at bounding box center [735, 429] width 115 height 26
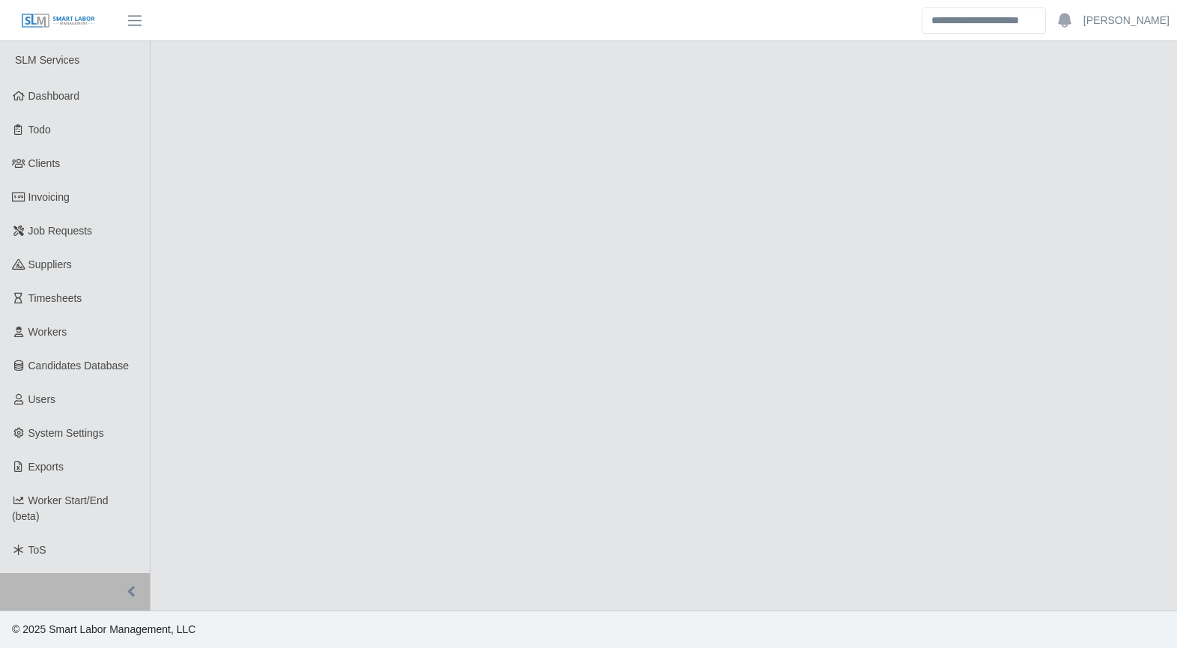
select select "******"
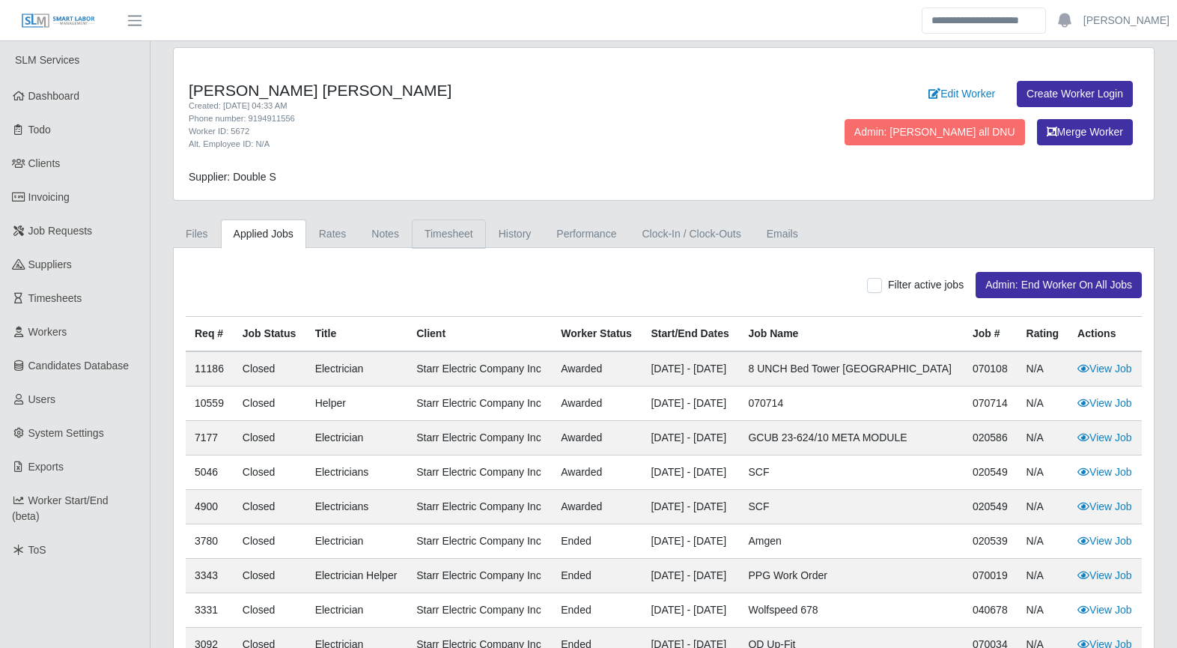
click at [432, 237] on link "Timesheet" at bounding box center [449, 233] width 74 height 29
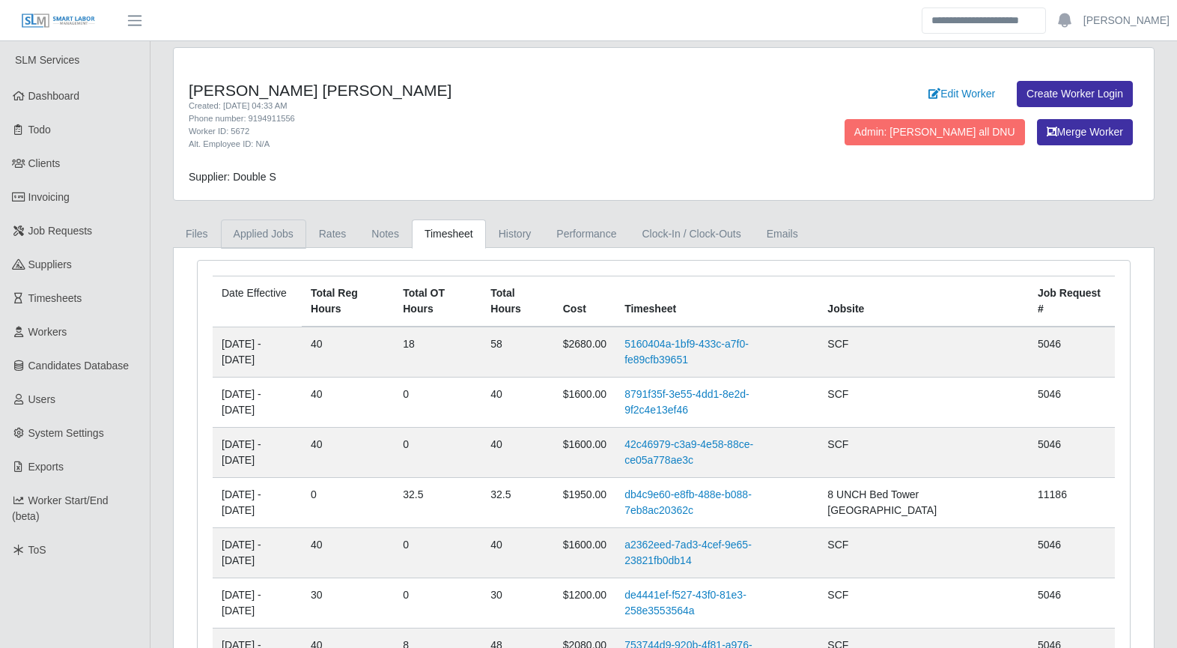
click at [247, 238] on link "Applied Jobs" at bounding box center [263, 233] width 85 height 29
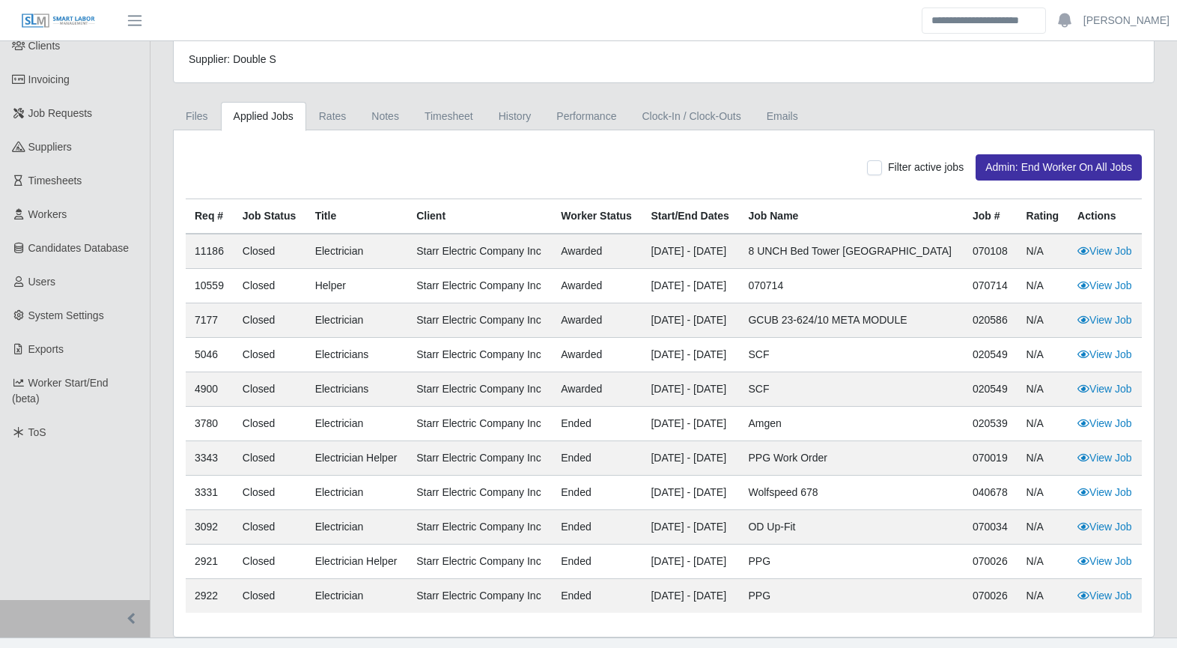
scroll to position [145, 0]
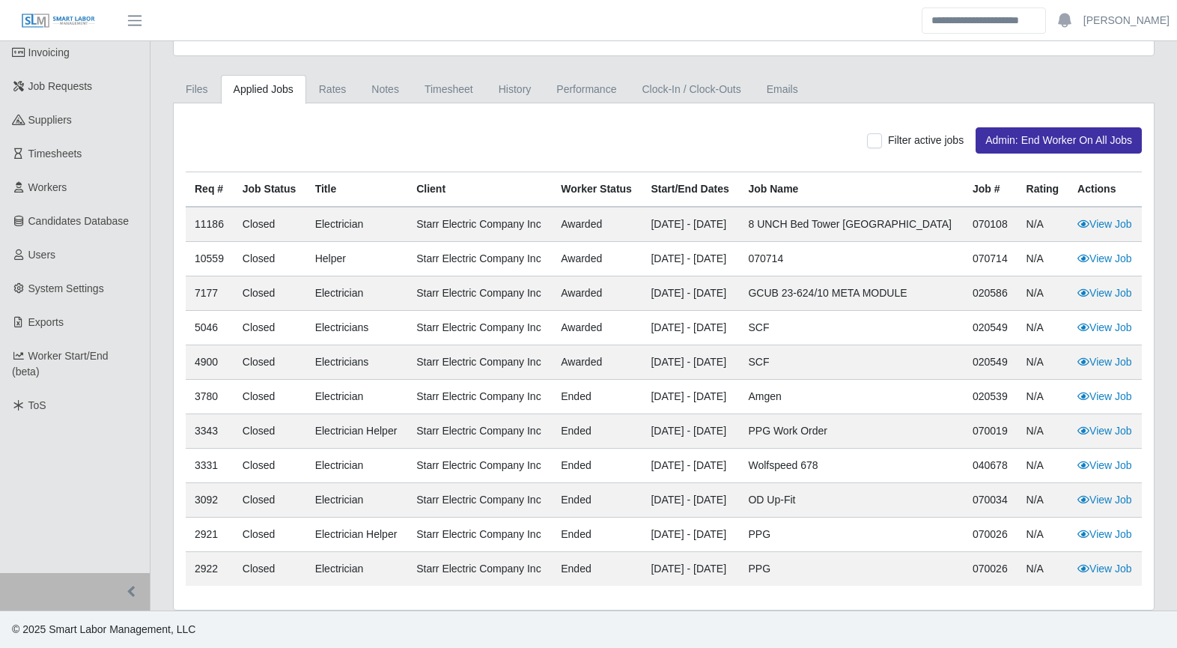
click at [1097, 361] on link "View Job" at bounding box center [1105, 362] width 55 height 12
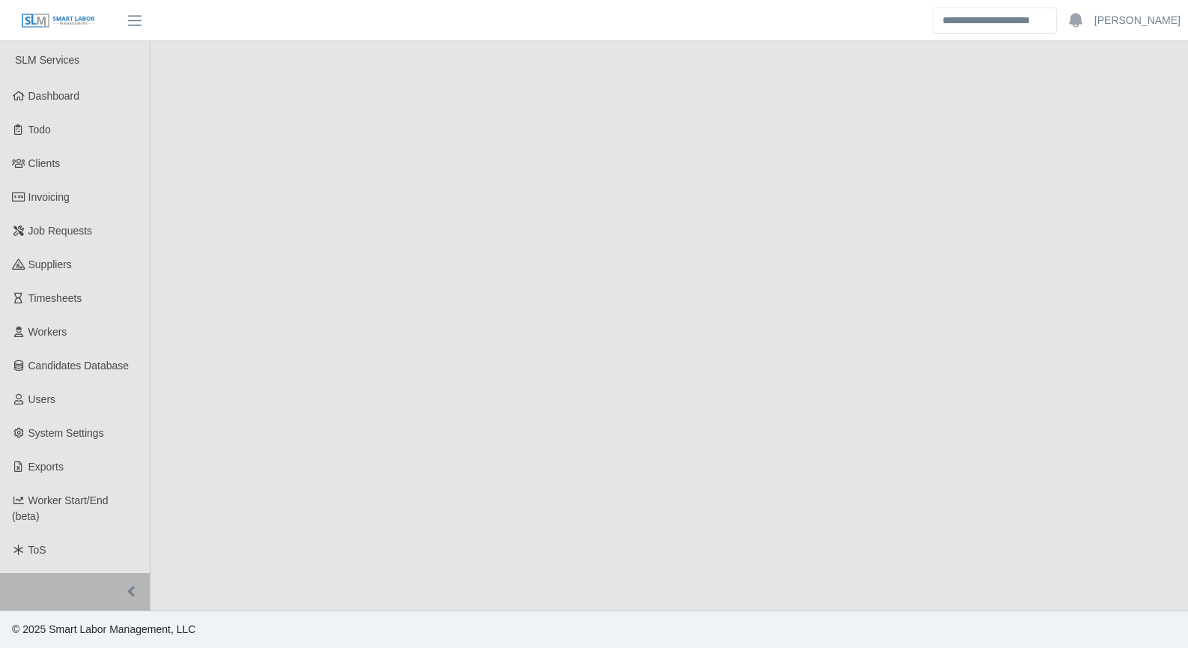
select select "******"
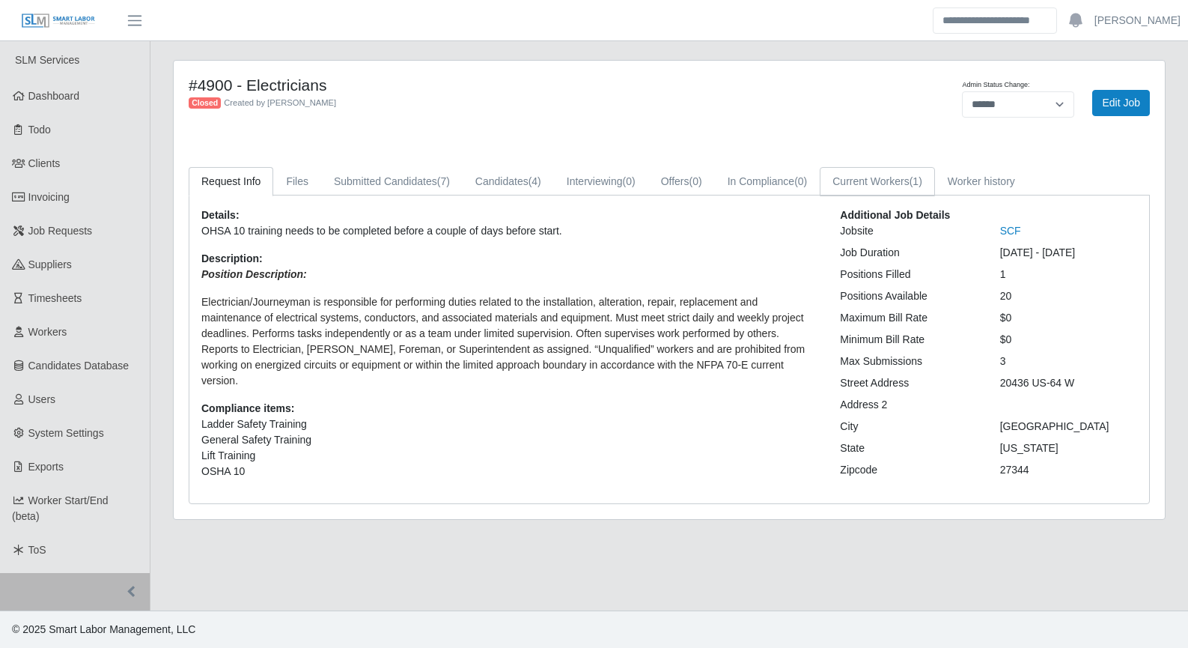
click at [895, 184] on link "Current Workers (1)" at bounding box center [877, 181] width 115 height 29
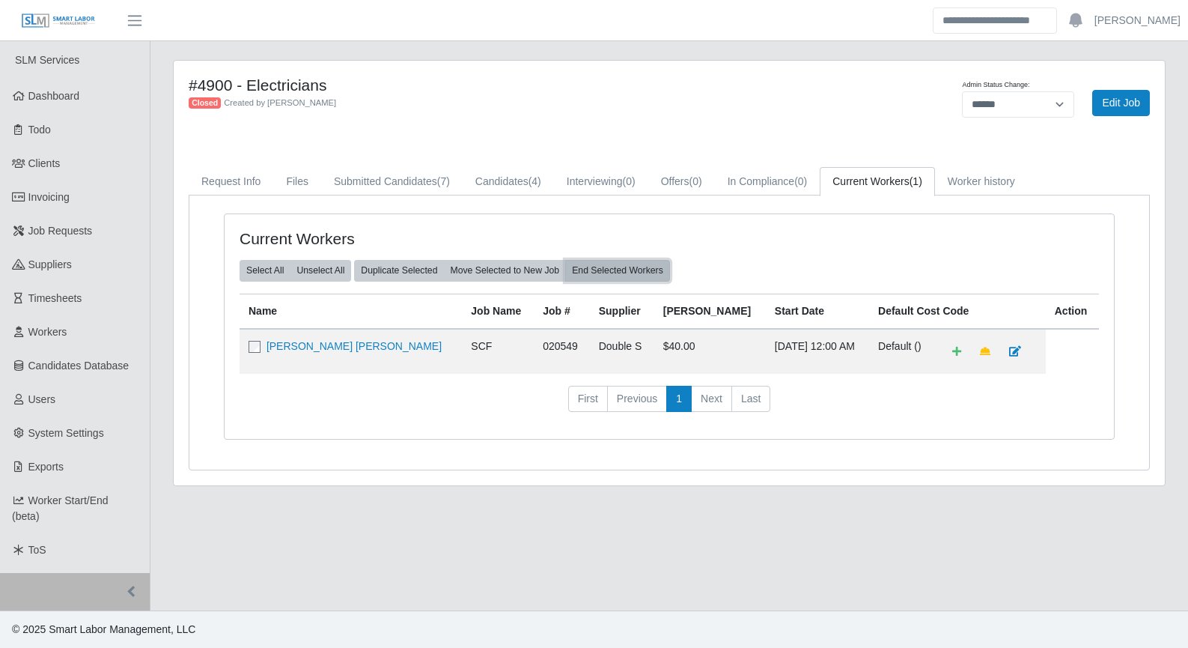
click at [616, 275] on button "End Selected Workers" at bounding box center [617, 270] width 105 height 21
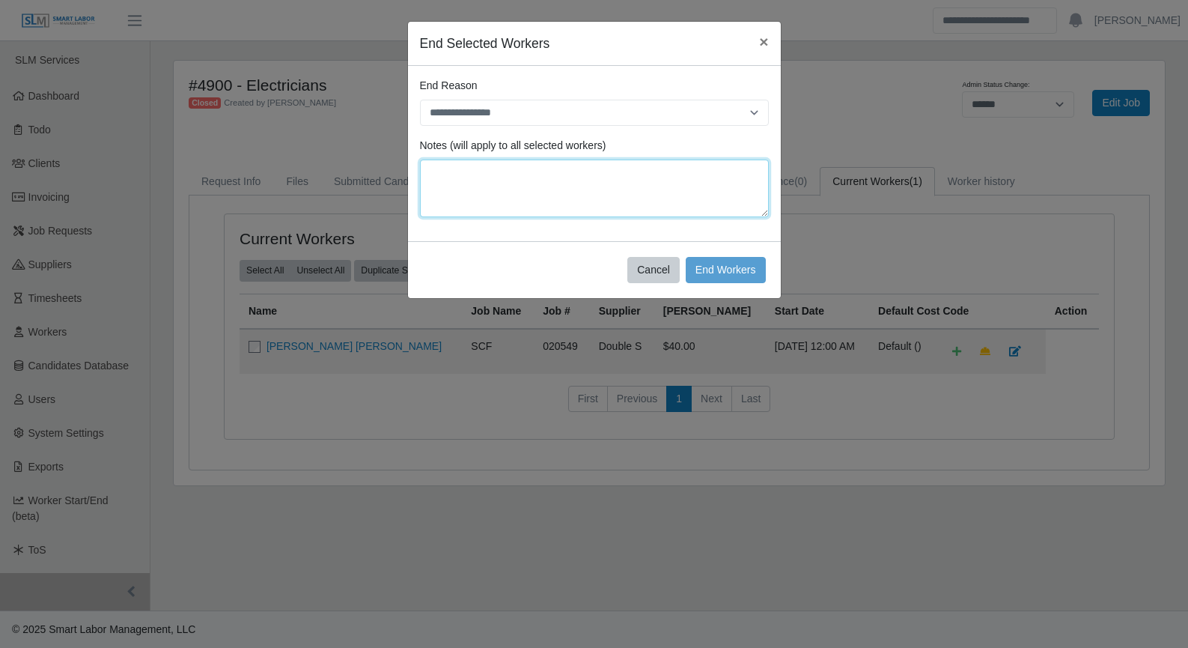
click at [489, 171] on textarea at bounding box center [594, 189] width 349 height 58
type textarea "*"
click at [479, 173] on textarea "**********" at bounding box center [594, 189] width 349 height 58
type textarea "**********"
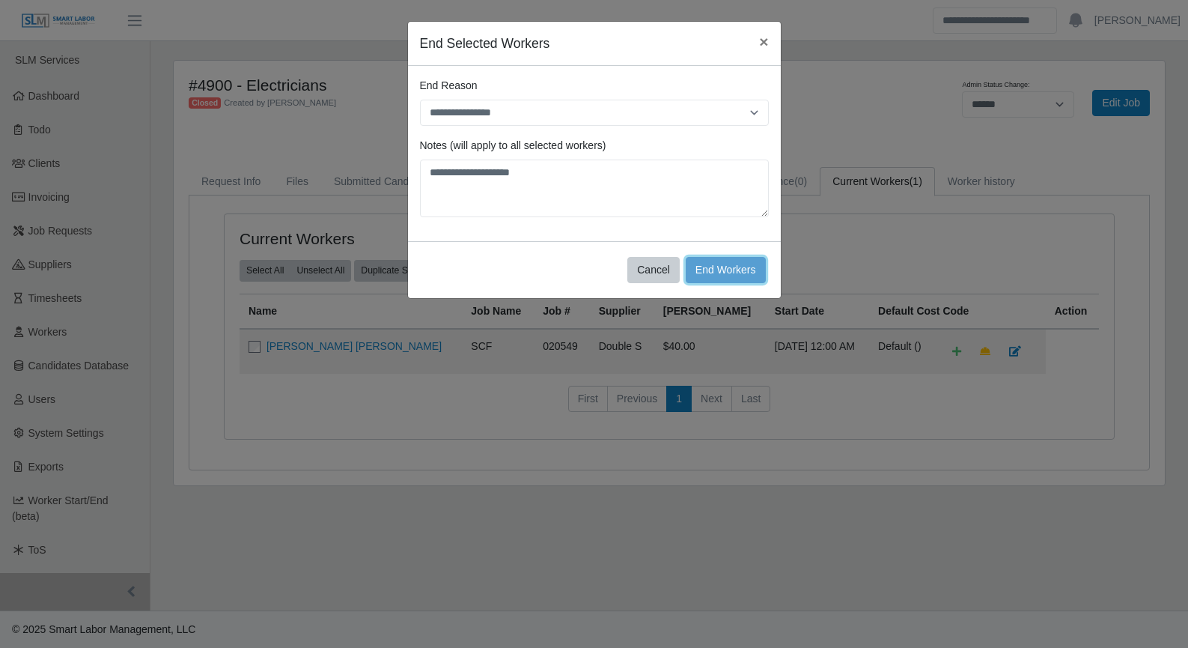
click at [730, 276] on button "End Workers" at bounding box center [726, 270] width 80 height 26
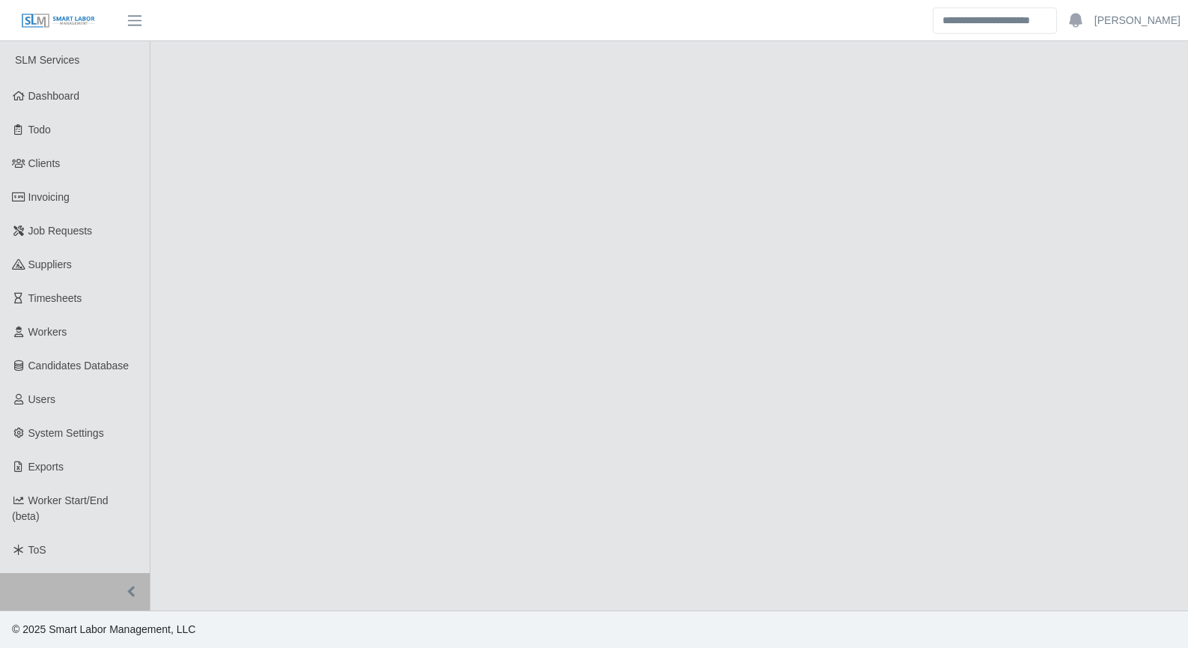
select select "******"
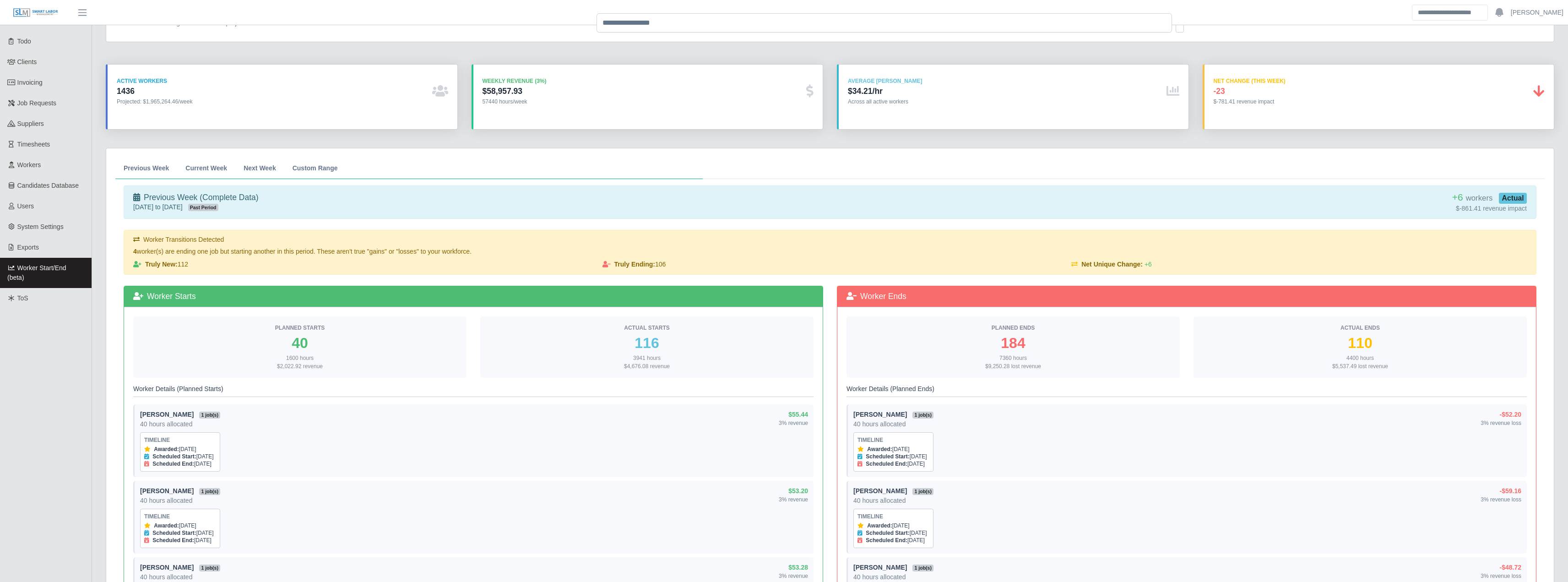
scroll to position [24, 0]
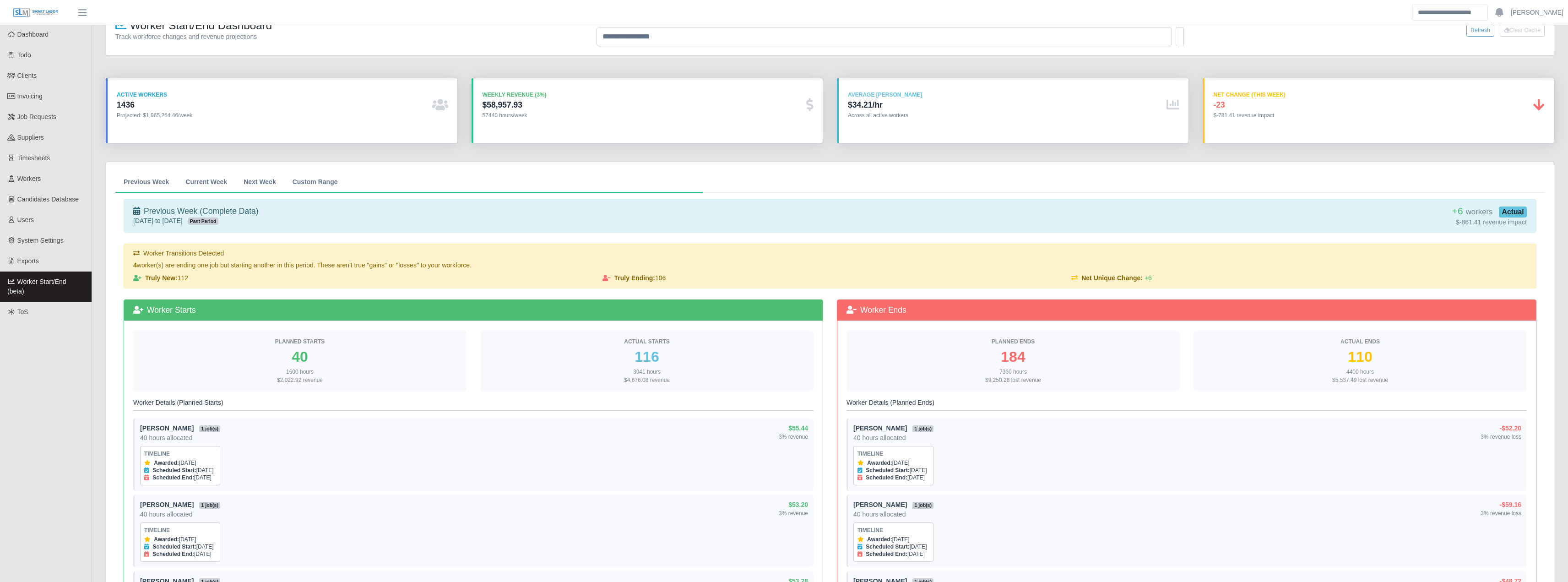
drag, startPoint x: 154, startPoint y: 180, endPoint x: 158, endPoint y: 180, distance: 4.0
click at [155, 180] on span "Previous Week" at bounding box center [146, 182] width 45 height 6
click at [139, 186] on link "Previous Week" at bounding box center [146, 182] width 62 height 21
click at [193, 182] on span "Current Week" at bounding box center [206, 182] width 42 height 6
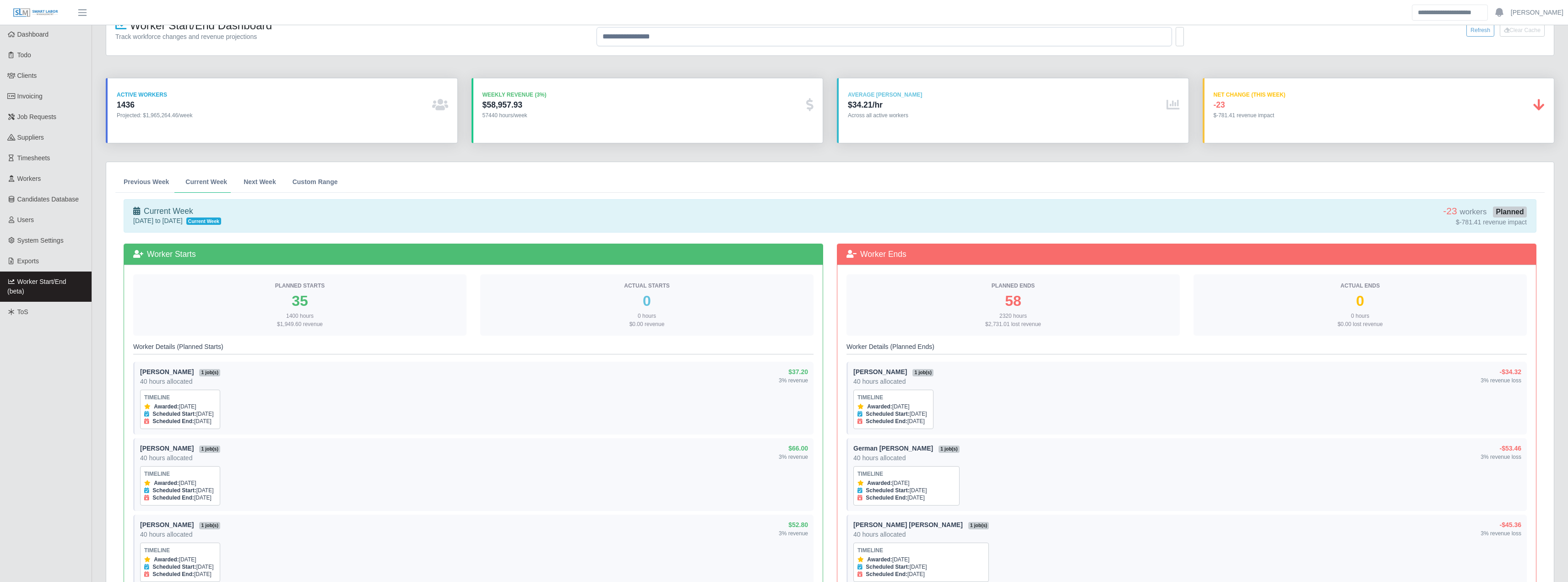
click at [142, 179] on span "Previous Week" at bounding box center [146, 182] width 45 height 6
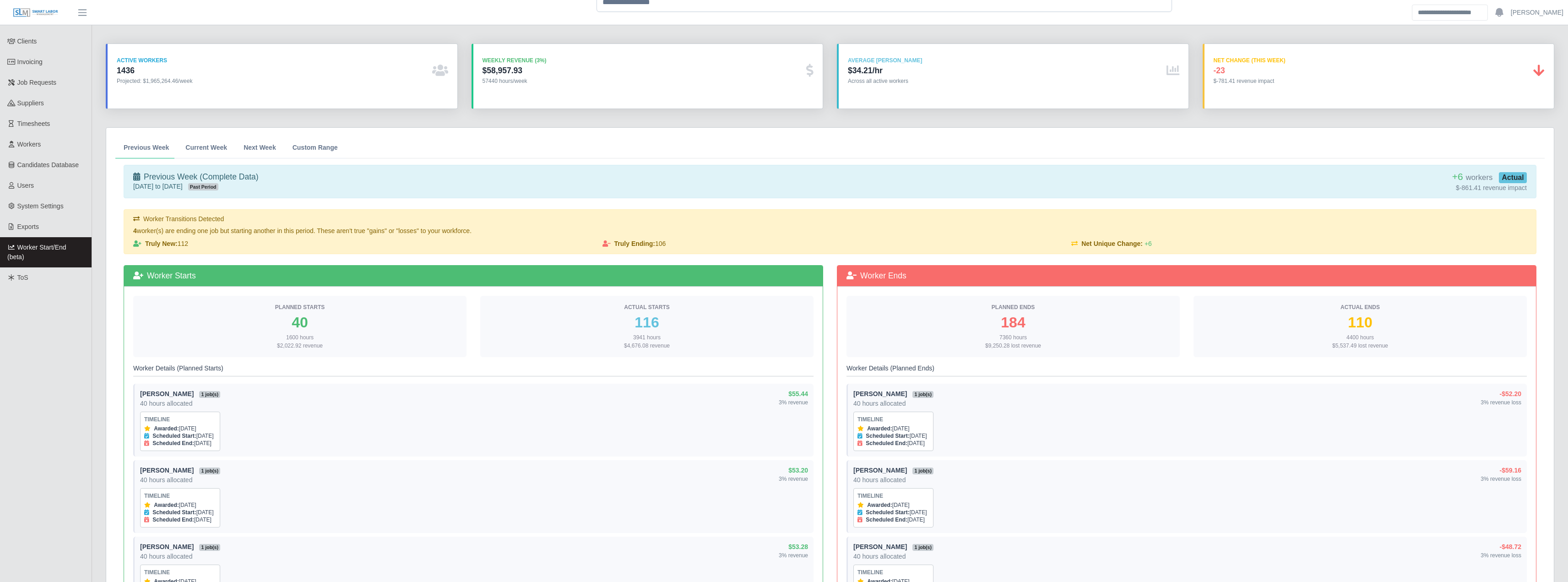
scroll to position [55, 0]
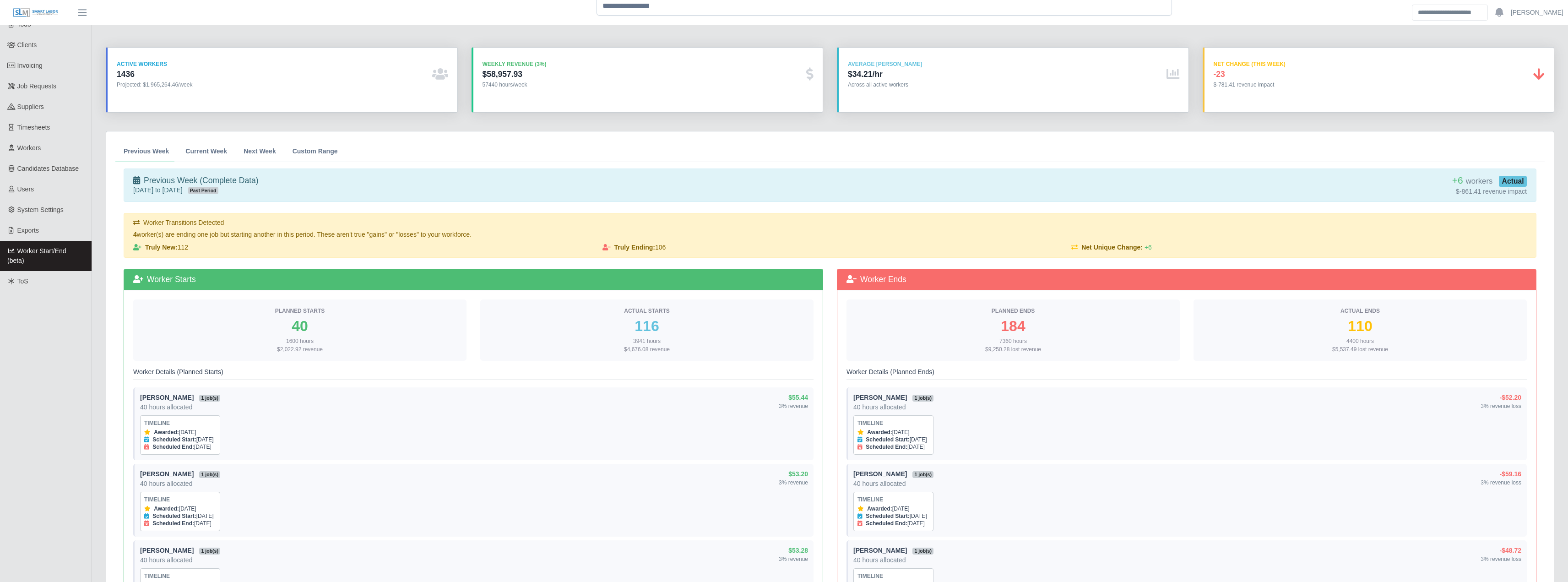
click at [265, 150] on span "Next Week" at bounding box center [259, 151] width 32 height 6
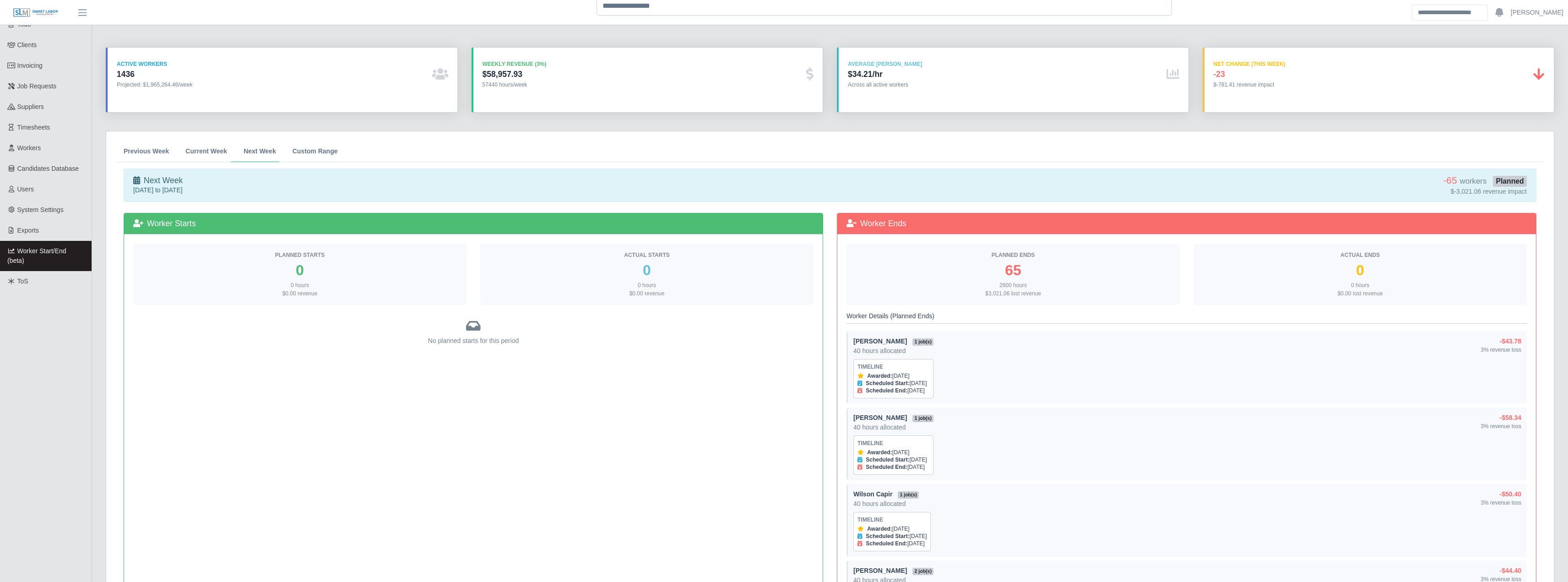
click at [221, 150] on span "Current Week" at bounding box center [206, 151] width 42 height 6
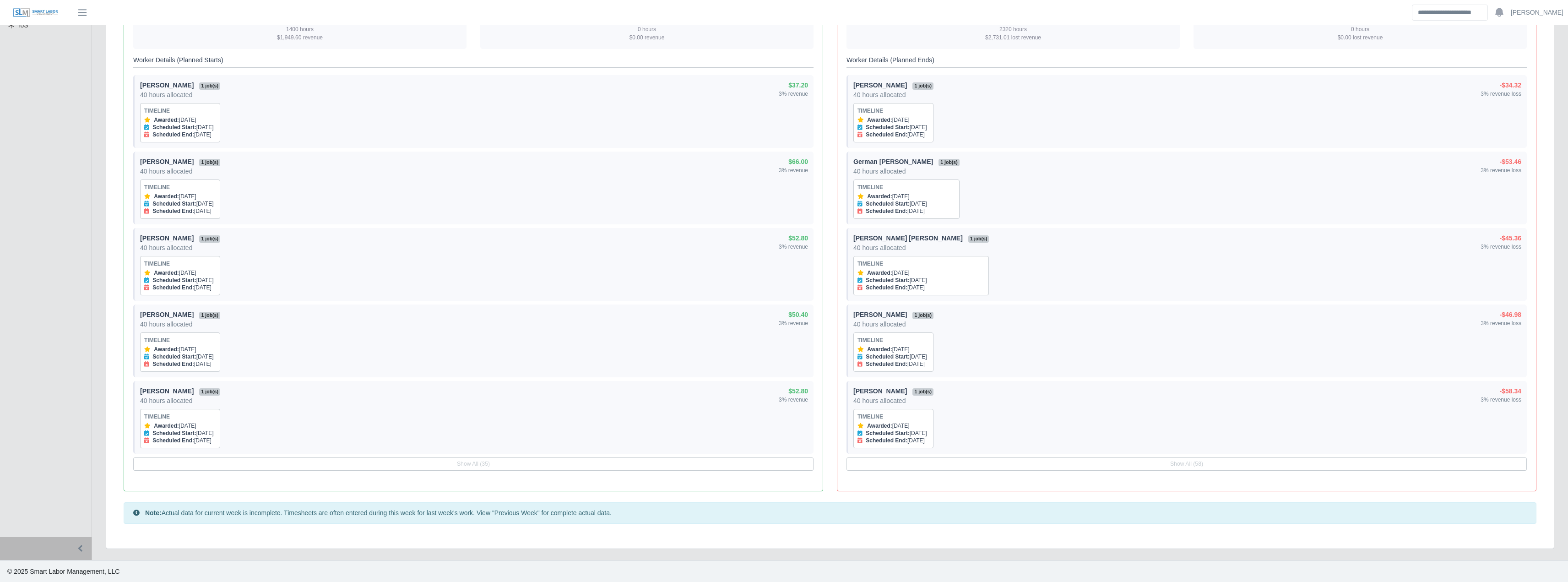
scroll to position [312, 0]
click at [517, 250] on div "Michael Chappell 1 job(s) 40 hours allocated Timeline Awarded: Oct 3, 2025 Sche…" at bounding box center [474, 263] width 668 height 62
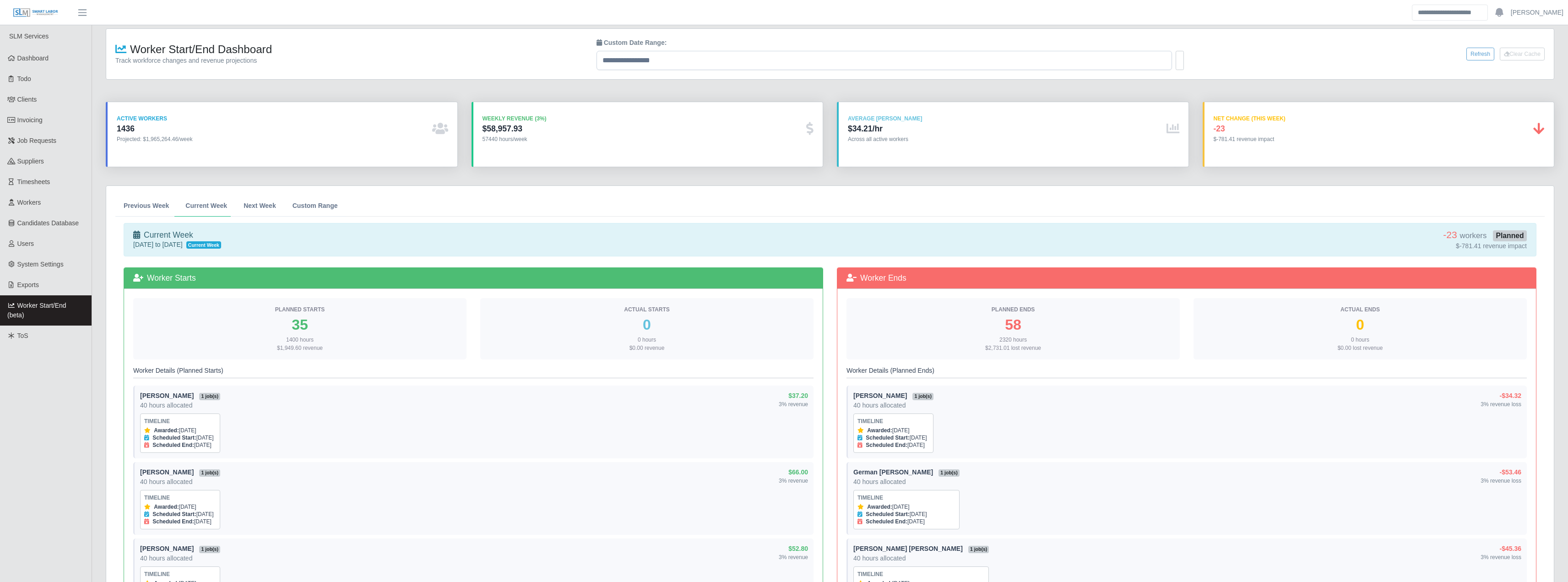
scroll to position [0, 0]
click at [143, 211] on link "Previous Week" at bounding box center [146, 206] width 62 height 21
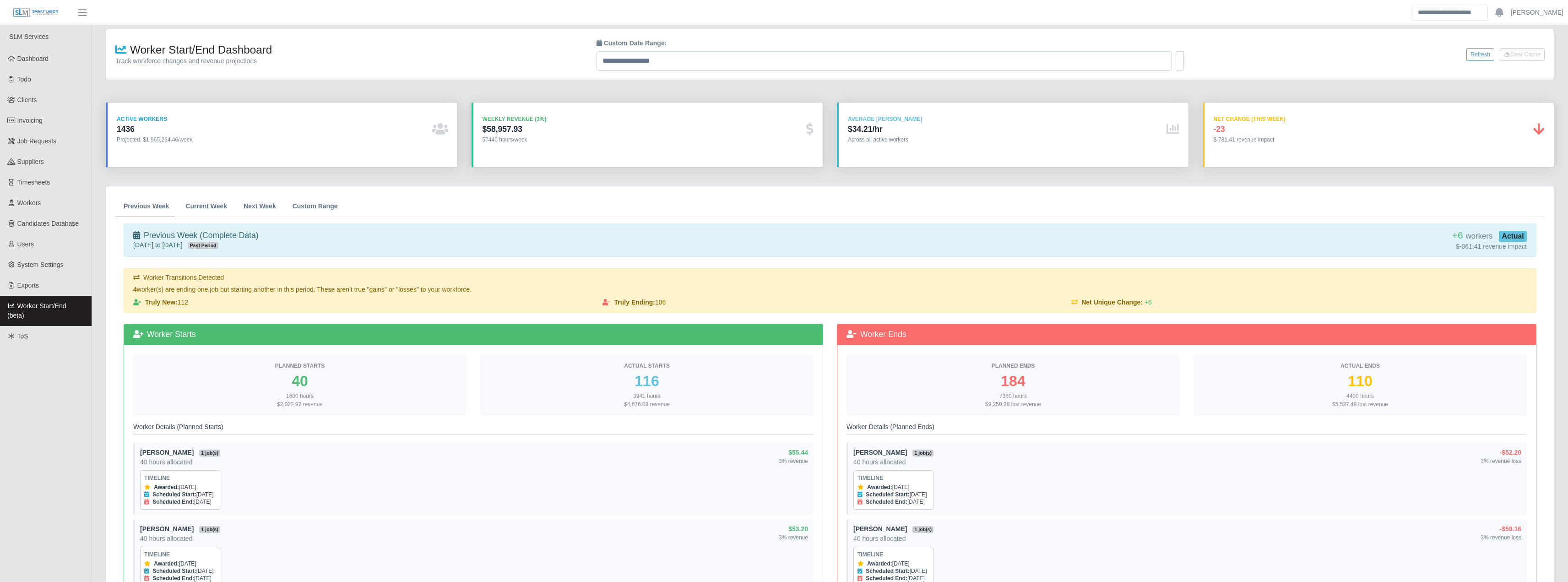
click at [342, 128] on div "1436" at bounding box center [273, 130] width 312 height 10
click at [25, 286] on span "Exports" at bounding box center [28, 285] width 21 height 7
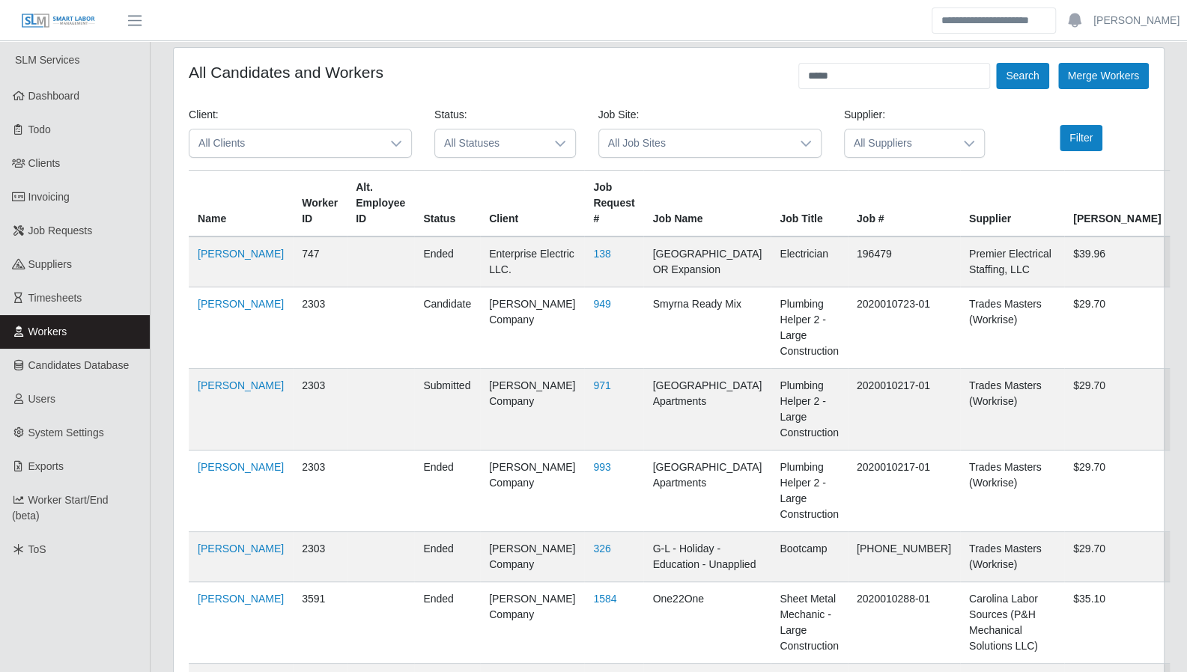
click at [65, 98] on span "Dashboard" at bounding box center [54, 96] width 52 height 12
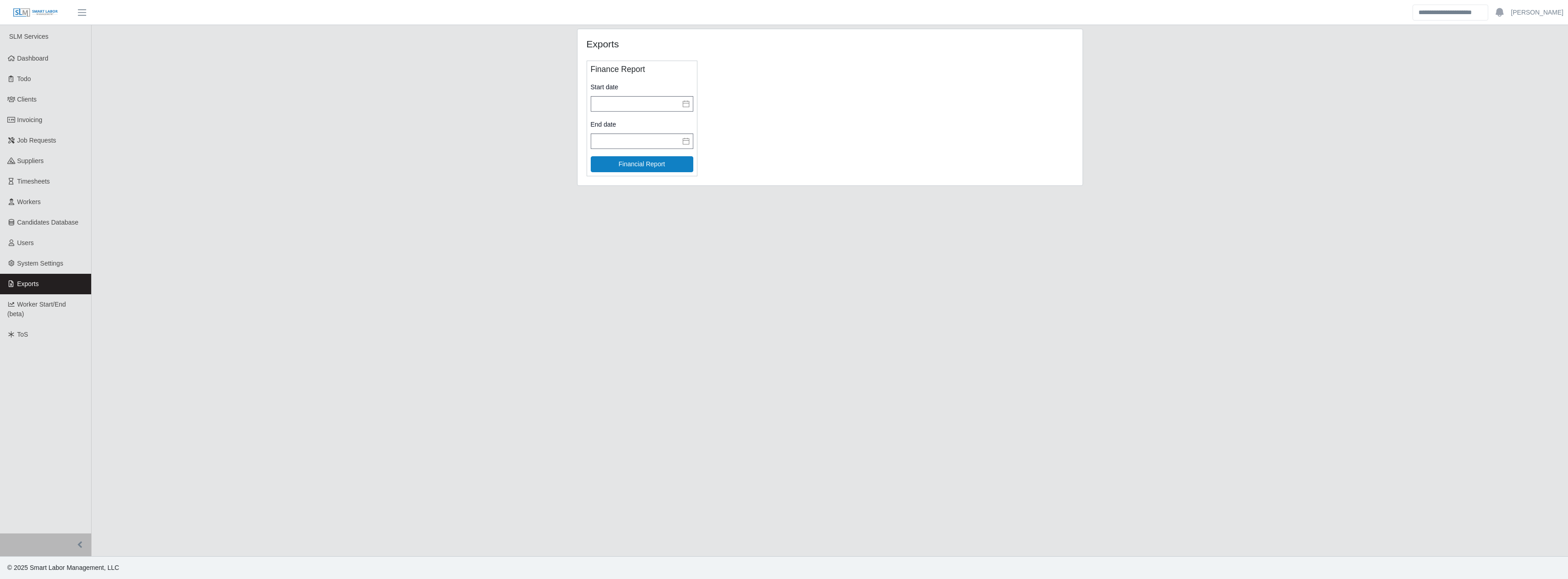
click at [37, 296] on link "Worker Start/End (beta)" at bounding box center [46, 309] width 91 height 30
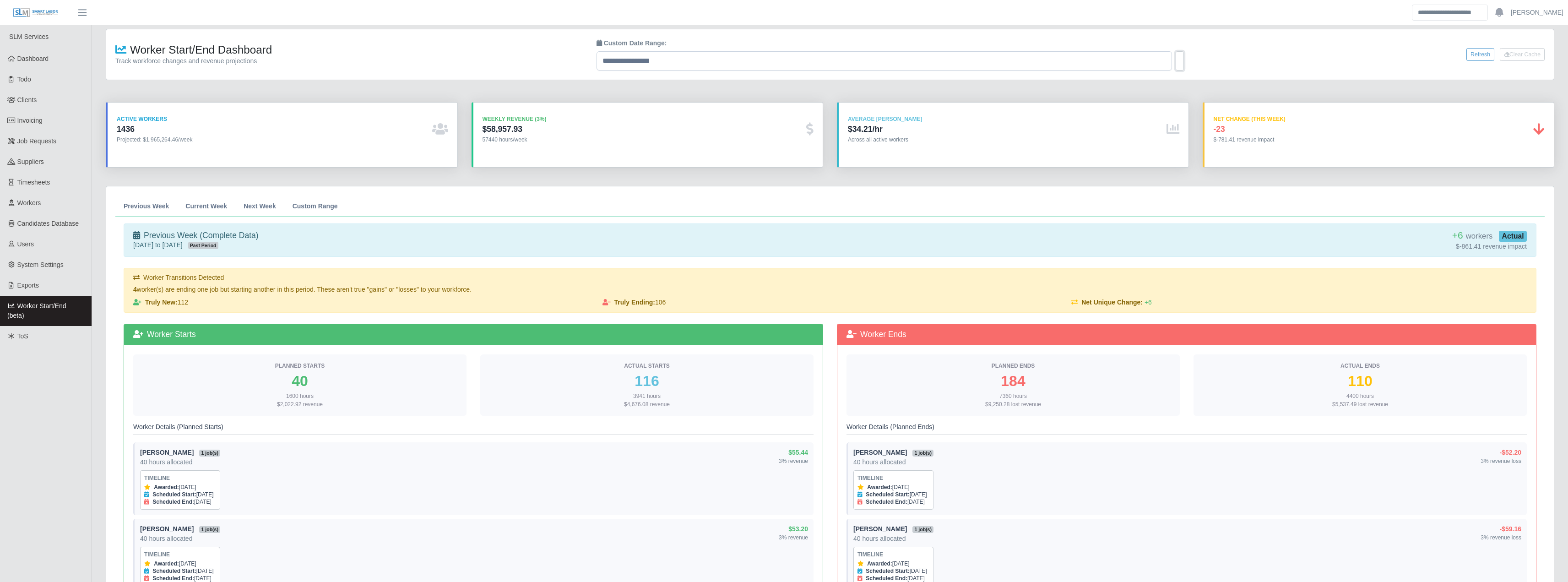
click at [1183, 61] on button at bounding box center [1179, 61] width 8 height 19
click at [1479, 54] on button "Refresh" at bounding box center [1481, 54] width 28 height 13
click at [189, 205] on span "Current Week" at bounding box center [206, 206] width 42 height 6
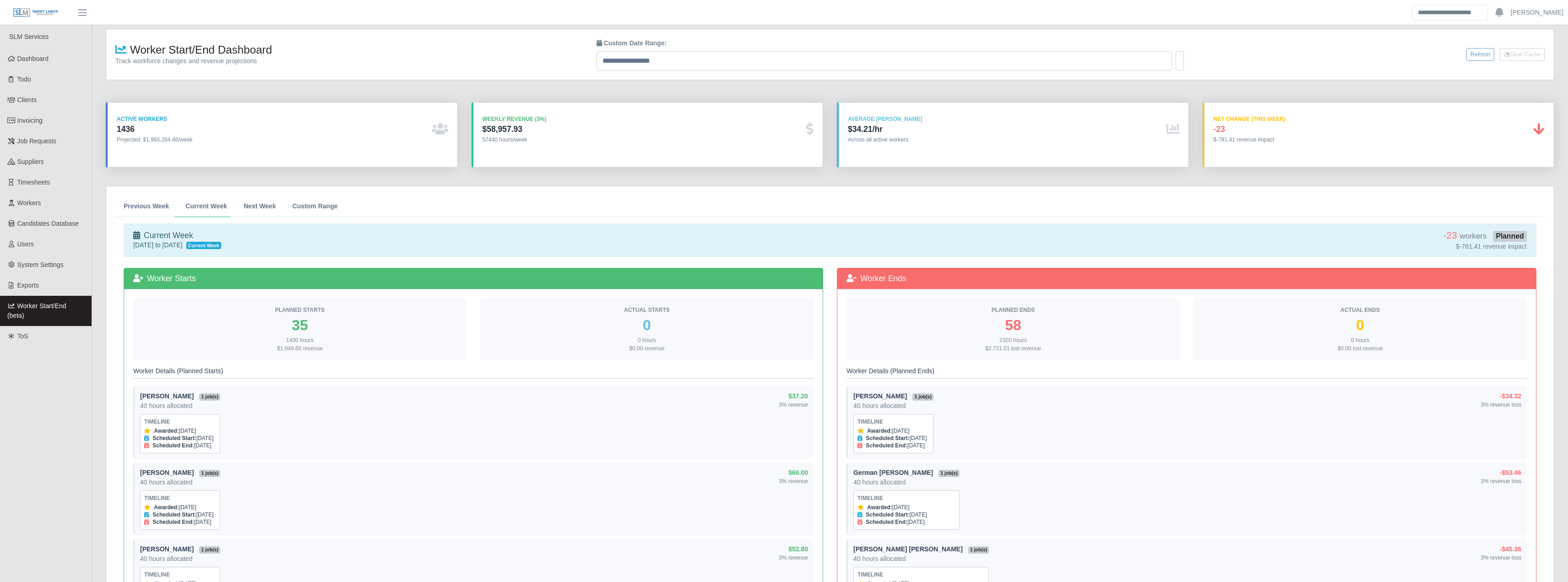
click at [303, 348] on div "1400 hours $1,949.60 revenue" at bounding box center [300, 344] width 318 height 17
click at [35, 61] on span "Dashboard" at bounding box center [33, 59] width 32 height 7
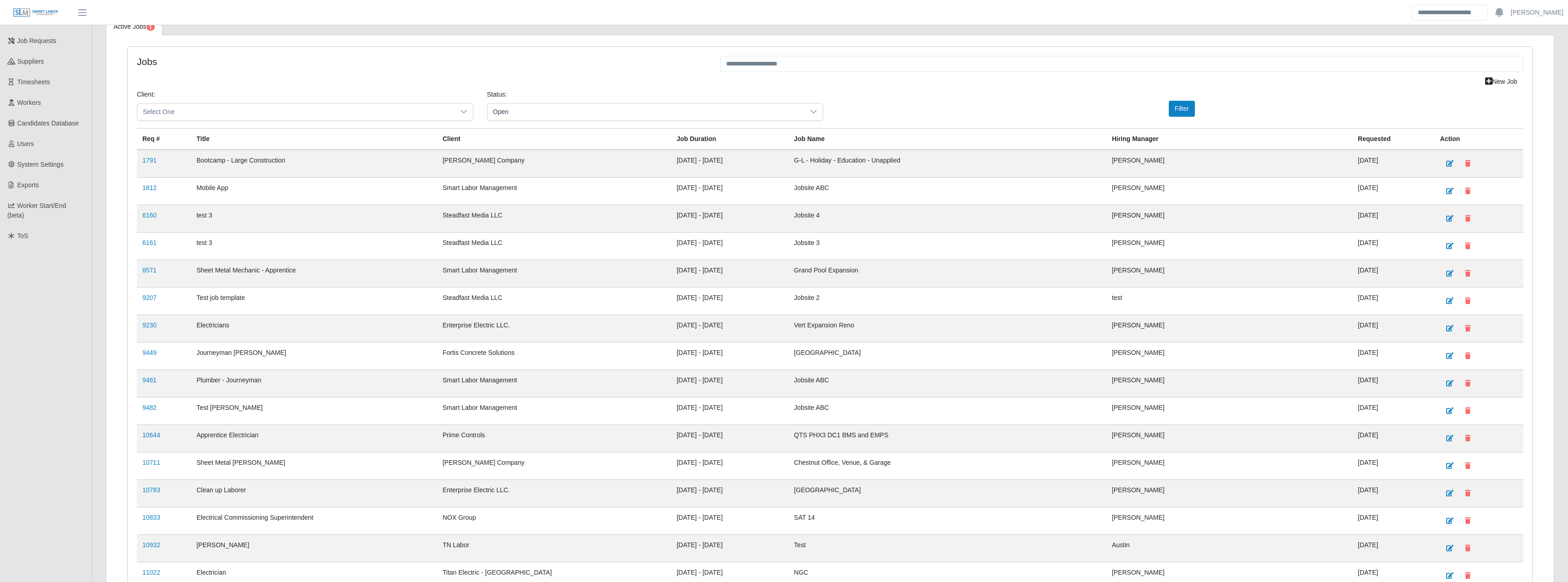
scroll to position [35, 0]
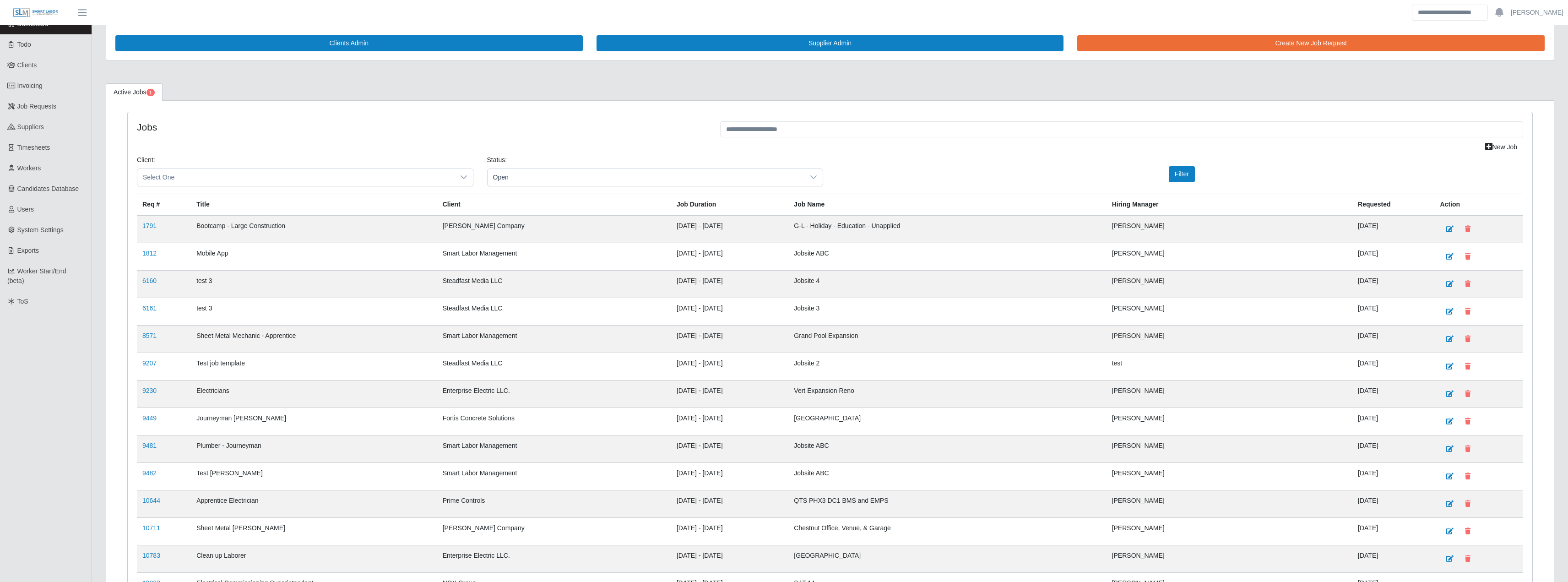
click at [20, 53] on link "Todo" at bounding box center [46, 45] width 92 height 21
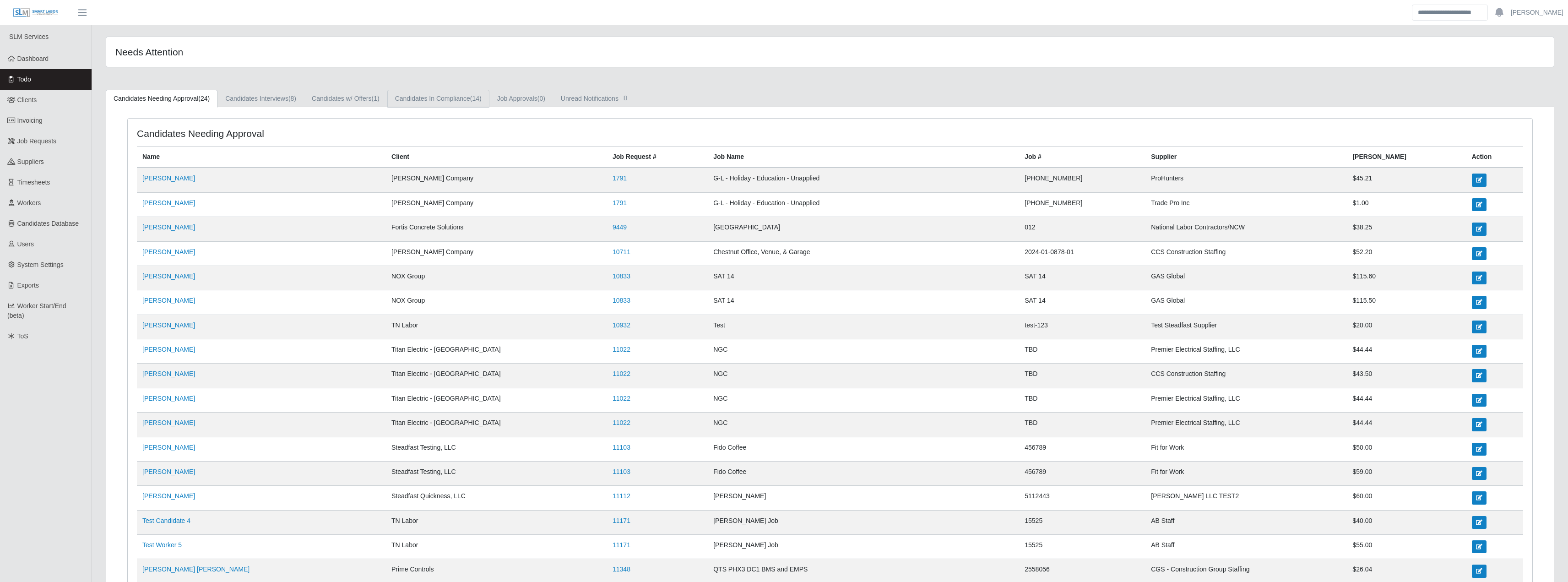
click at [422, 104] on link "Candidates In Compliance (14)" at bounding box center [438, 98] width 102 height 18
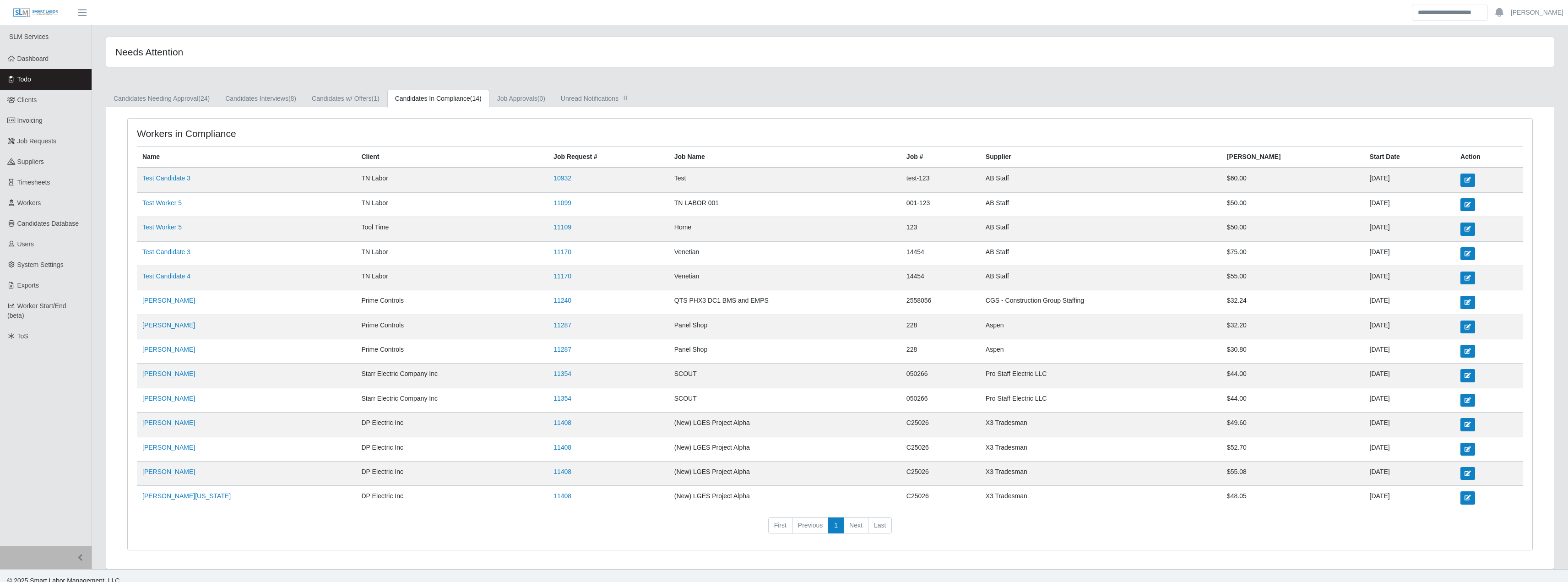
click at [553, 400] on link "11354" at bounding box center [562, 398] width 18 height 7
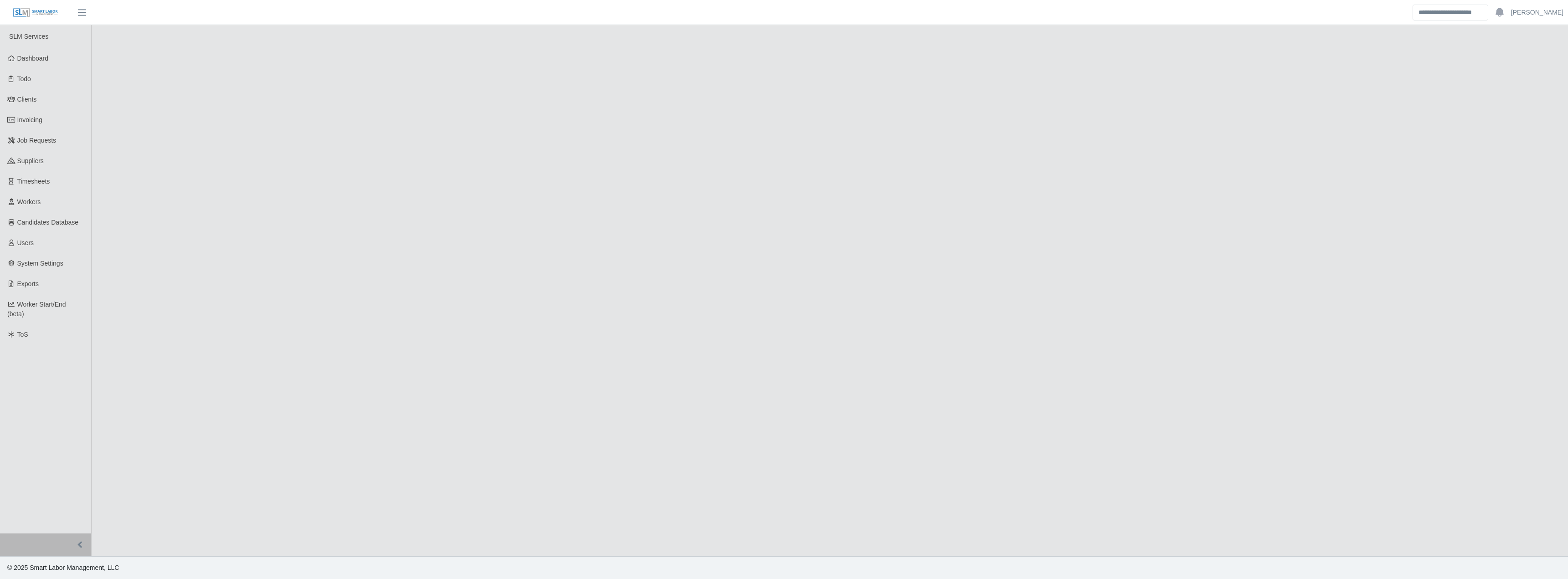
select select "****"
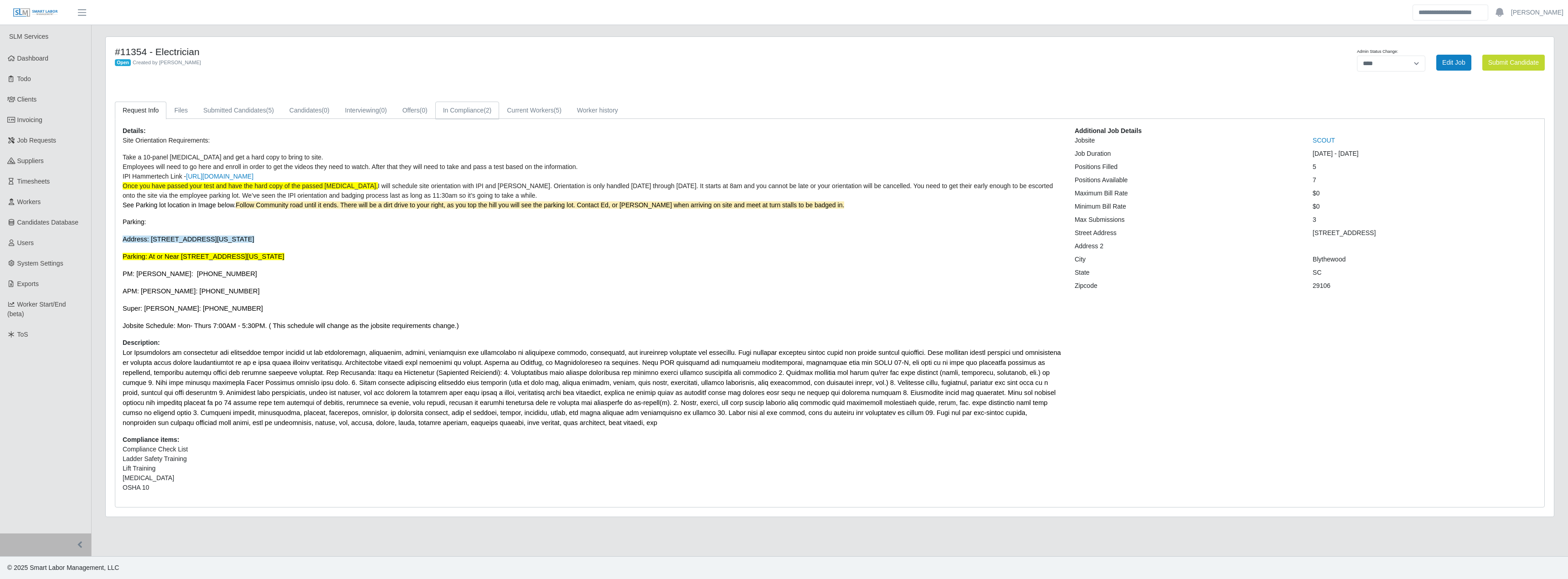
click at [491, 111] on span "(2)" at bounding box center [488, 110] width 8 height 7
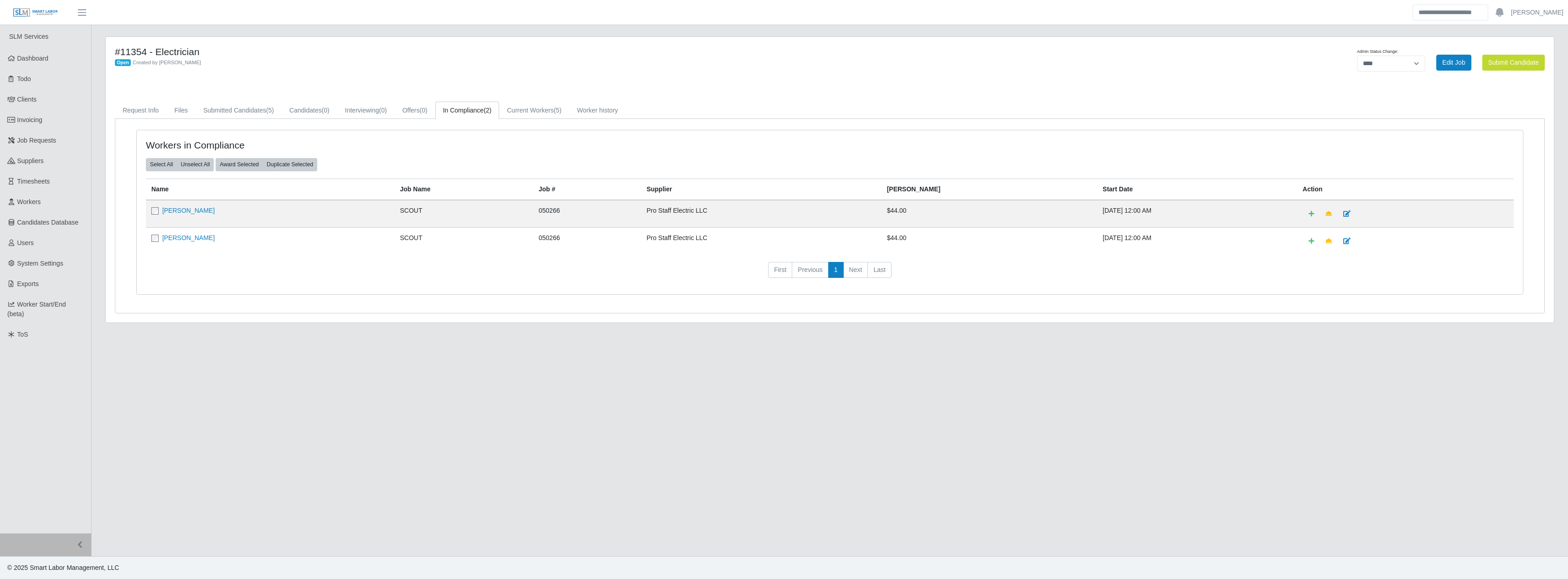
click at [189, 243] on td "Carlos Adanaque" at bounding box center [270, 241] width 249 height 27
click at [184, 238] on link "Carlos Adanaque" at bounding box center [189, 238] width 52 height 7
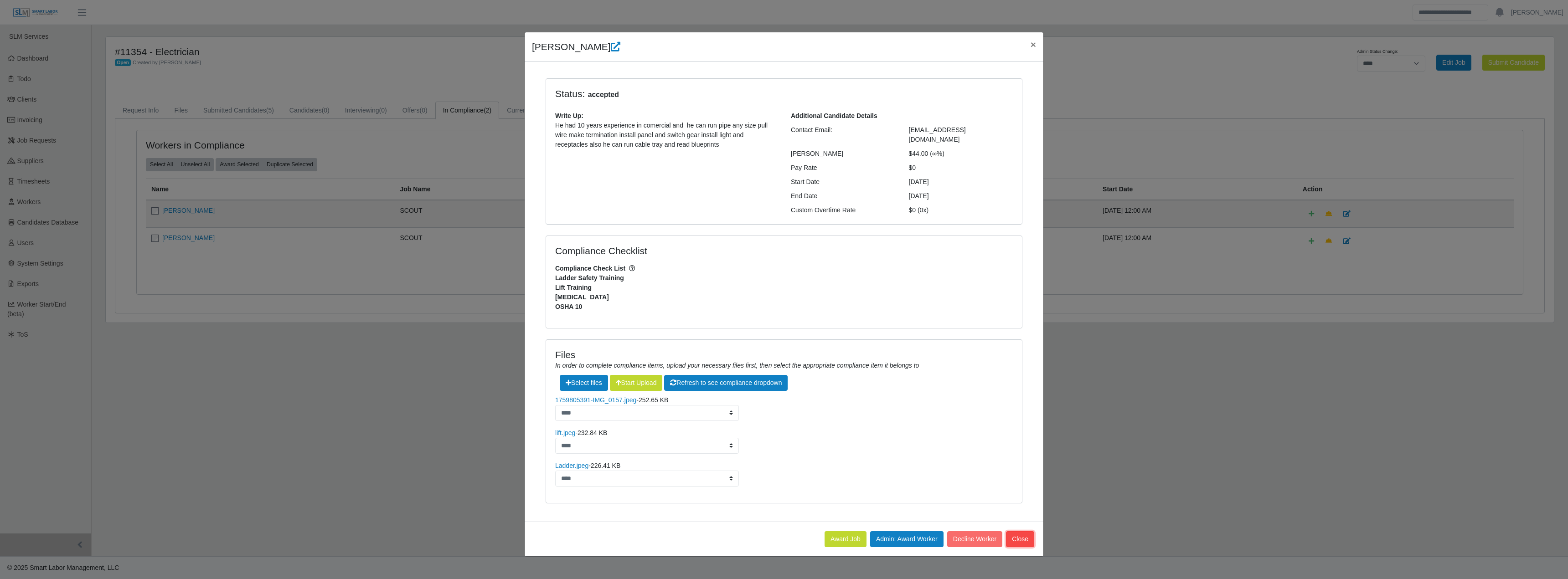
click at [1012, 531] on button "Close" at bounding box center [1020, 539] width 28 height 16
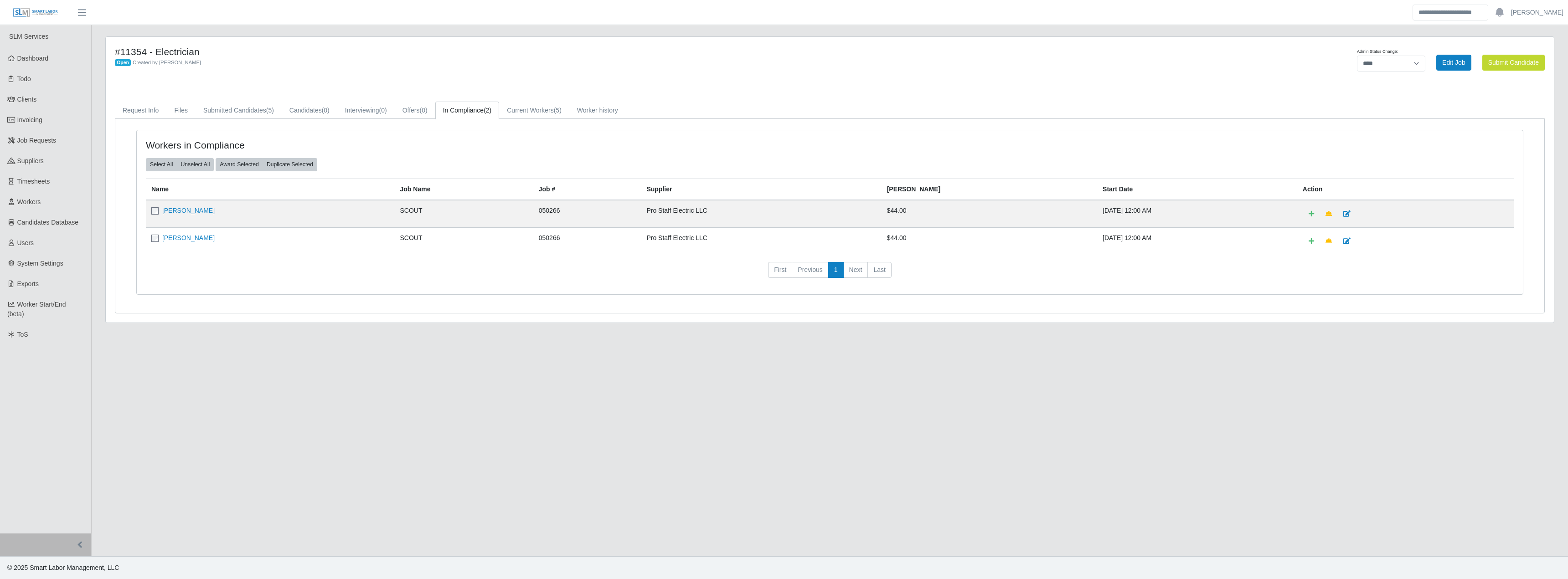
click at [209, 237] on link "Carlos Adanaque" at bounding box center [189, 238] width 52 height 7
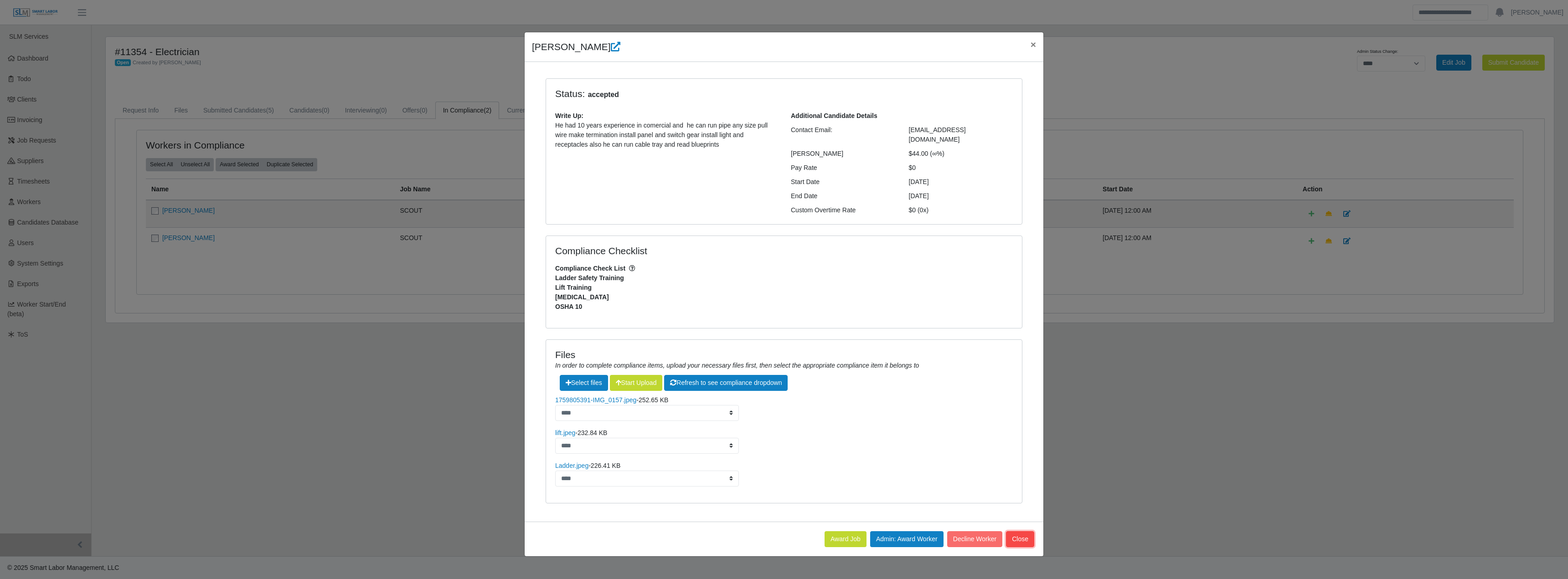
click at [1017, 531] on button "Close" at bounding box center [1020, 539] width 28 height 16
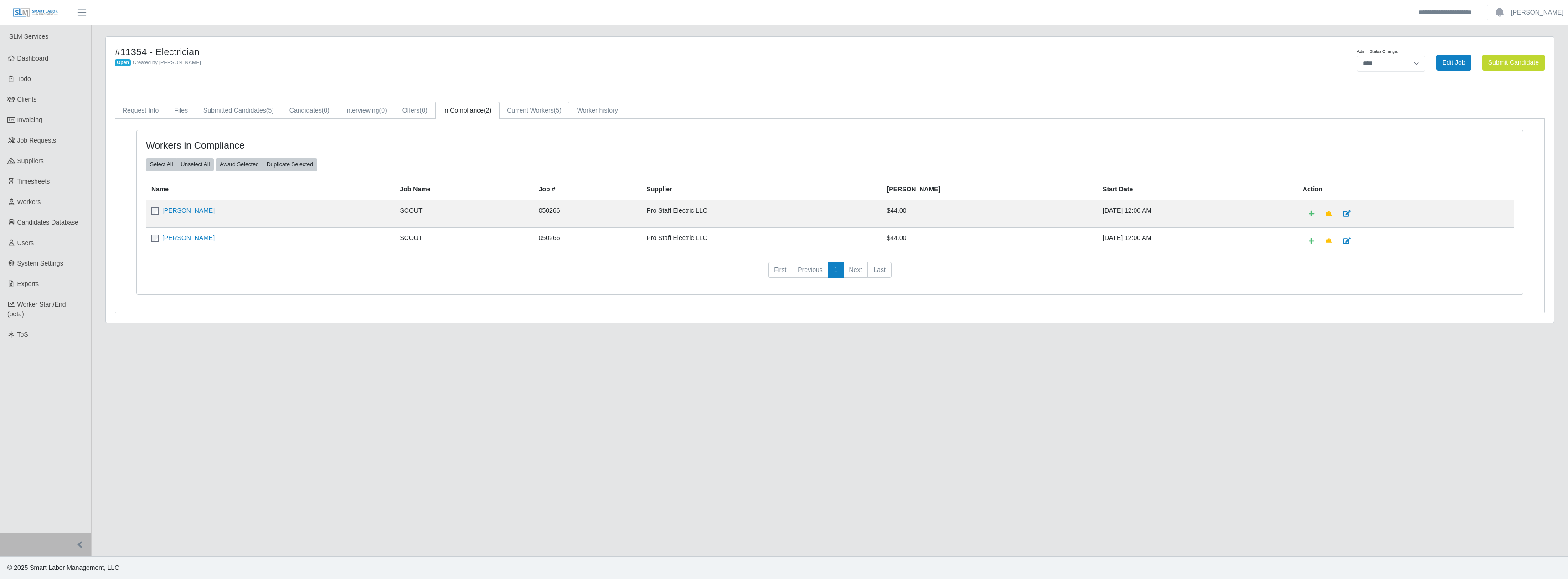
click at [535, 105] on link "Current Workers (5)" at bounding box center [534, 110] width 70 height 18
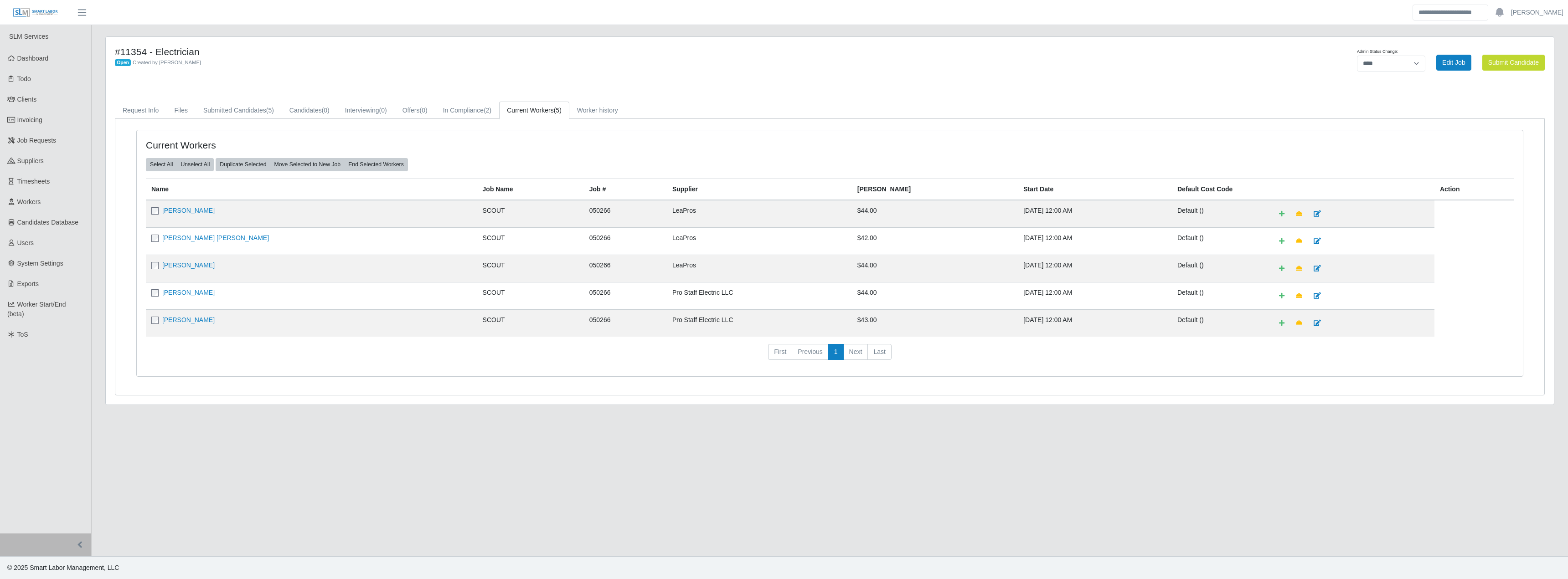
click at [202, 319] on link "Beymar Zambrano" at bounding box center [189, 320] width 52 height 7
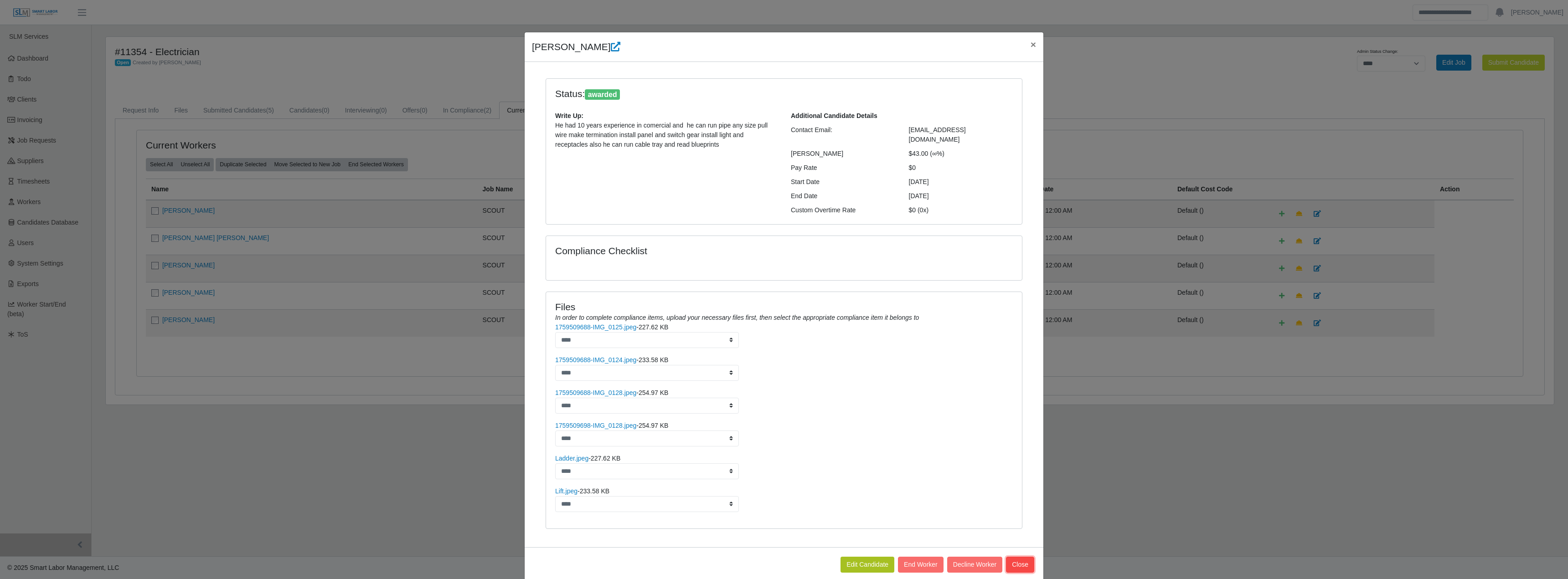
drag, startPoint x: 1022, startPoint y: 556, endPoint x: 1294, endPoint y: 541, distance: 272.4
click at [1024, 556] on button "Close" at bounding box center [1020, 564] width 28 height 16
